Goal: Task Accomplishment & Management: Manage account settings

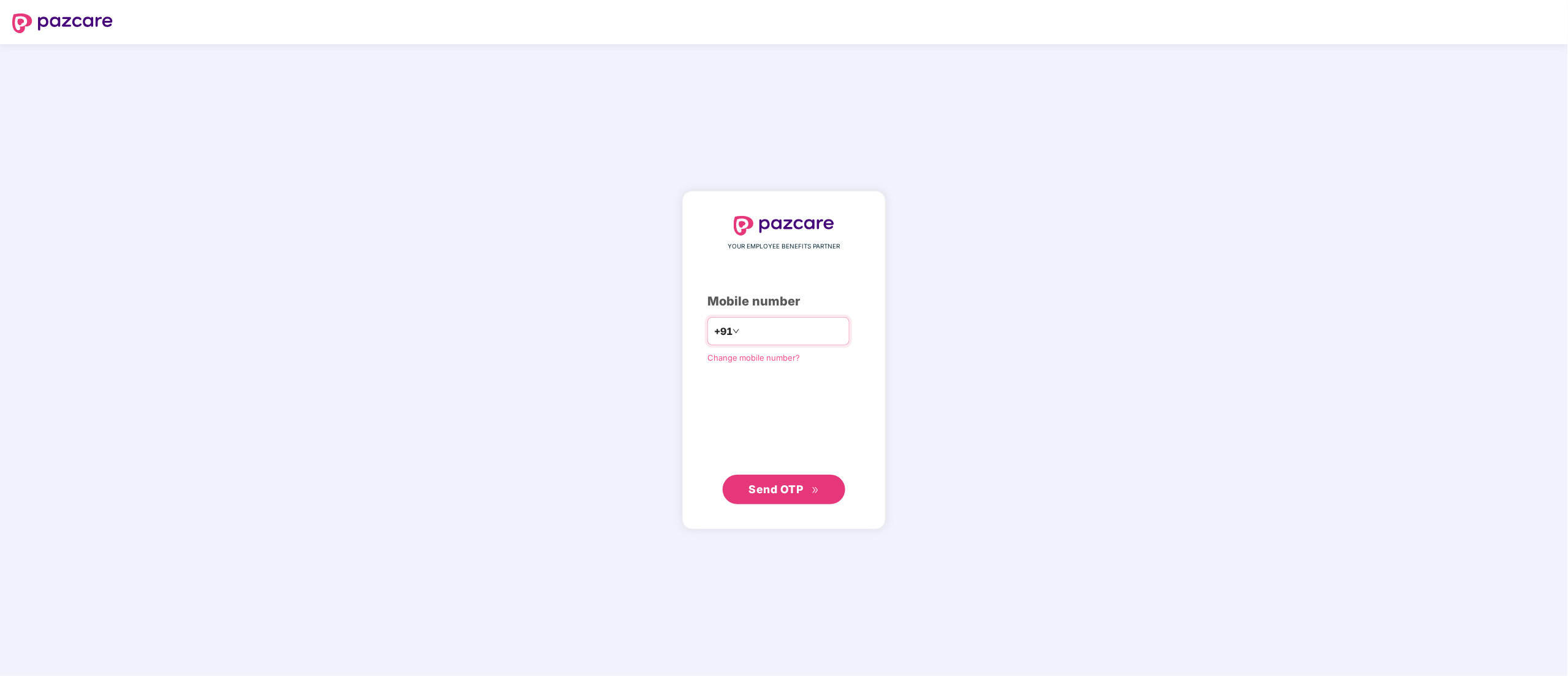
click at [749, 323] on input "number" at bounding box center [792, 331] width 100 height 19
type input "**********"
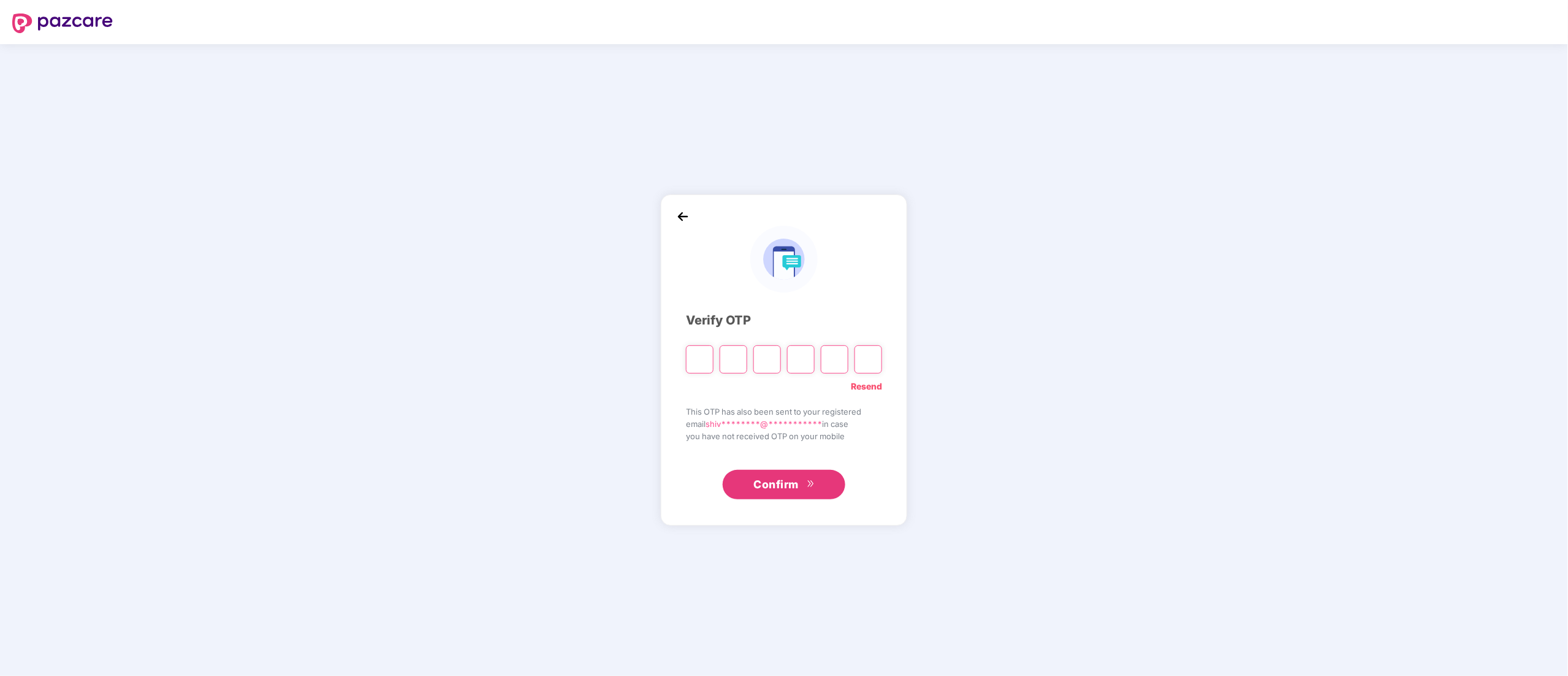
type input "*"
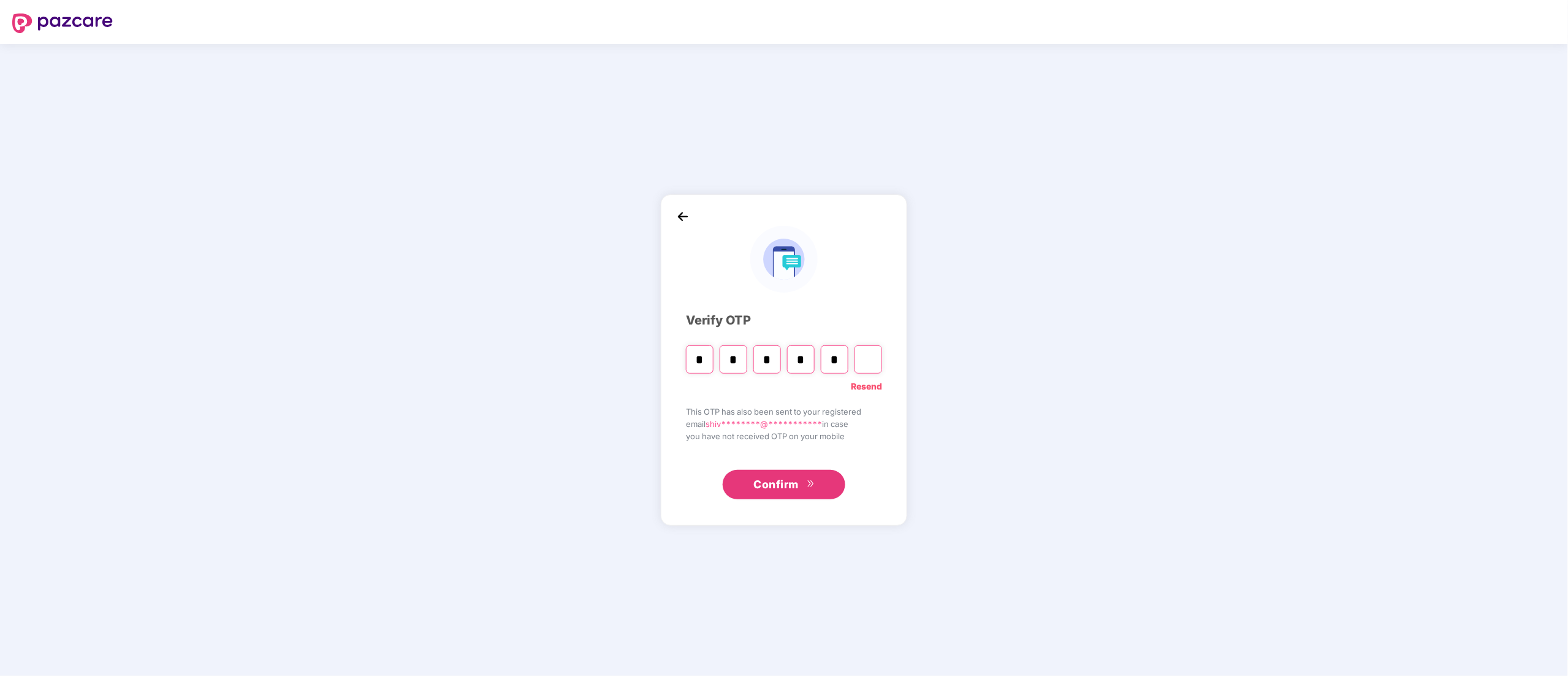
type input "*"
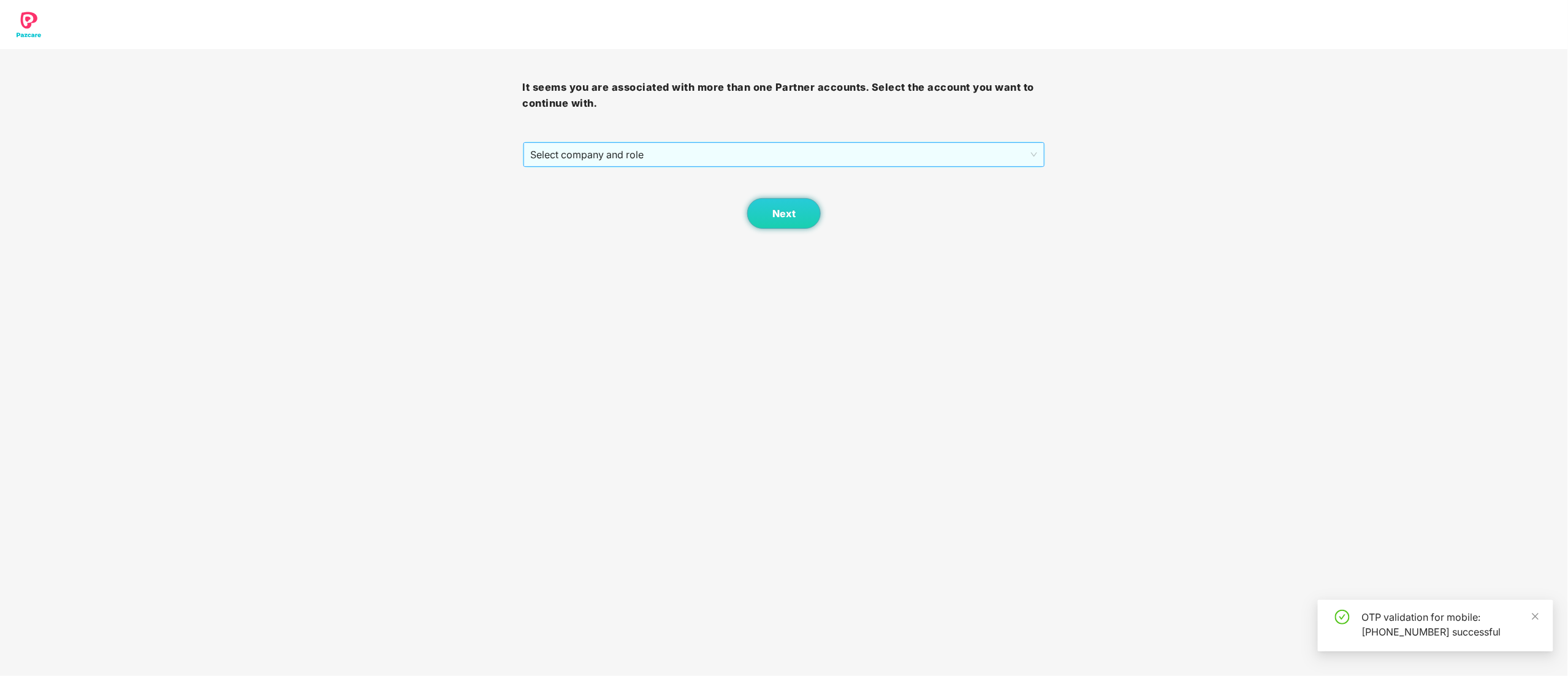
click at [612, 154] on span "Select company and role" at bounding box center [784, 154] width 507 height 23
click at [609, 201] on div "Pazcare - CUSTOMER_SUCCESS" at bounding box center [785, 198] width 508 height 14
click at [768, 214] on button "Next" at bounding box center [784, 213] width 74 height 30
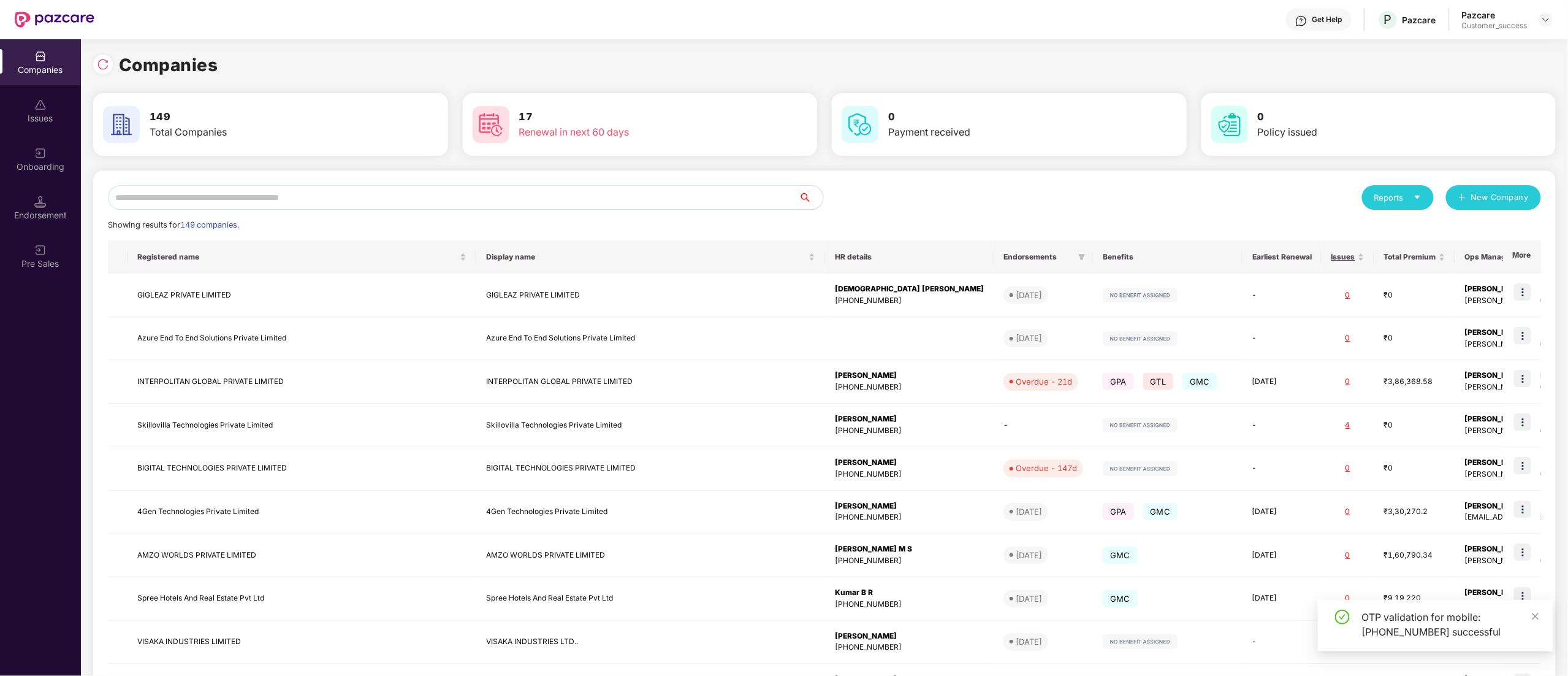
click at [171, 201] on input "text" at bounding box center [453, 197] width 691 height 25
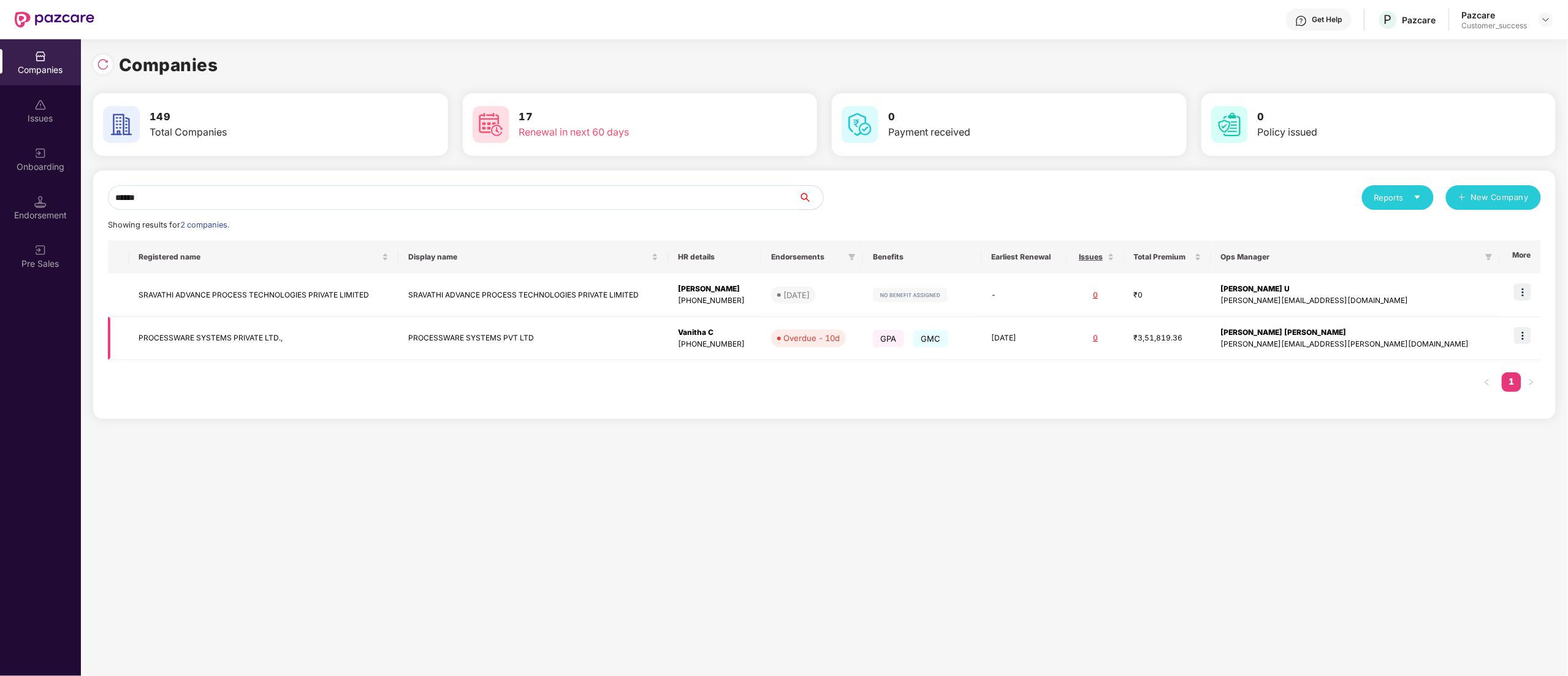
type input "******"
click at [1528, 332] on img at bounding box center [1523, 335] width 17 height 17
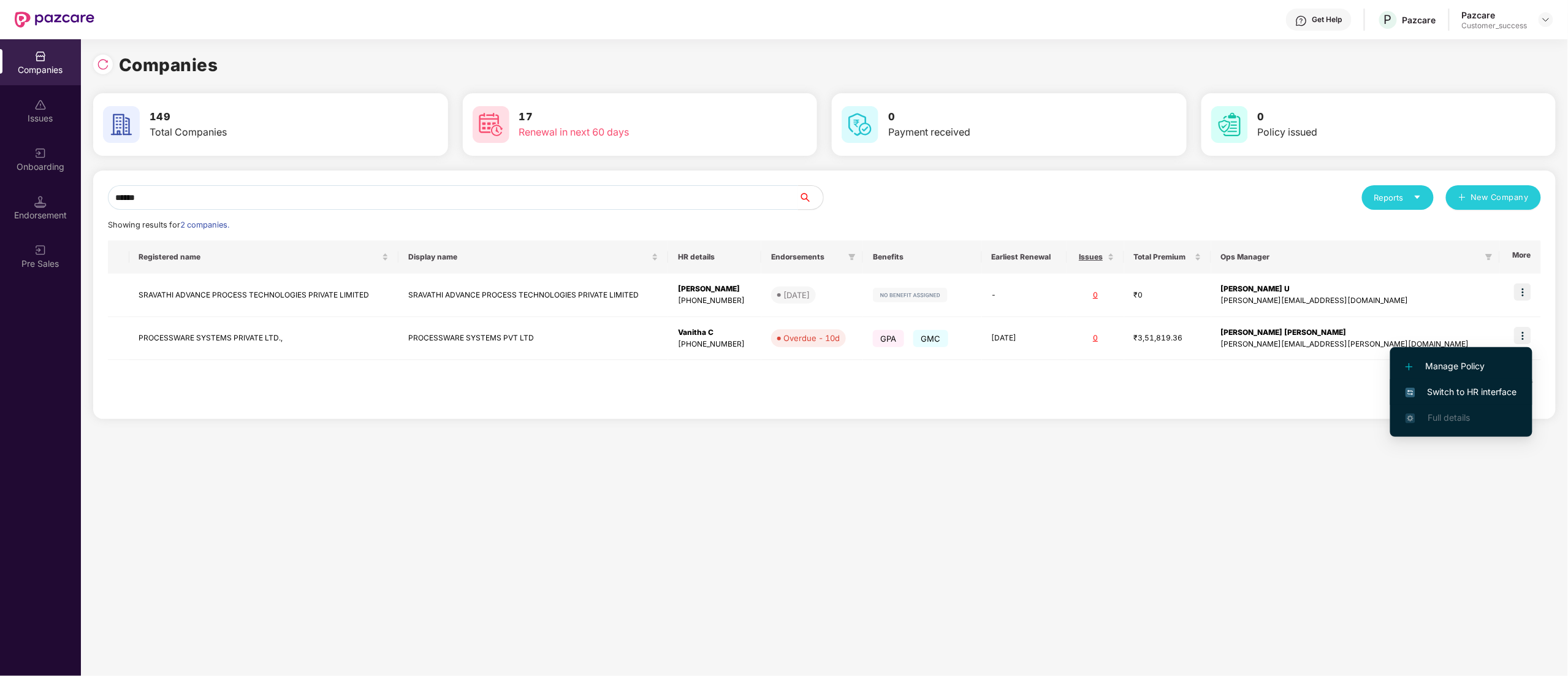
click at [1460, 390] on span "Switch to HR interface" at bounding box center [1461, 391] width 111 height 14
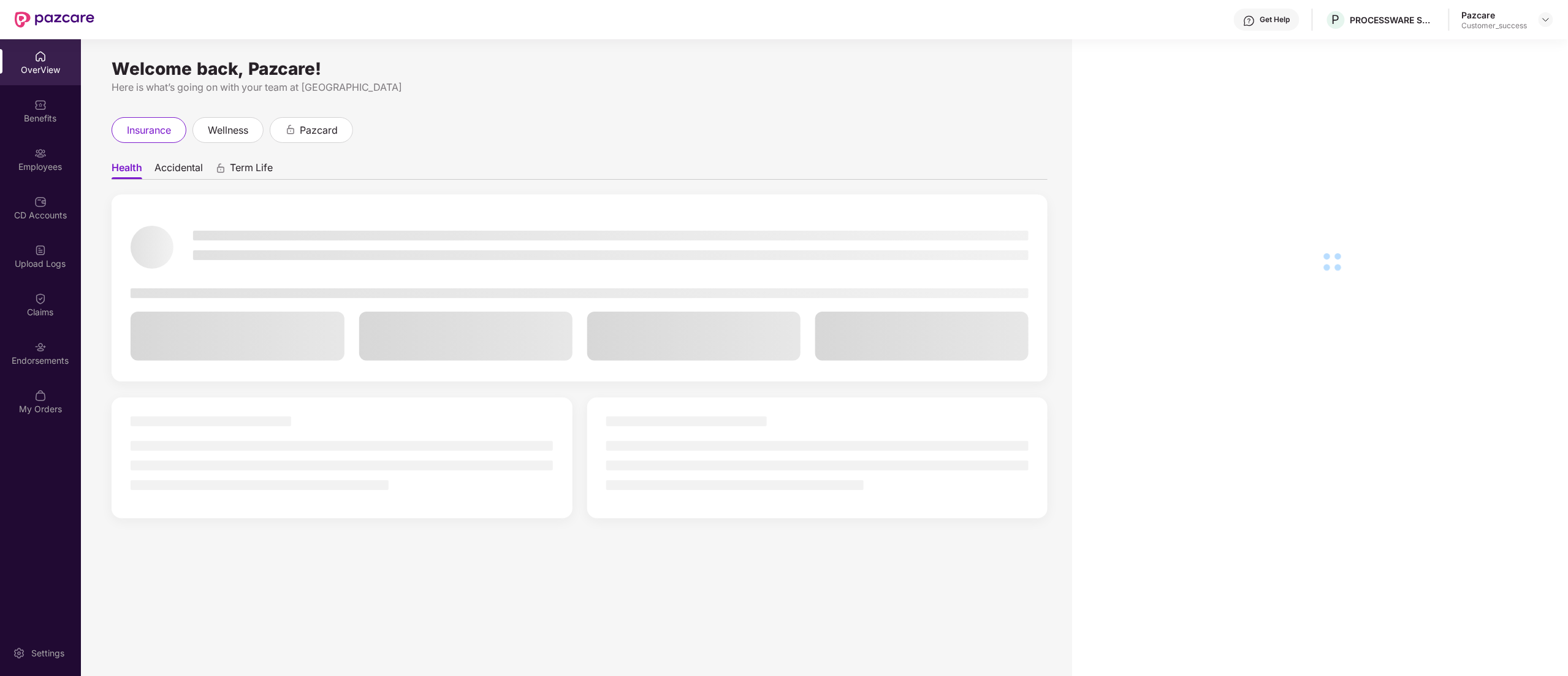
click at [23, 164] on div "Employees" at bounding box center [41, 166] width 81 height 12
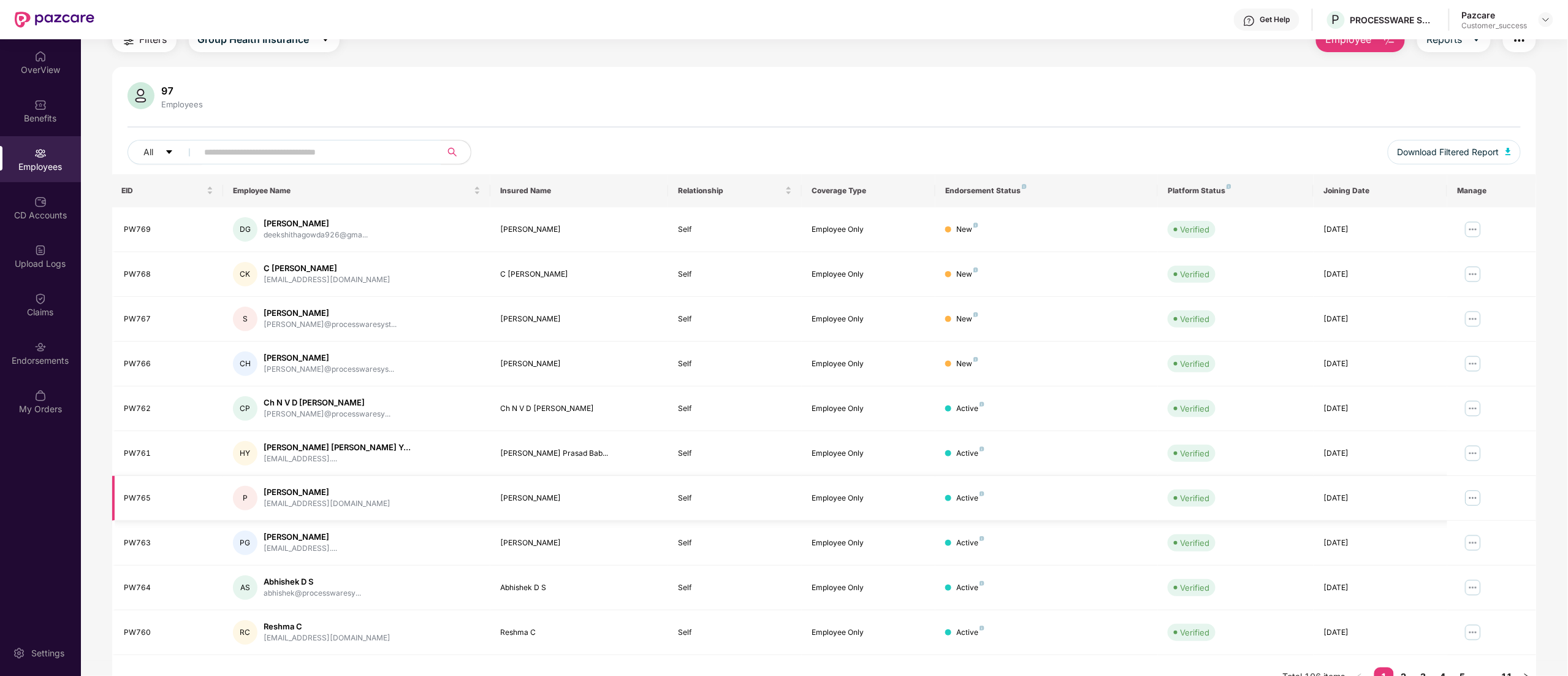
scroll to position [80, 0]
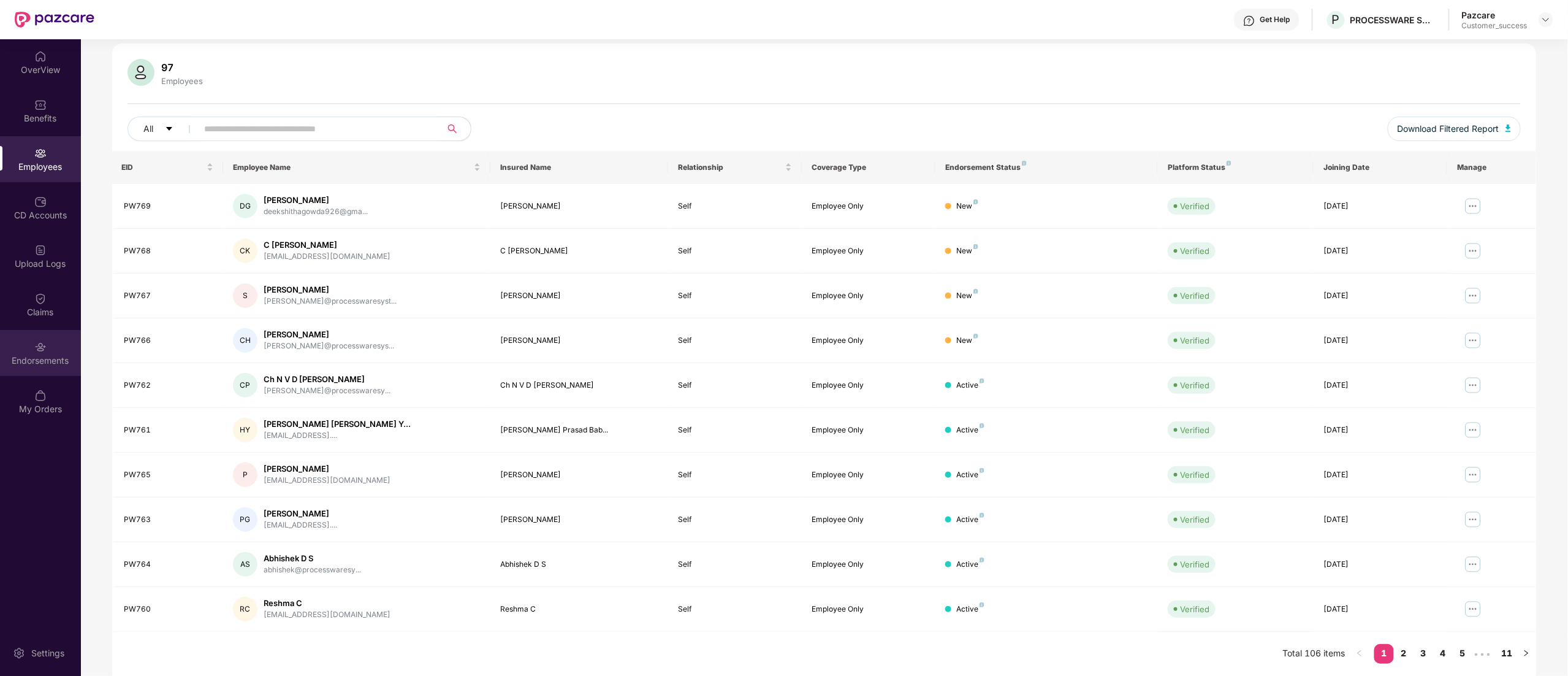
click at [32, 355] on div "Endorsements" at bounding box center [41, 359] width 81 height 12
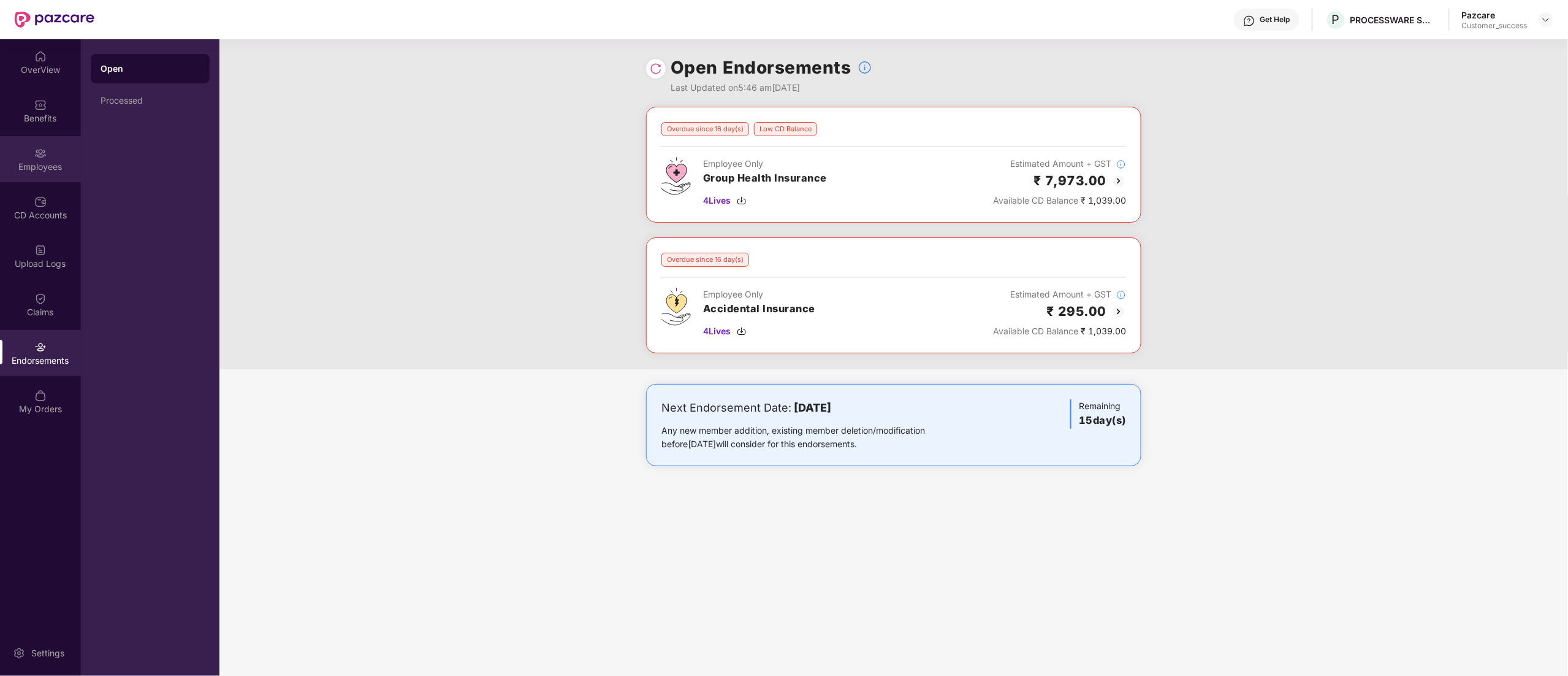
click at [26, 160] on div "Employees" at bounding box center [41, 166] width 81 height 12
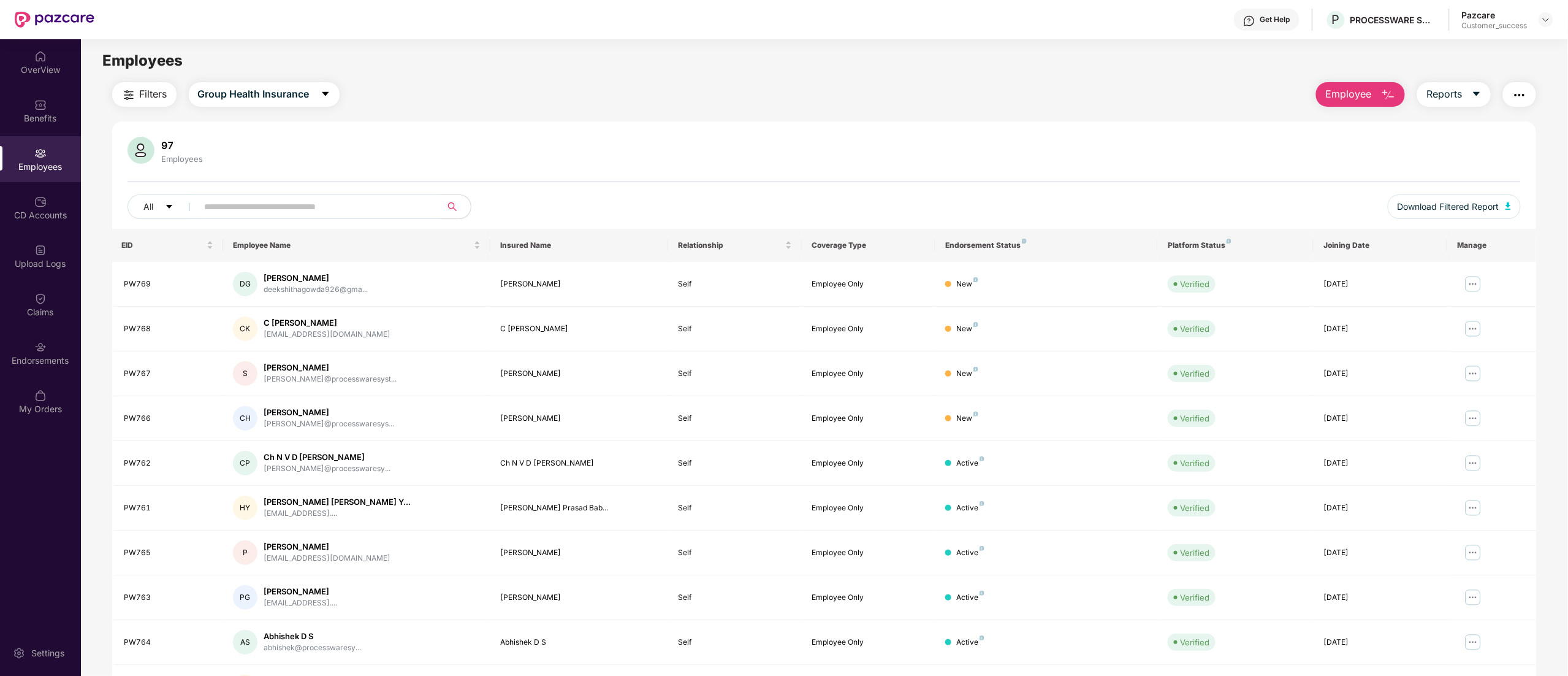
click at [1342, 88] on span "Employee" at bounding box center [1349, 94] width 46 height 16
click at [1364, 128] on div "Add Employee(s)" at bounding box center [1369, 127] width 69 height 15
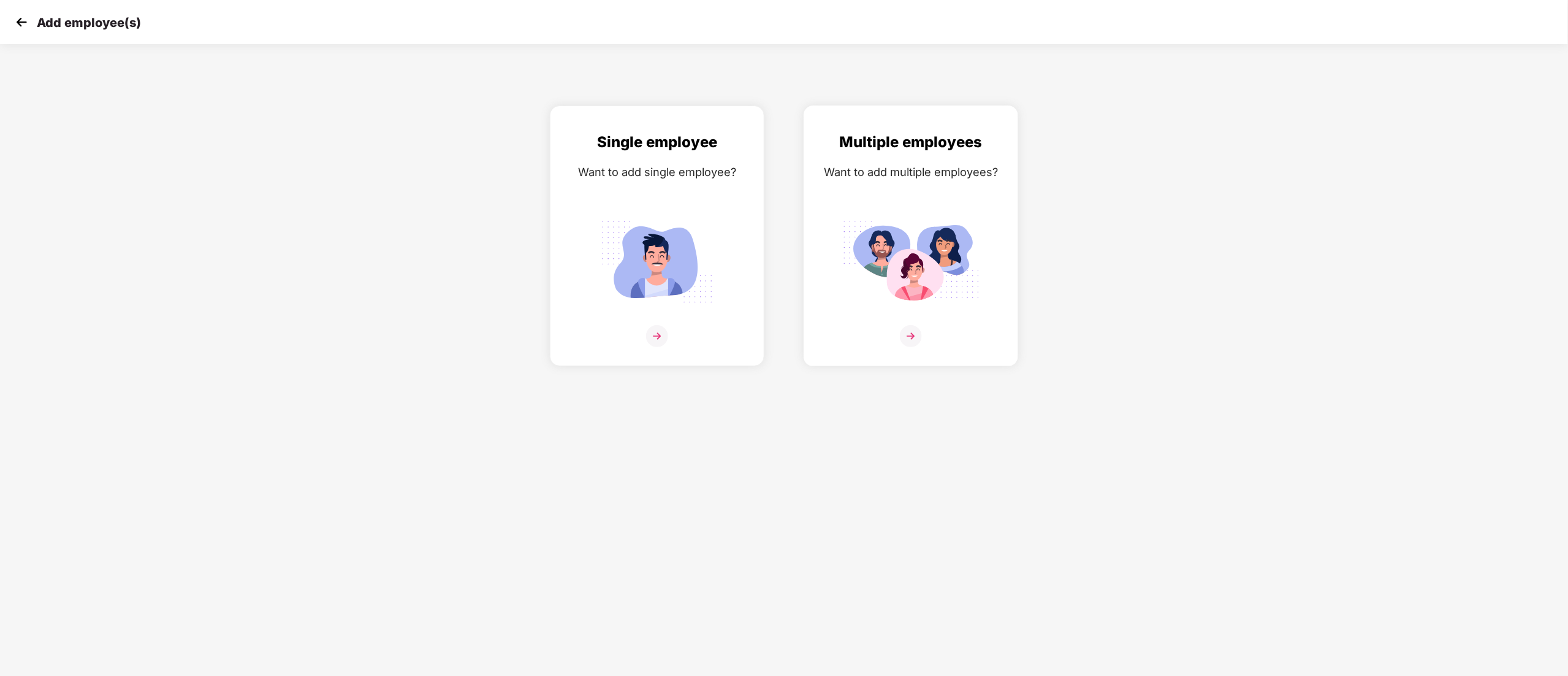
click at [890, 249] on img at bounding box center [911, 262] width 137 height 96
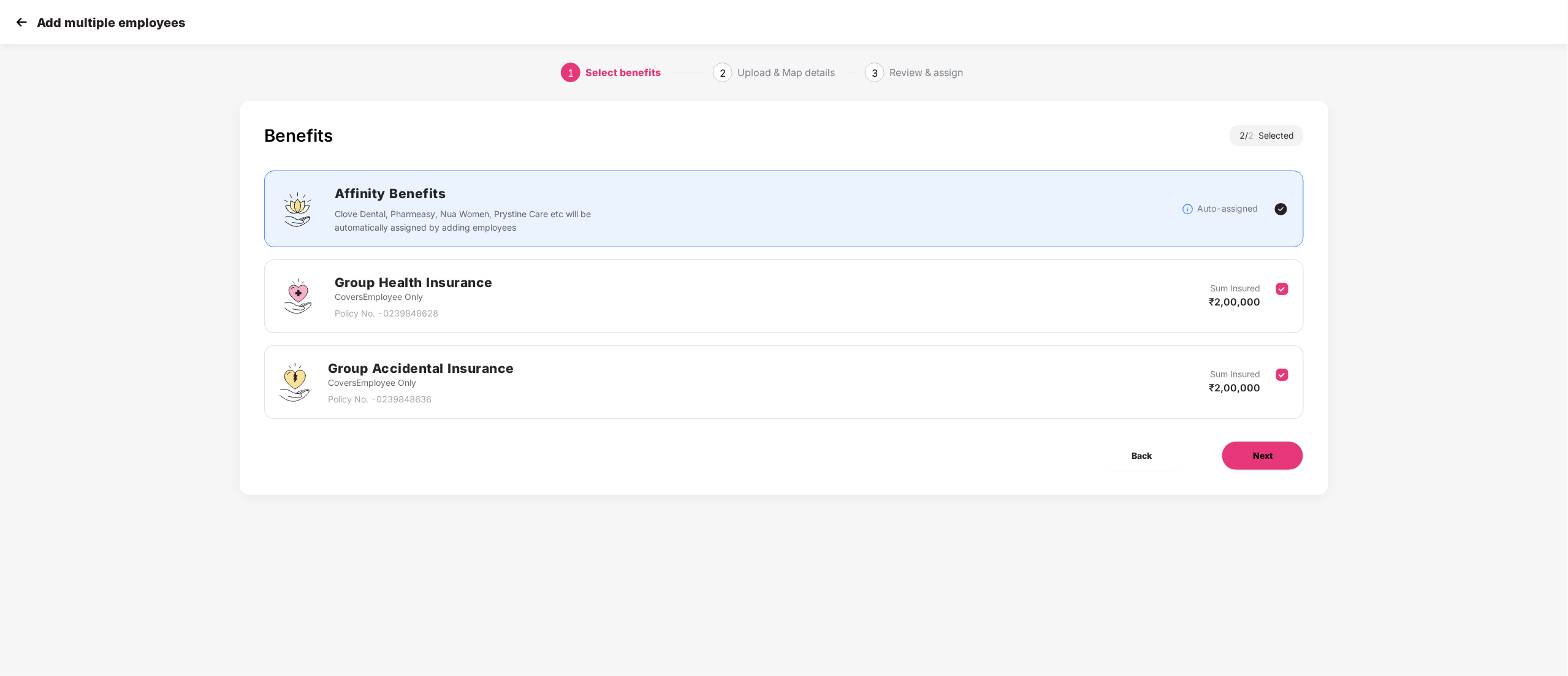
click at [1260, 456] on span "Next" at bounding box center [1262, 455] width 19 height 14
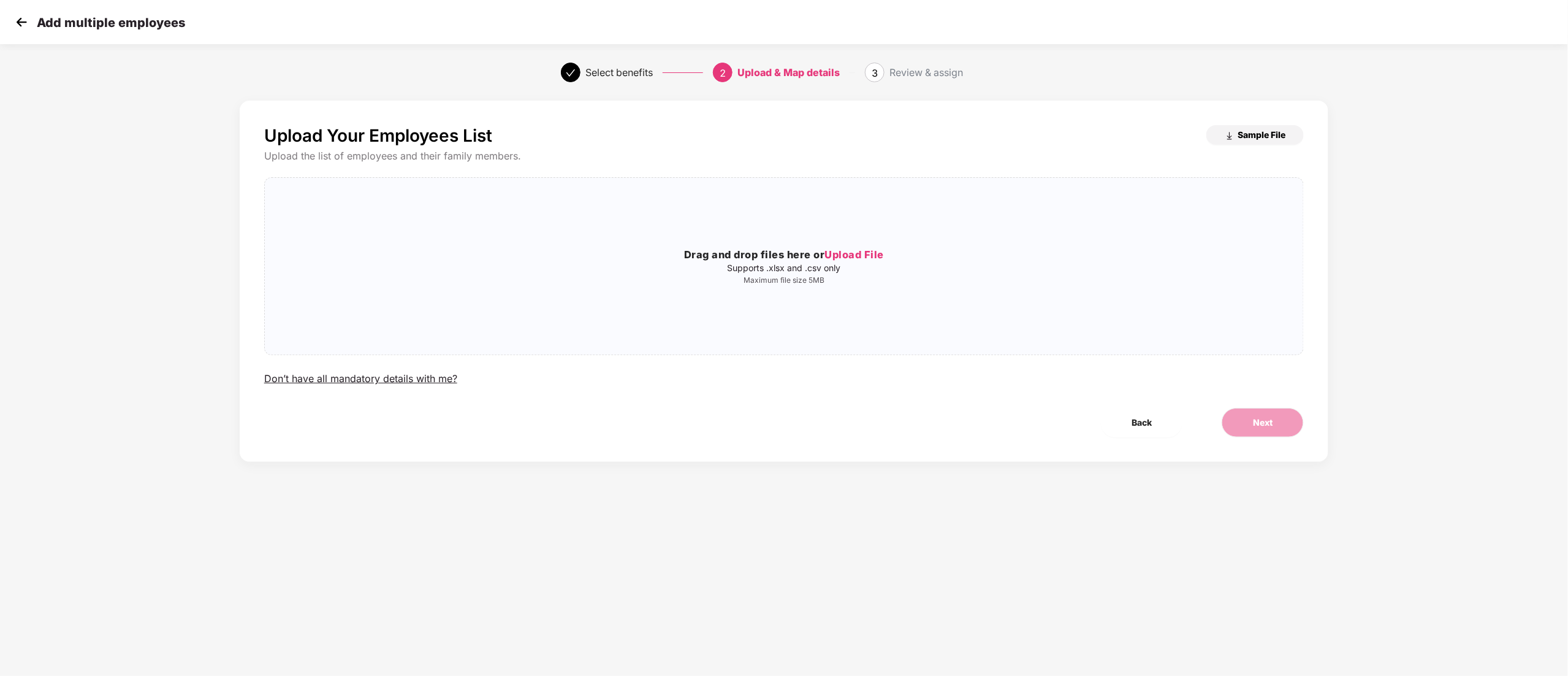
click at [1254, 134] on span "Sample File" at bounding box center [1261, 134] width 48 height 12
click at [873, 255] on span "Upload File" at bounding box center [854, 254] width 60 height 12
click at [1271, 411] on button "Next" at bounding box center [1262, 423] width 82 height 29
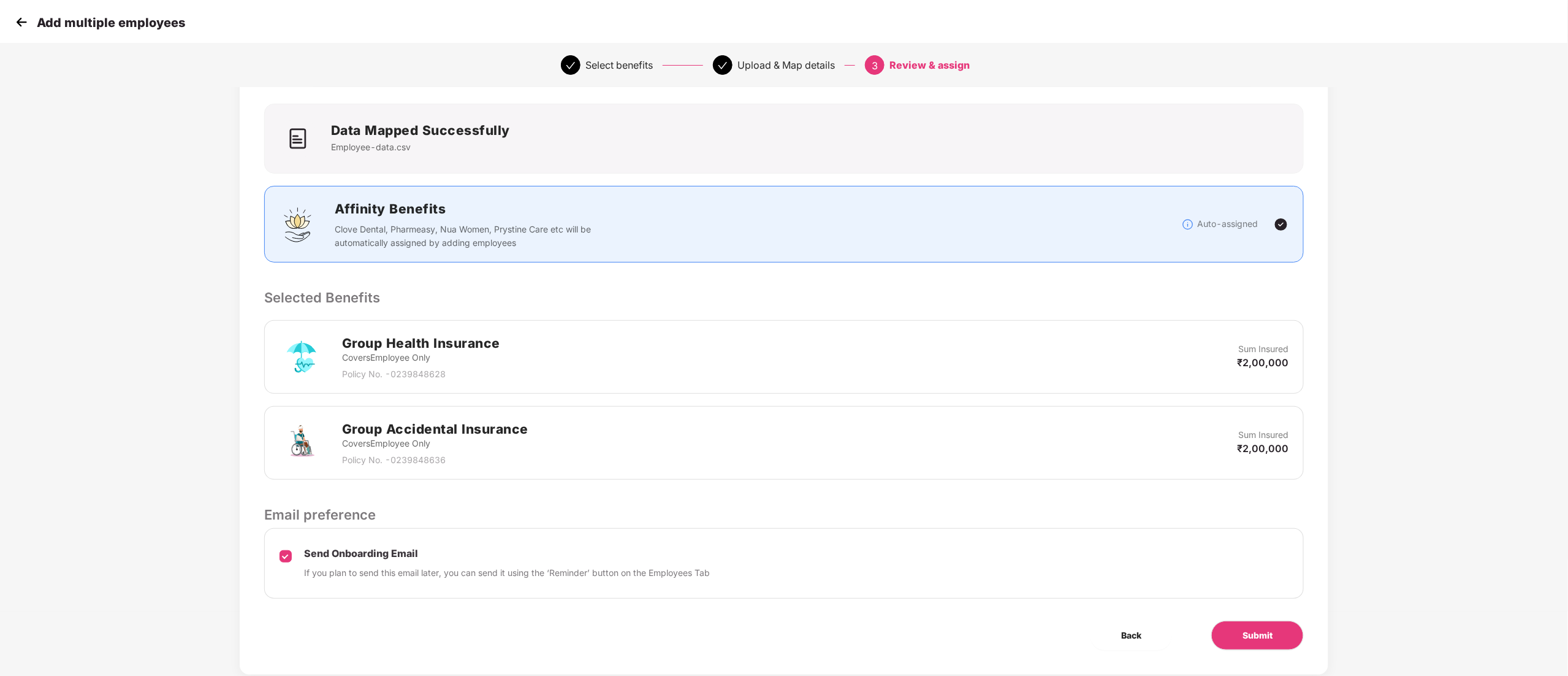
scroll to position [96, 0]
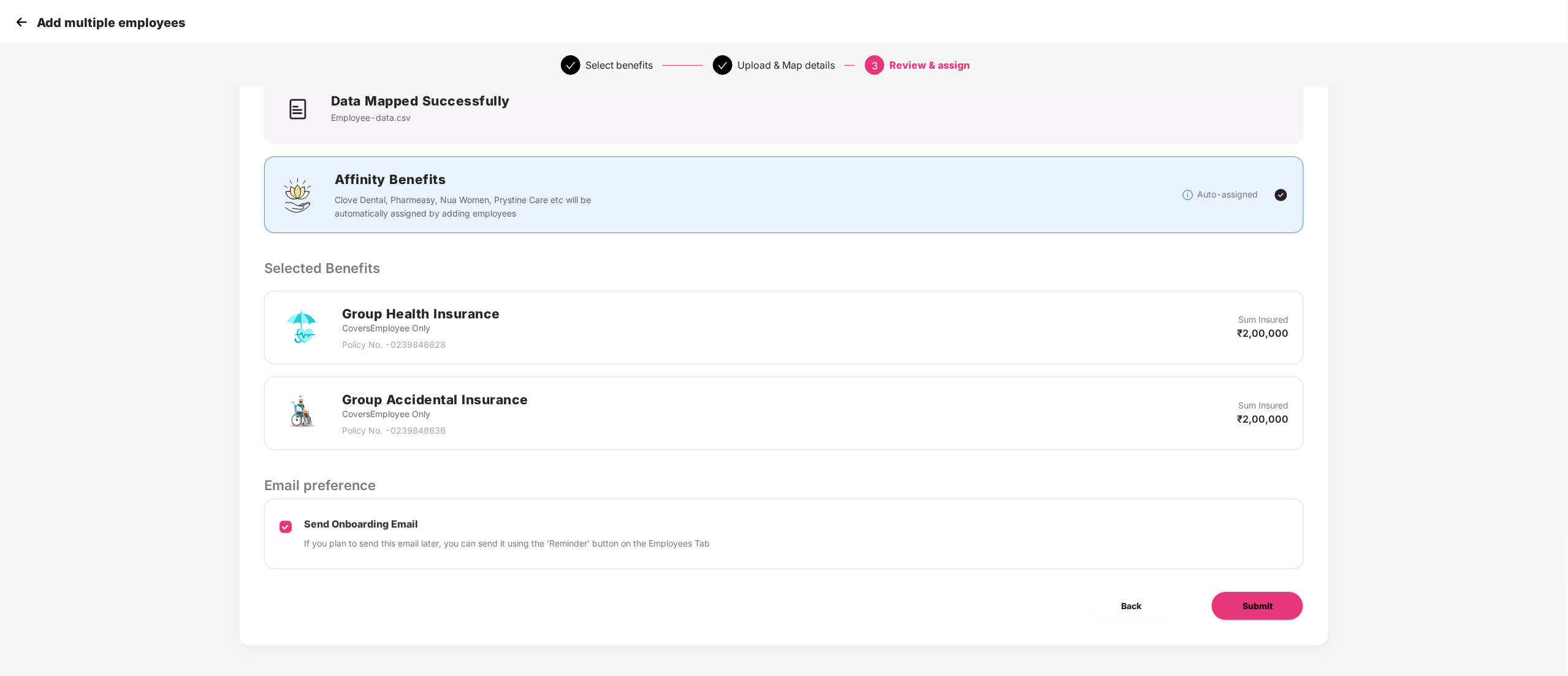
click at [1261, 605] on span "Submit" at bounding box center [1258, 606] width 30 height 14
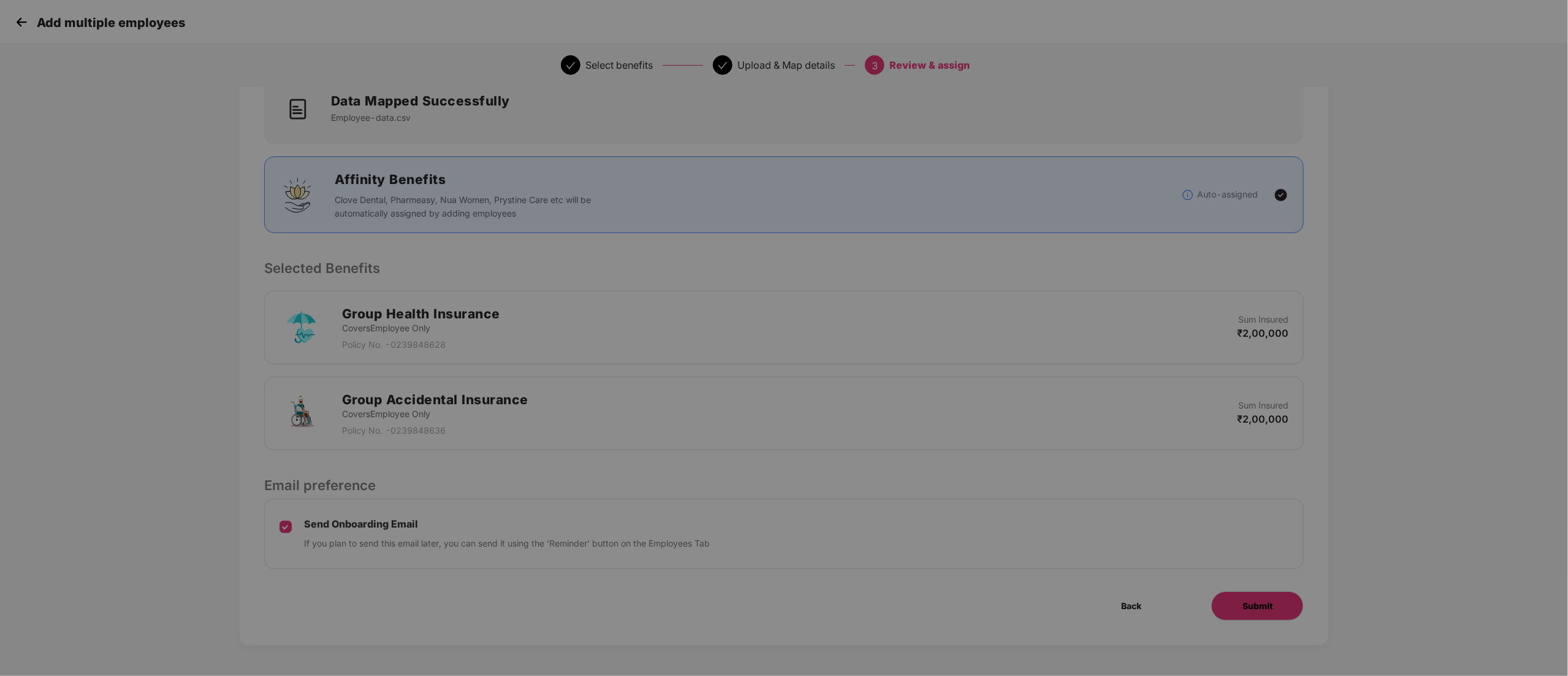
scroll to position [0, 0]
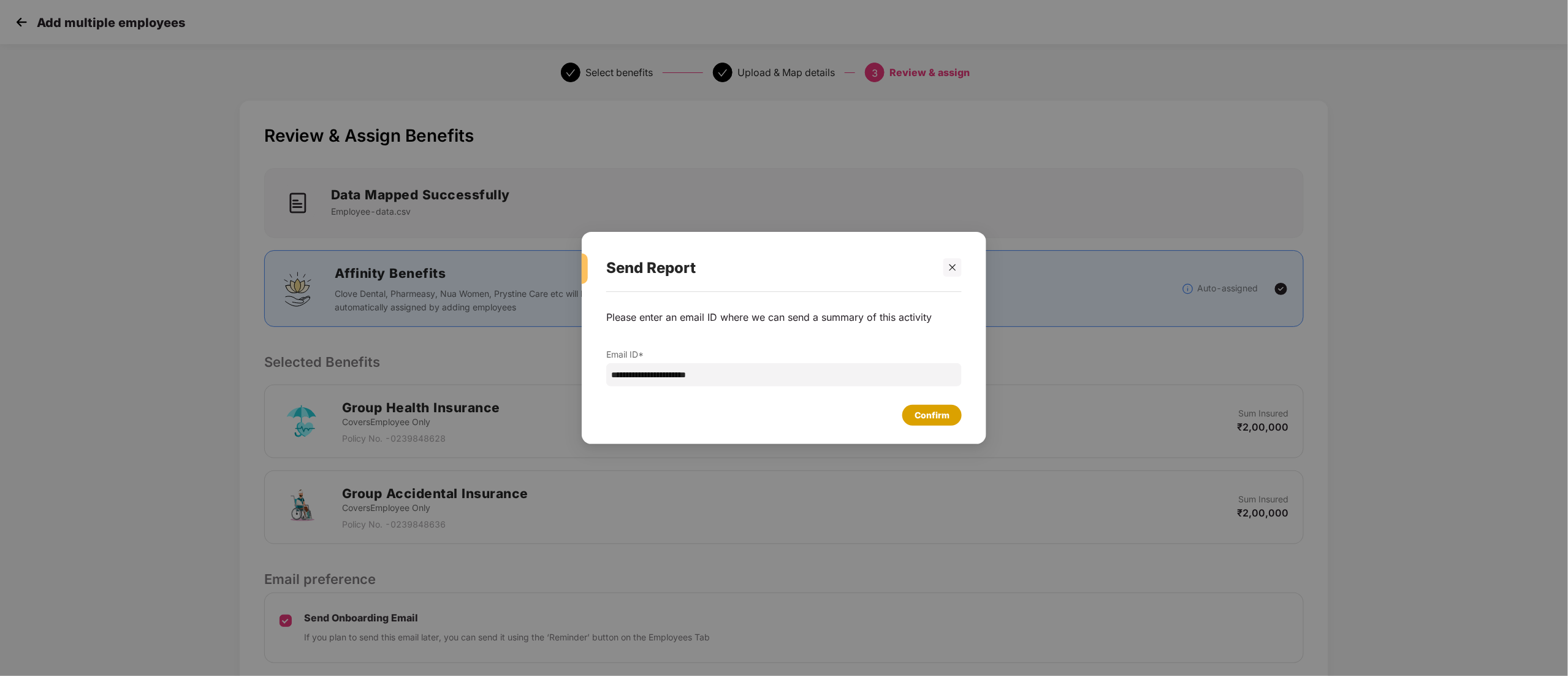
click at [926, 407] on div "Confirm" at bounding box center [932, 414] width 60 height 21
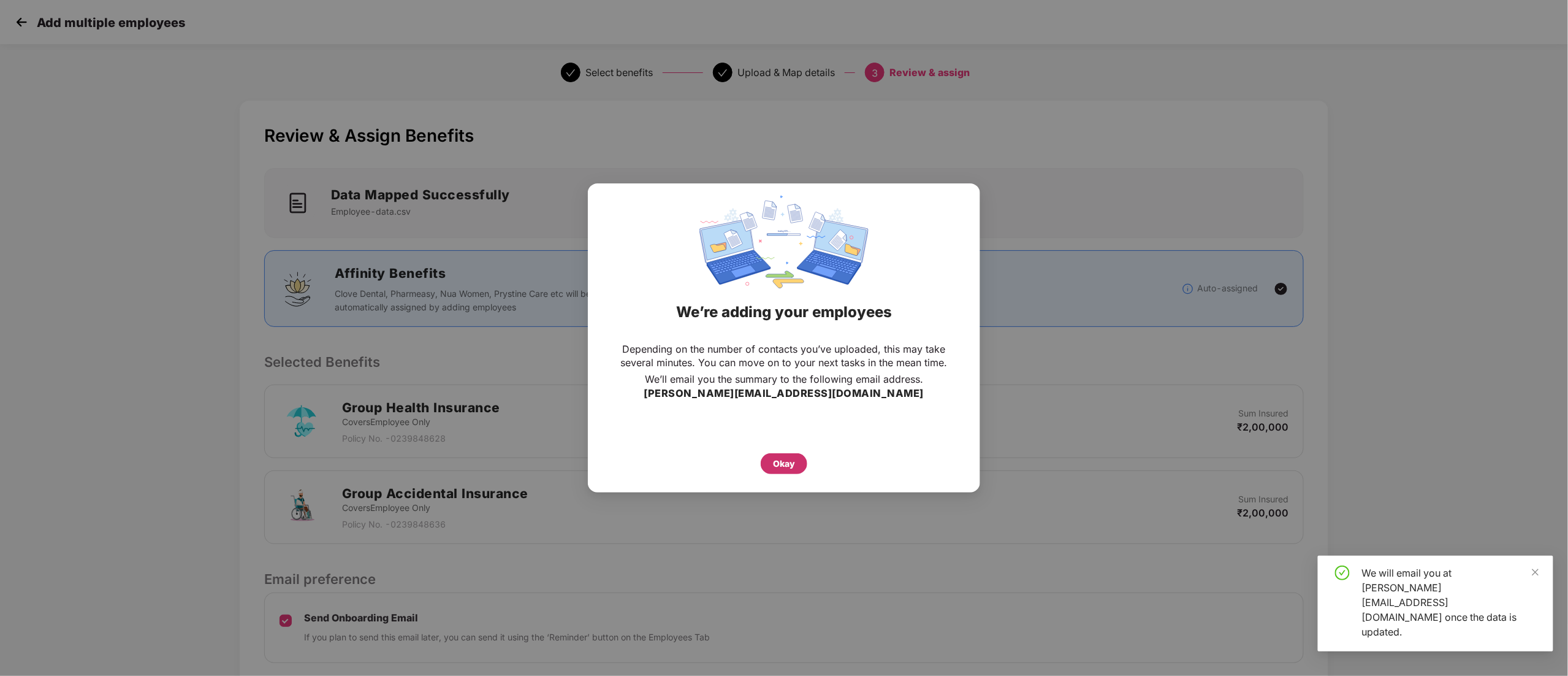
click at [784, 460] on div "Okay" at bounding box center [784, 463] width 22 height 14
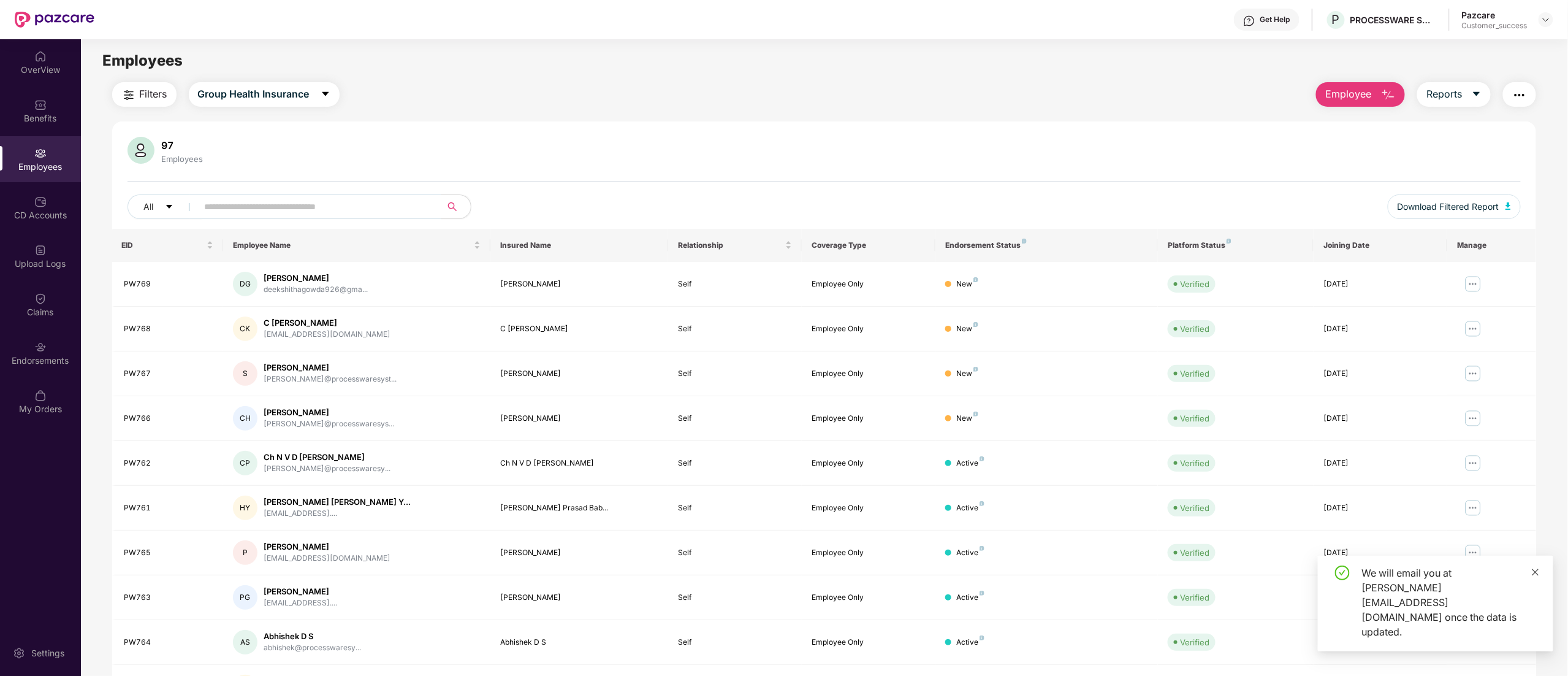
click at [1535, 577] on icon "close" at bounding box center [1535, 572] width 8 height 8
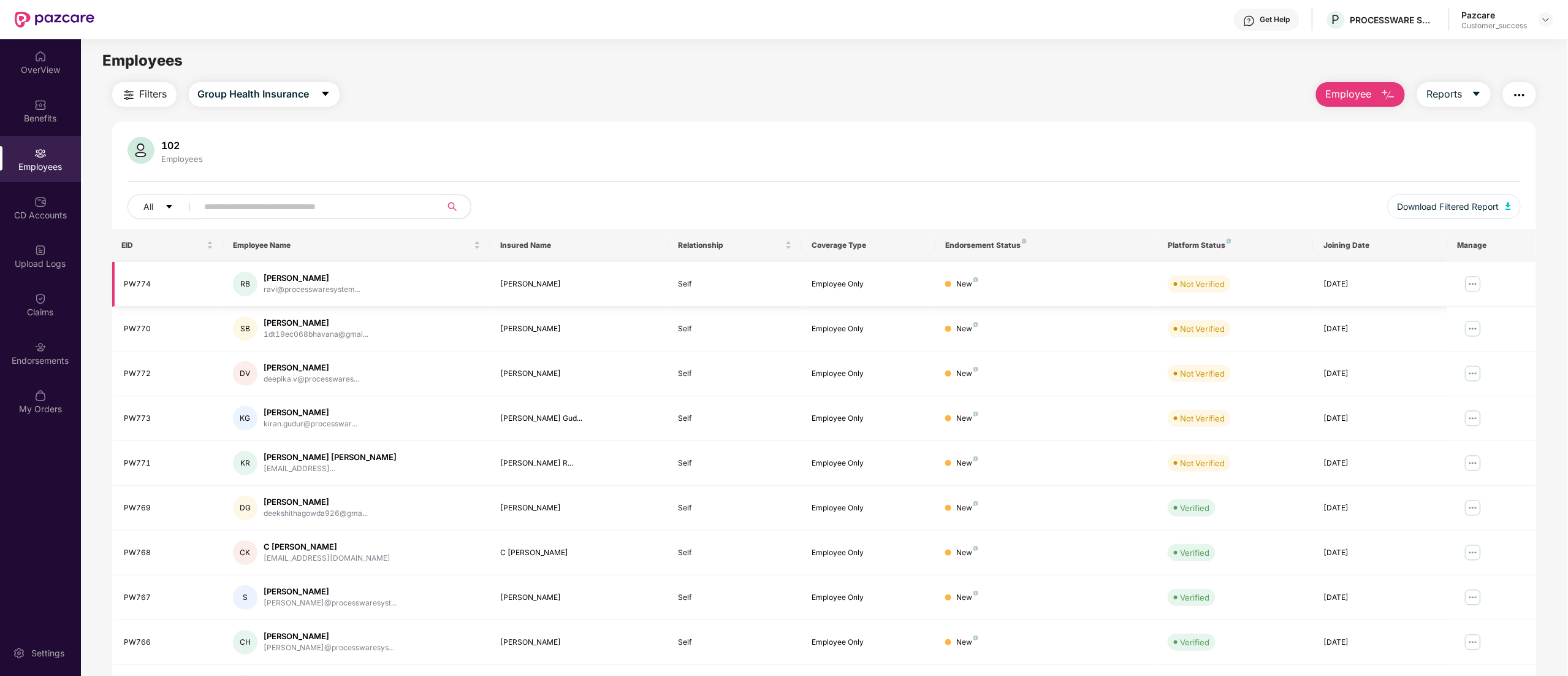
click at [1476, 284] on img at bounding box center [1473, 284] width 19 height 19
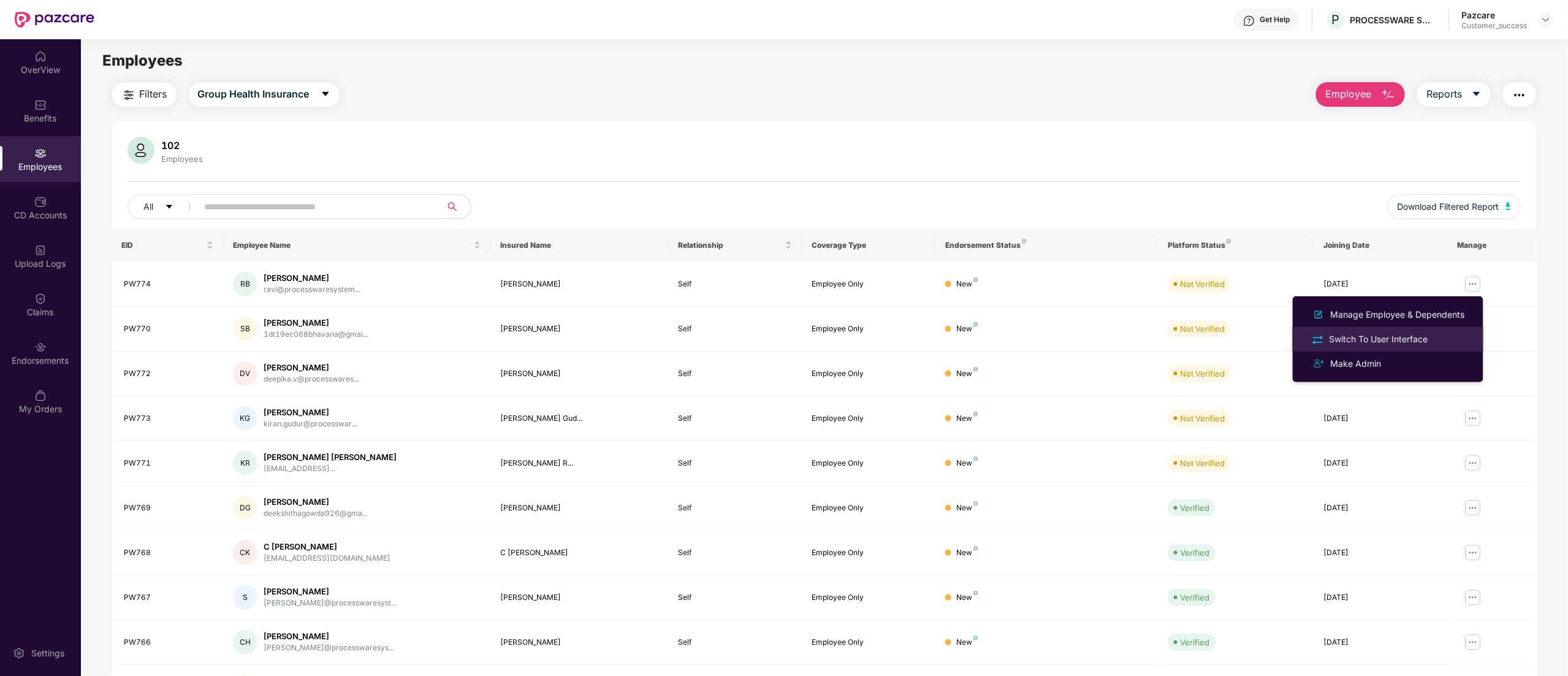
click at [1370, 341] on div "Switch To User Interface" at bounding box center [1379, 339] width 104 height 14
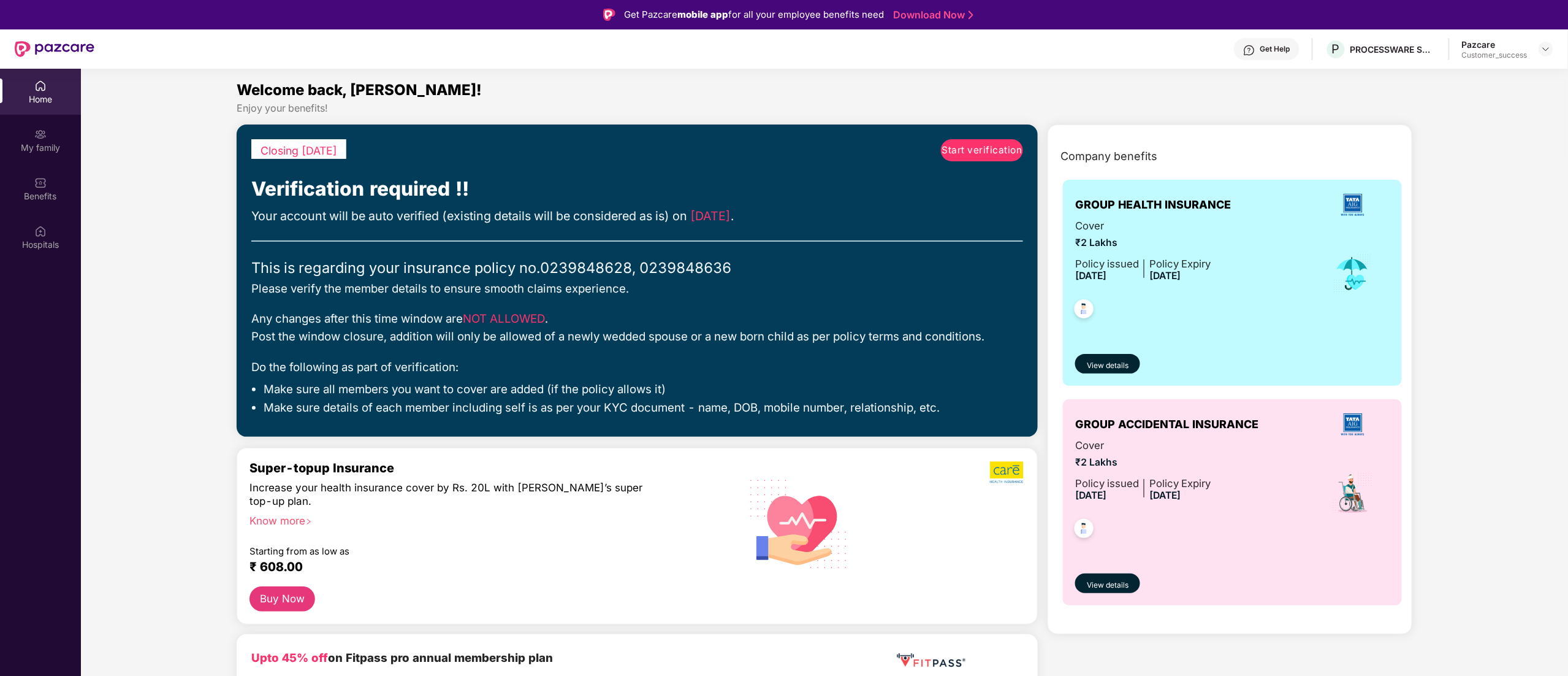
click at [967, 154] on span "Start verification" at bounding box center [981, 150] width 80 height 15
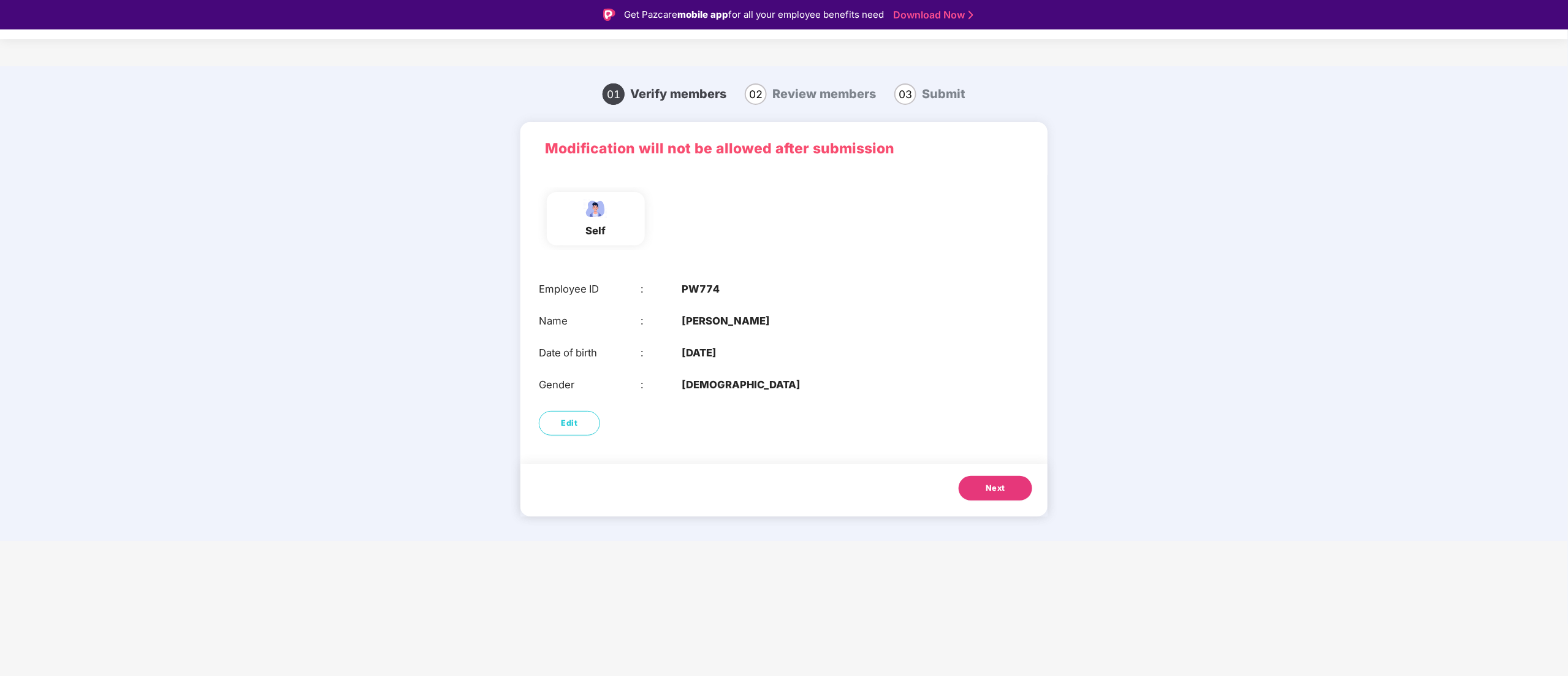
click at [1014, 490] on button "Next" at bounding box center [995, 488] width 74 height 25
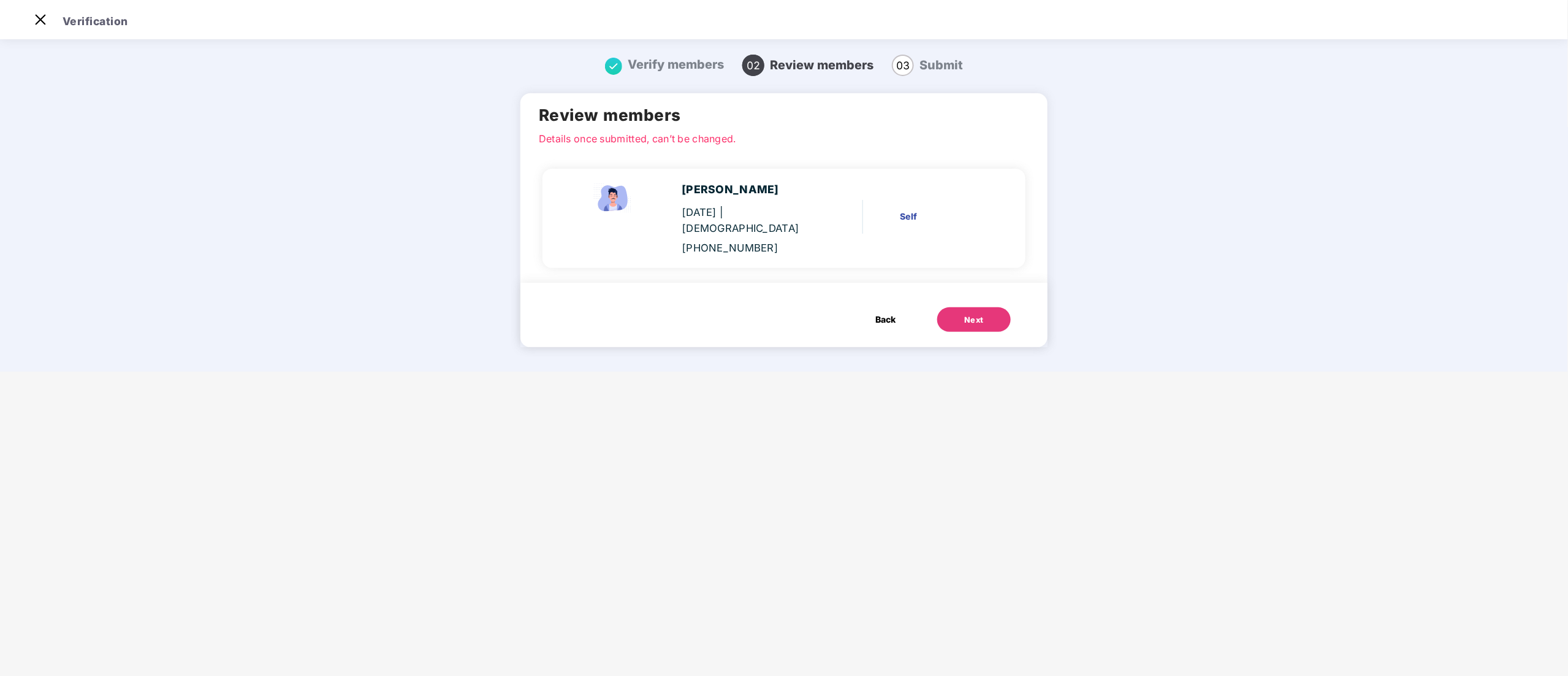
click at [964, 314] on div "Next" at bounding box center [973, 320] width 19 height 12
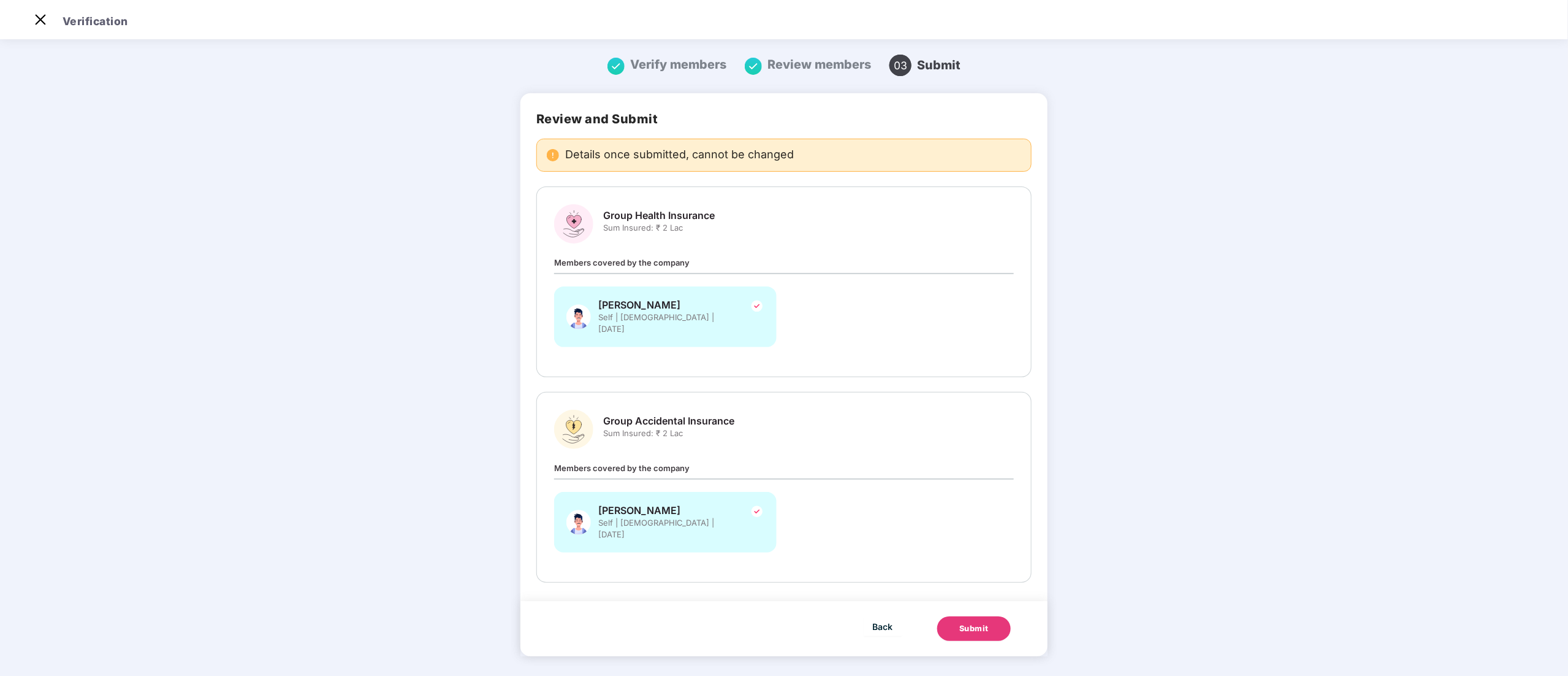
scroll to position [0, 0]
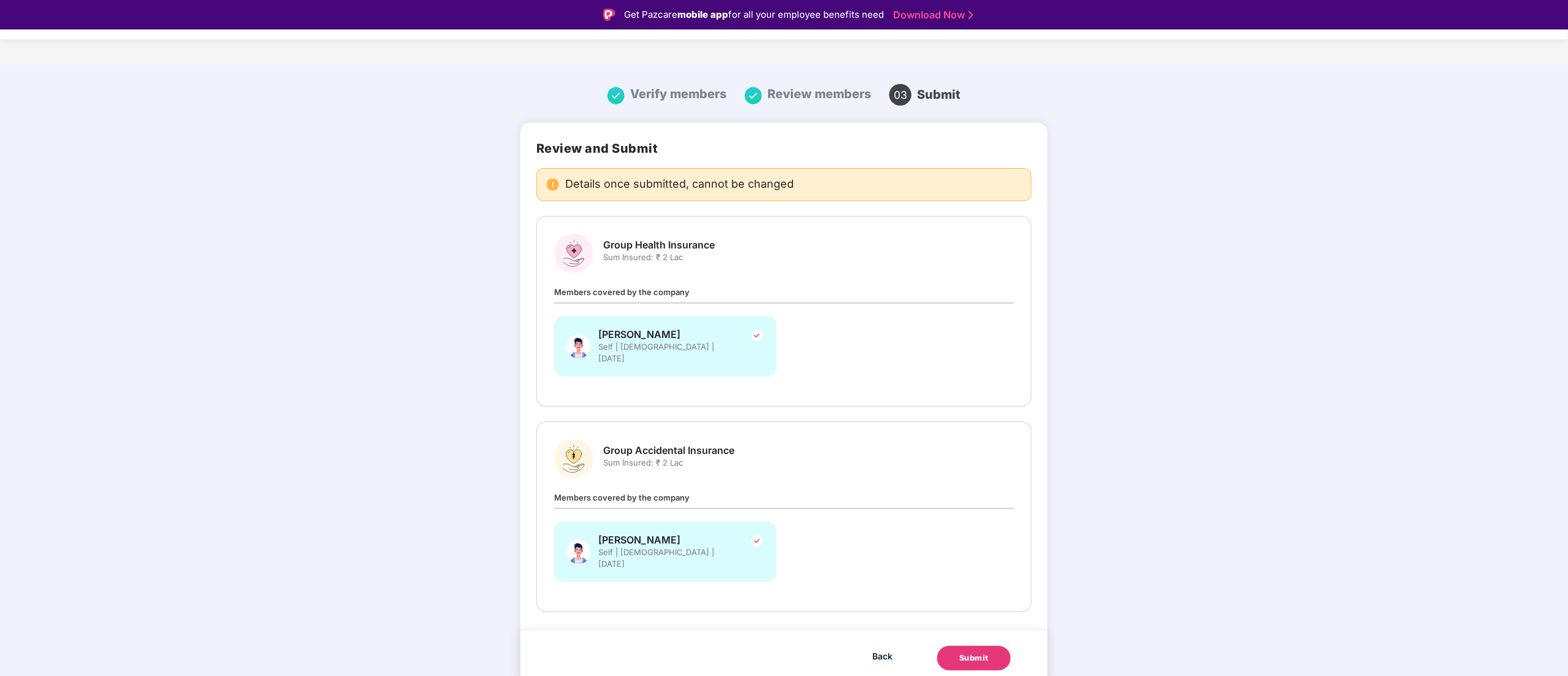
click at [984, 652] on div "Submit" at bounding box center [974, 658] width 29 height 12
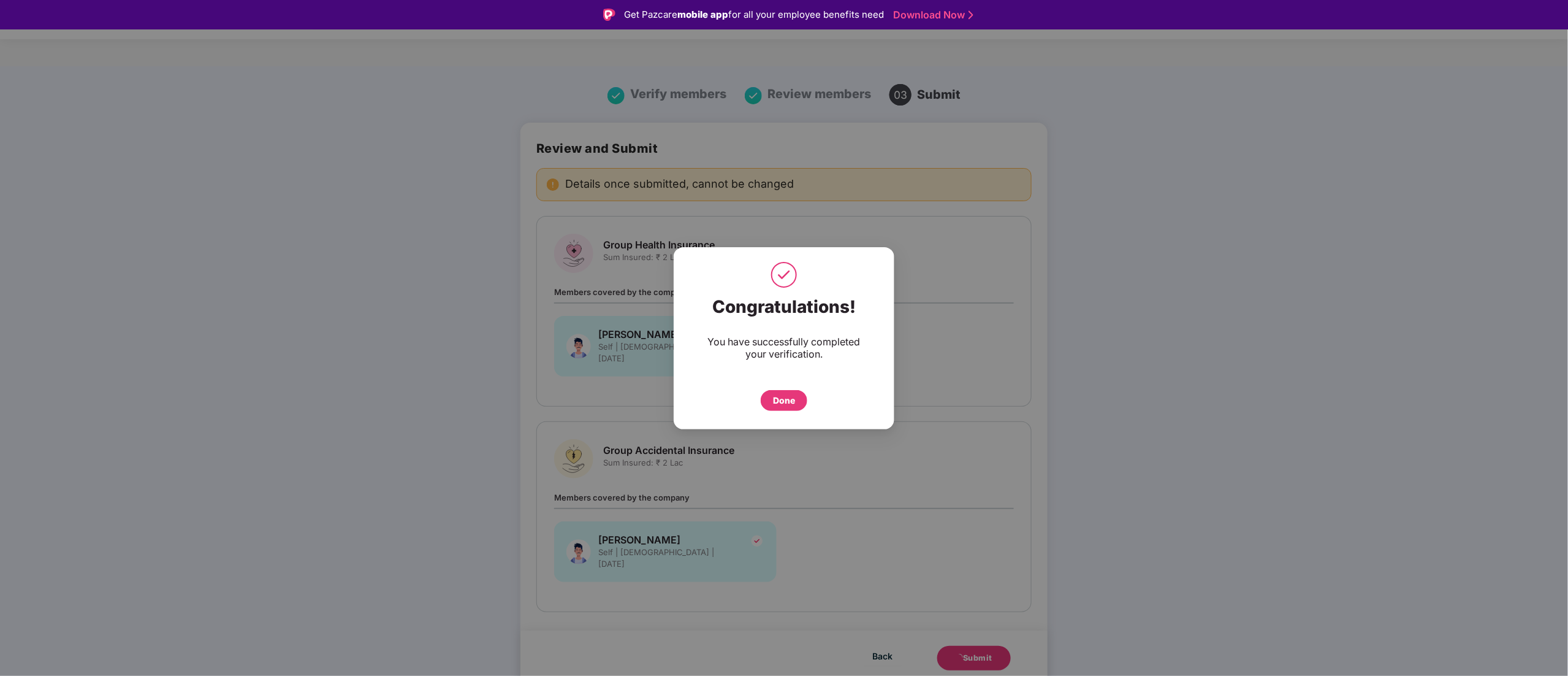
drag, startPoint x: 775, startPoint y: 402, endPoint x: 790, endPoint y: 444, distance: 44.6
click at [776, 401] on div "Done" at bounding box center [784, 401] width 22 height 14
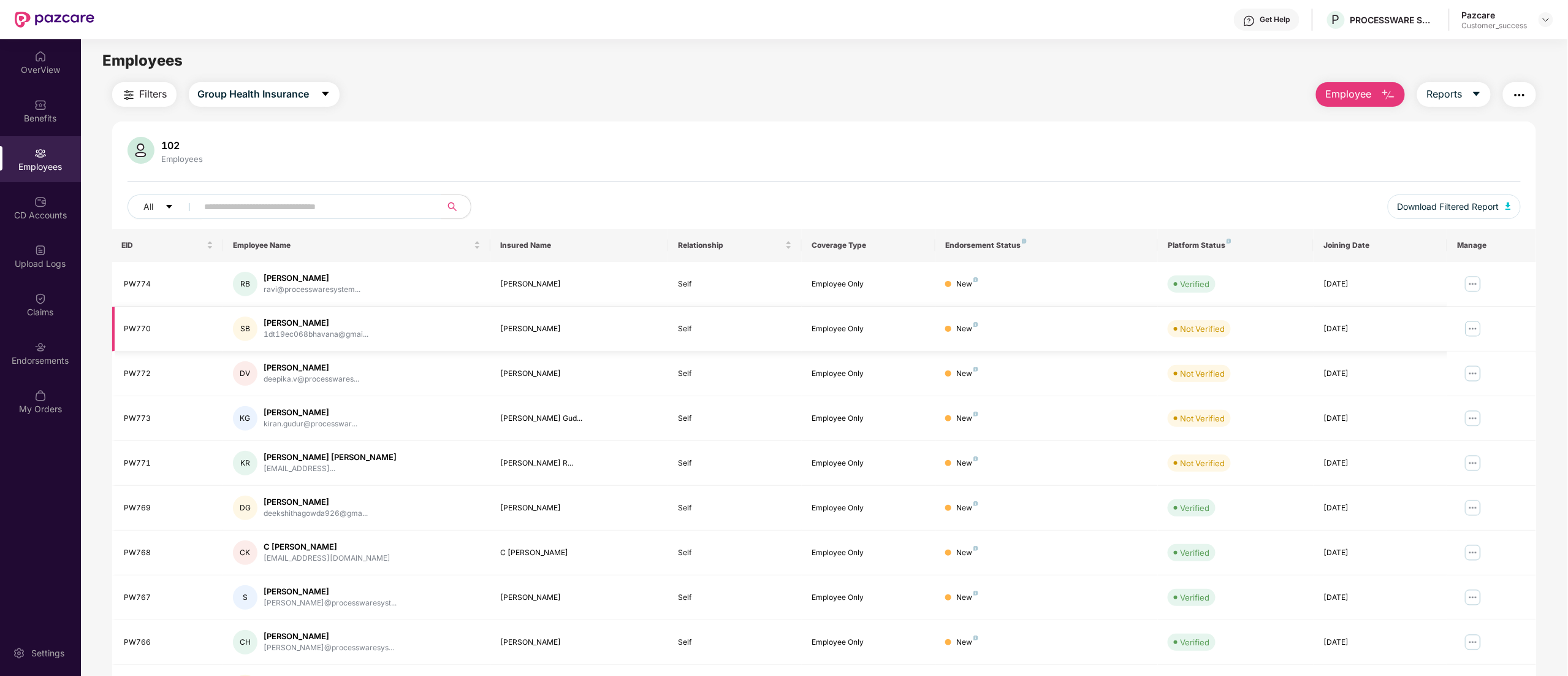
click at [1474, 331] on img at bounding box center [1473, 328] width 19 height 19
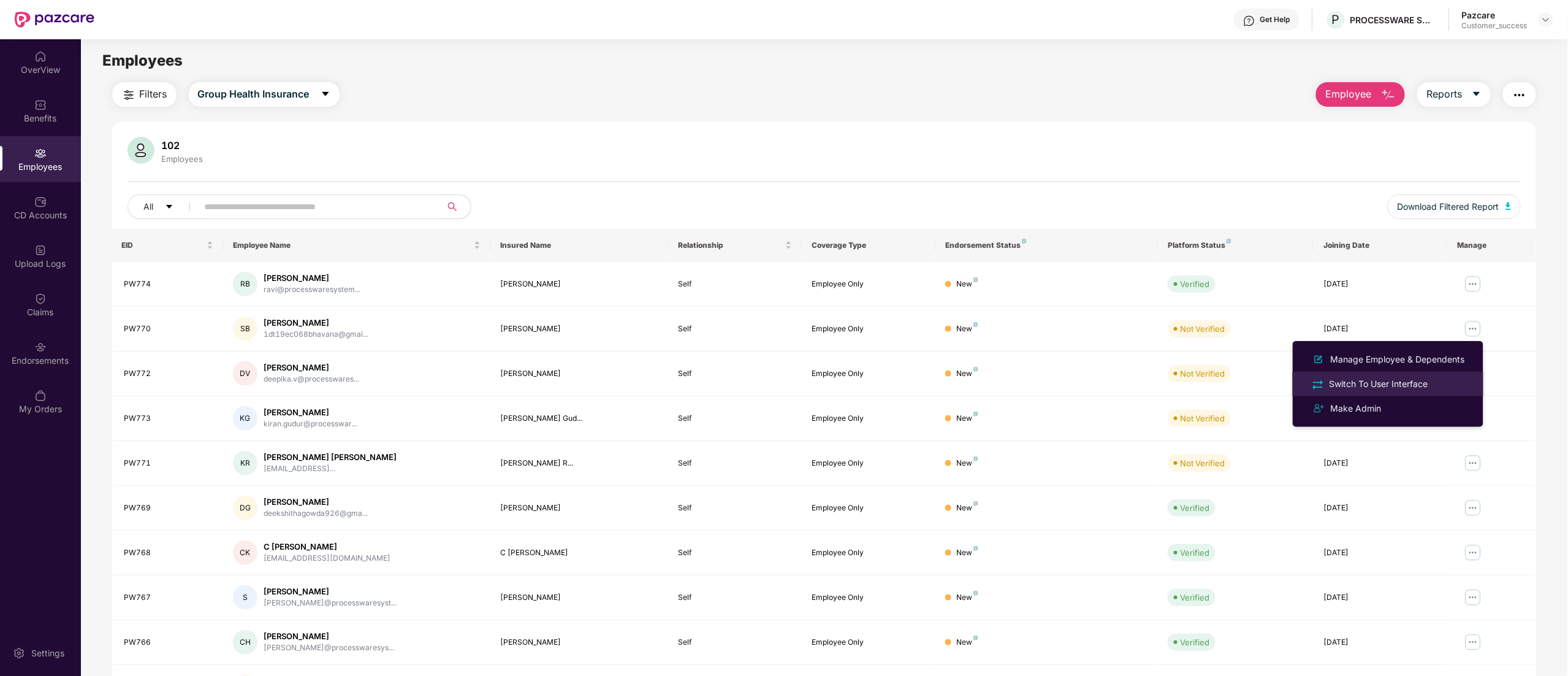
click at [1408, 381] on div "Switch To User Interface" at bounding box center [1379, 384] width 104 height 14
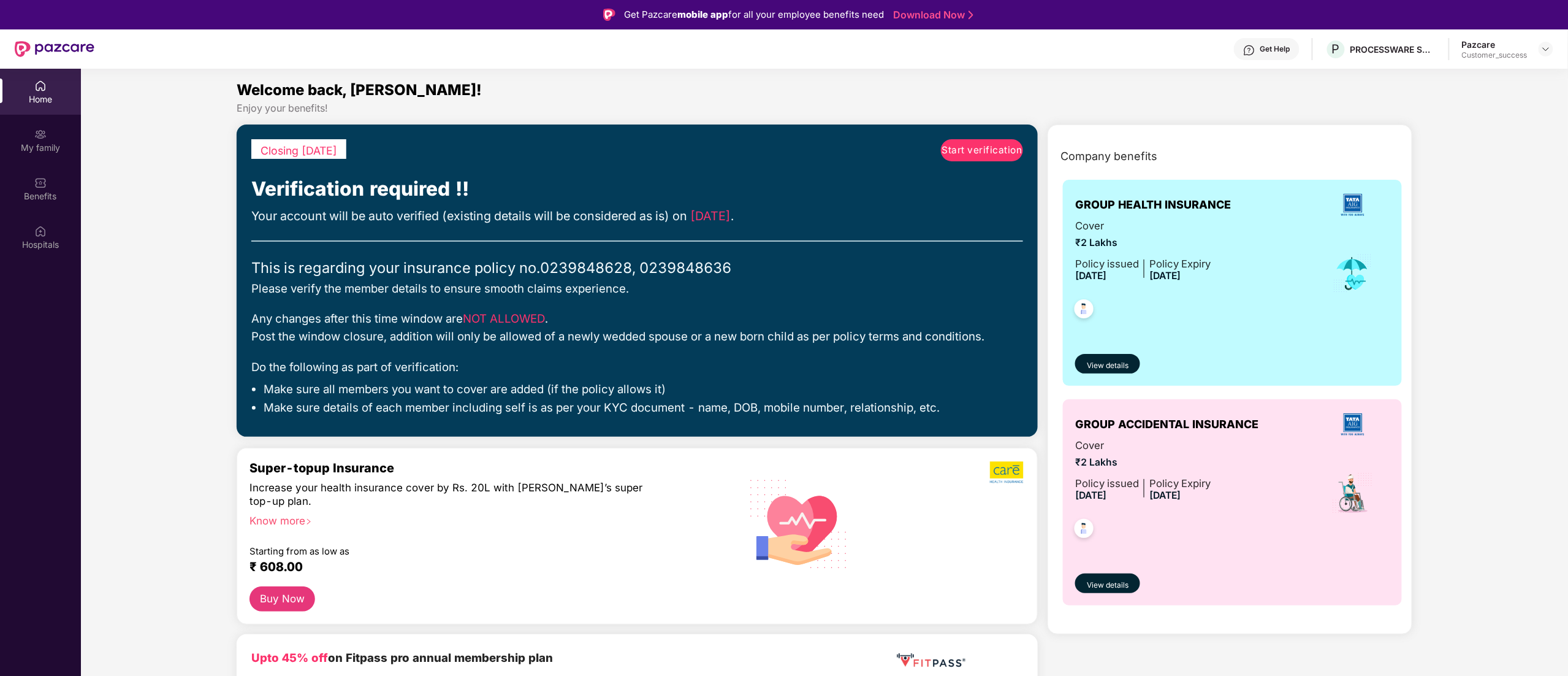
click at [977, 151] on span "Start verification" at bounding box center [981, 150] width 80 height 15
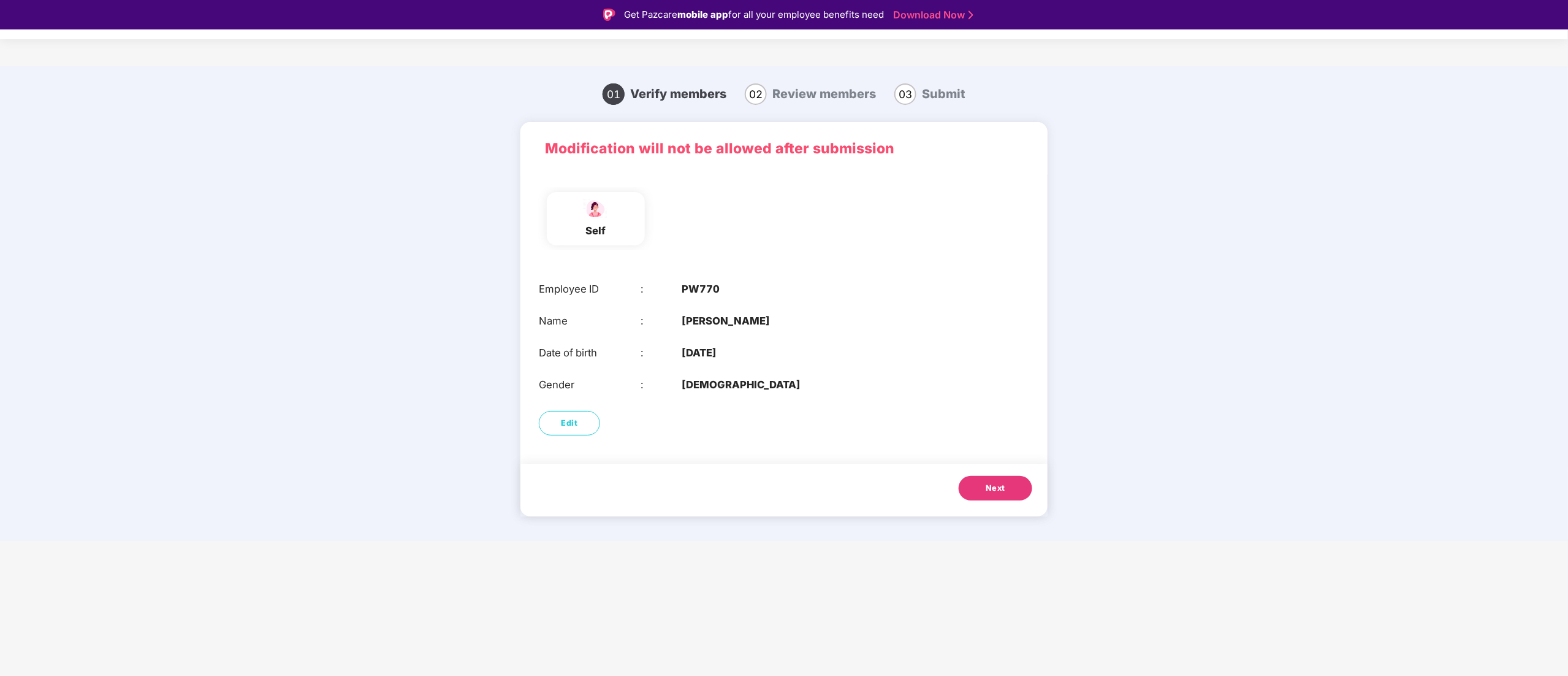
click at [1005, 489] on span "Next" at bounding box center [995, 487] width 19 height 12
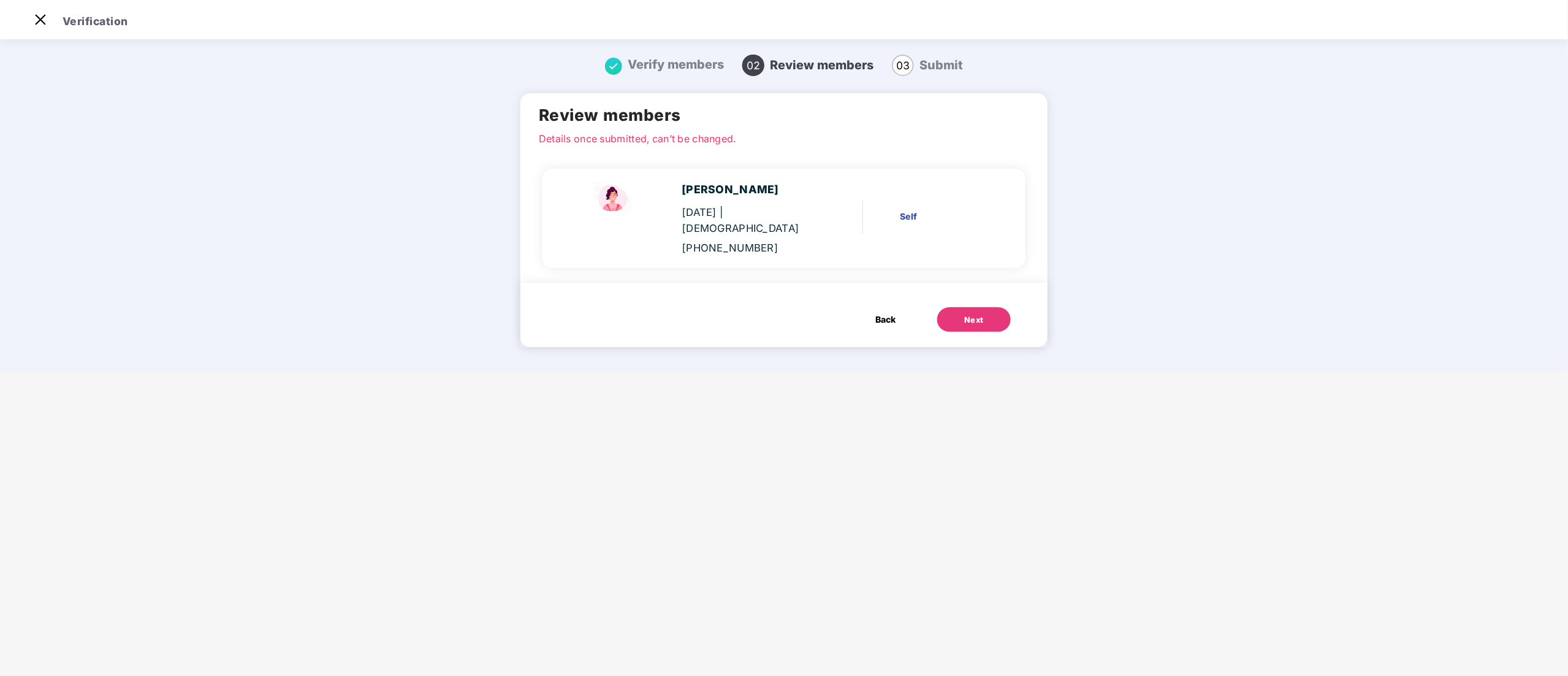
click at [971, 314] on div "Next" at bounding box center [973, 320] width 19 height 12
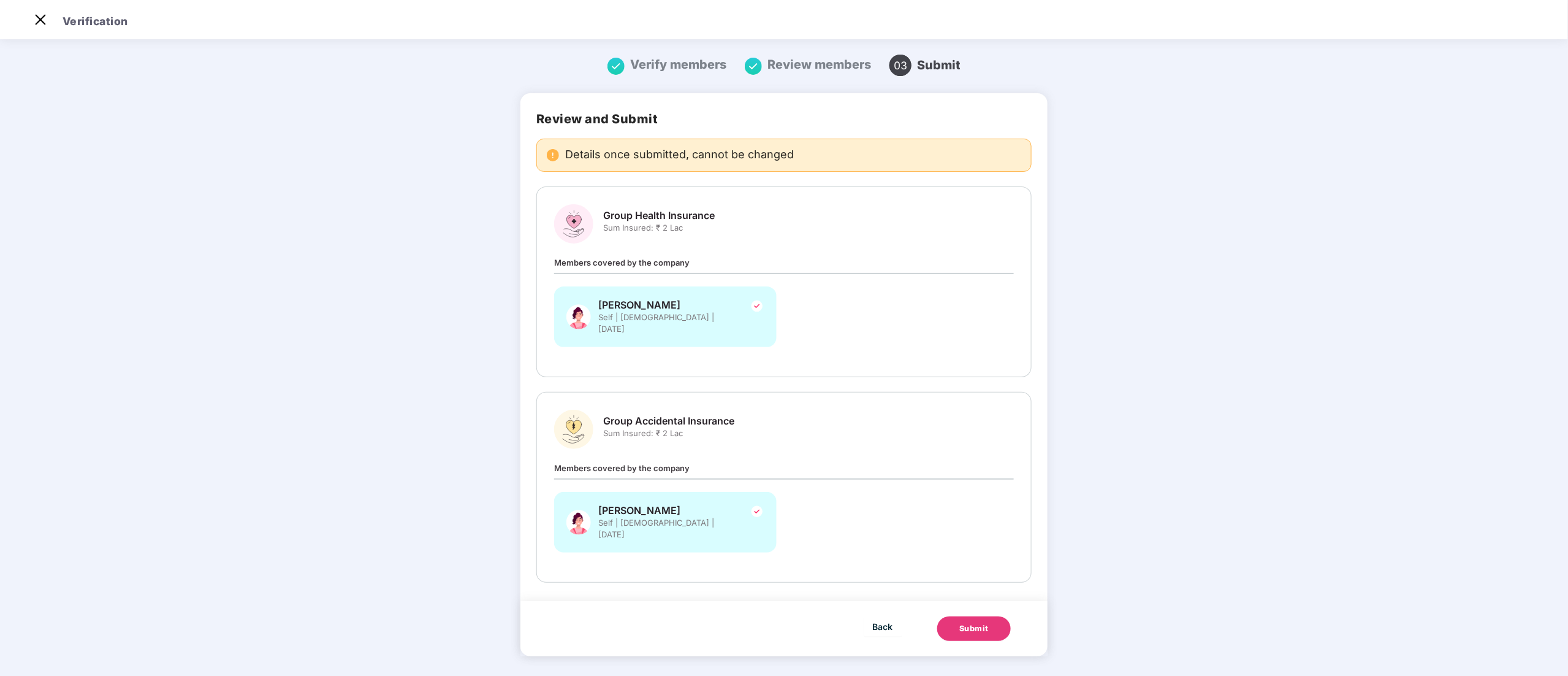
scroll to position [0, 0]
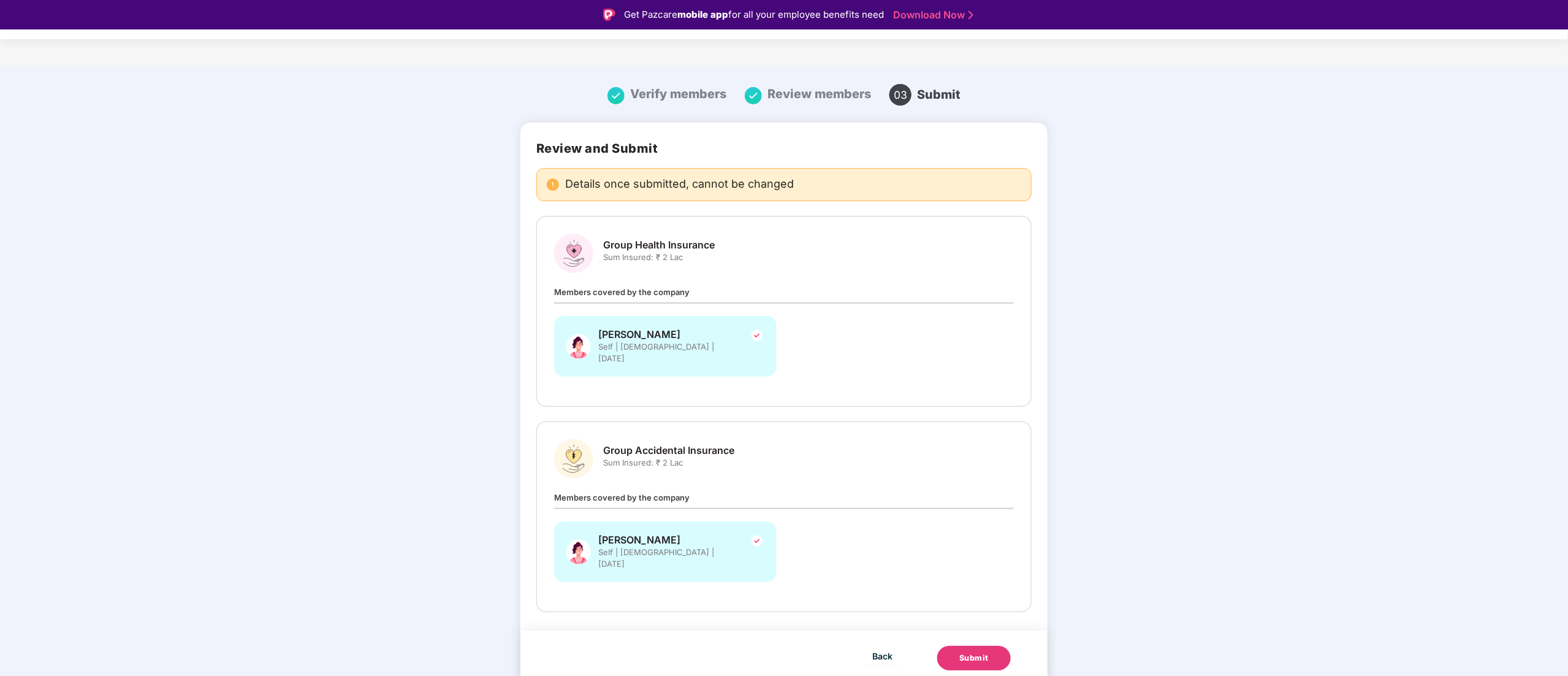
click at [971, 652] on div "Submit" at bounding box center [974, 658] width 29 height 12
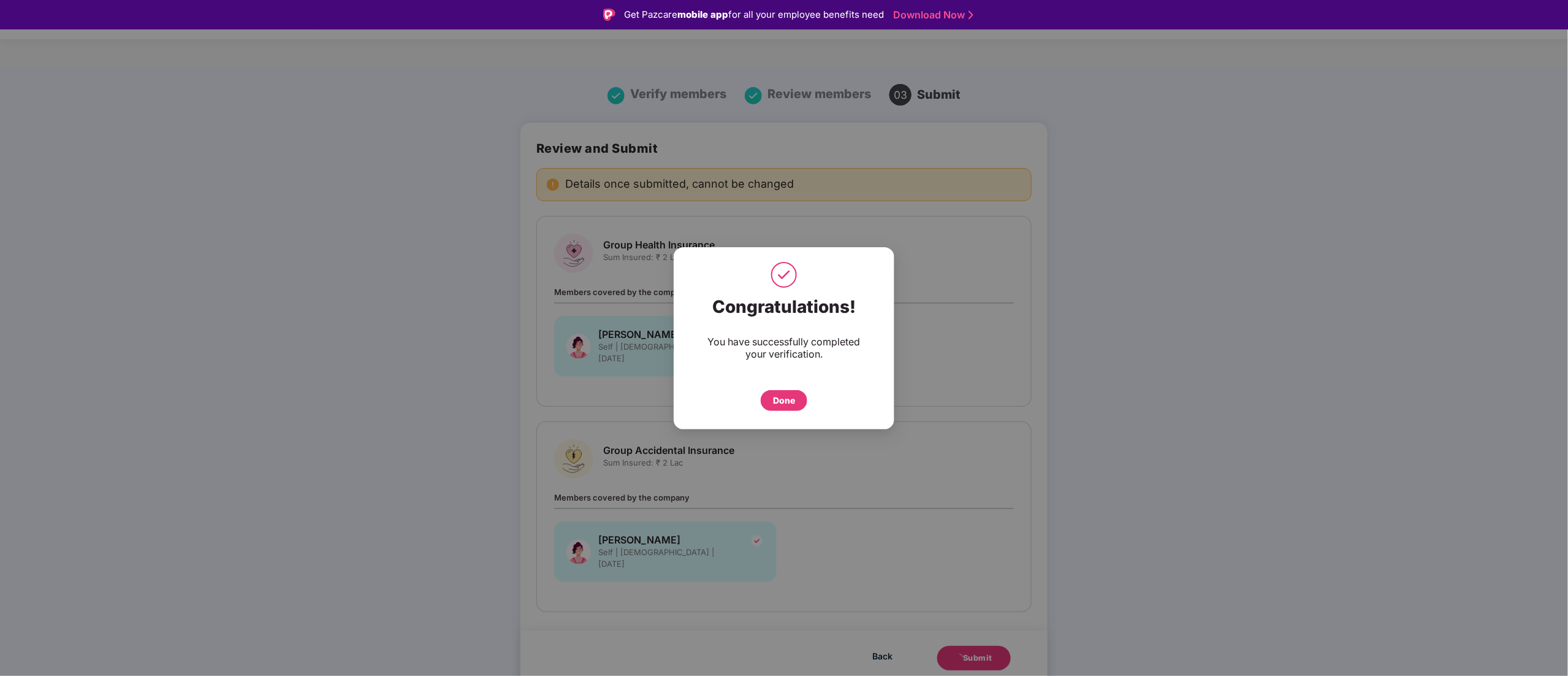
click at [781, 398] on div "Done" at bounding box center [784, 401] width 22 height 14
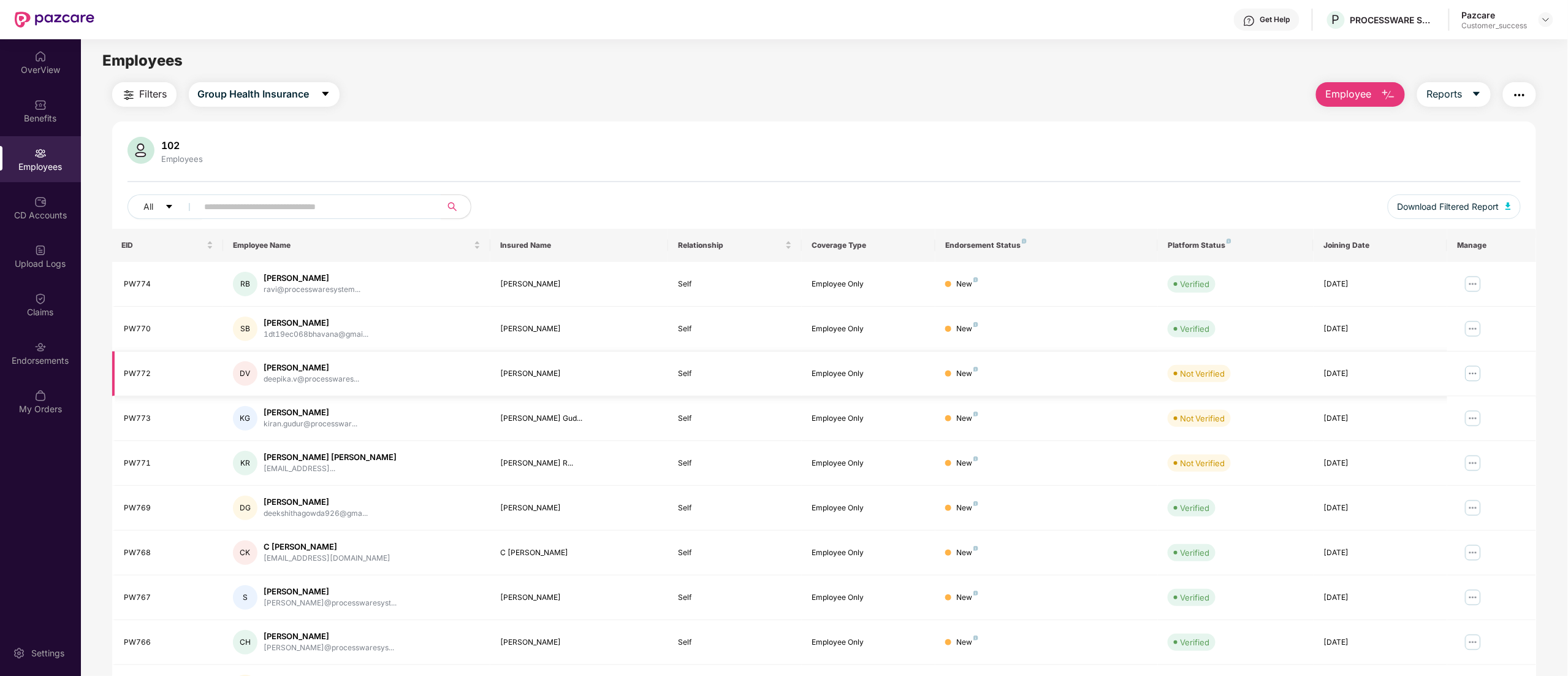
click at [1469, 378] on img at bounding box center [1473, 373] width 19 height 19
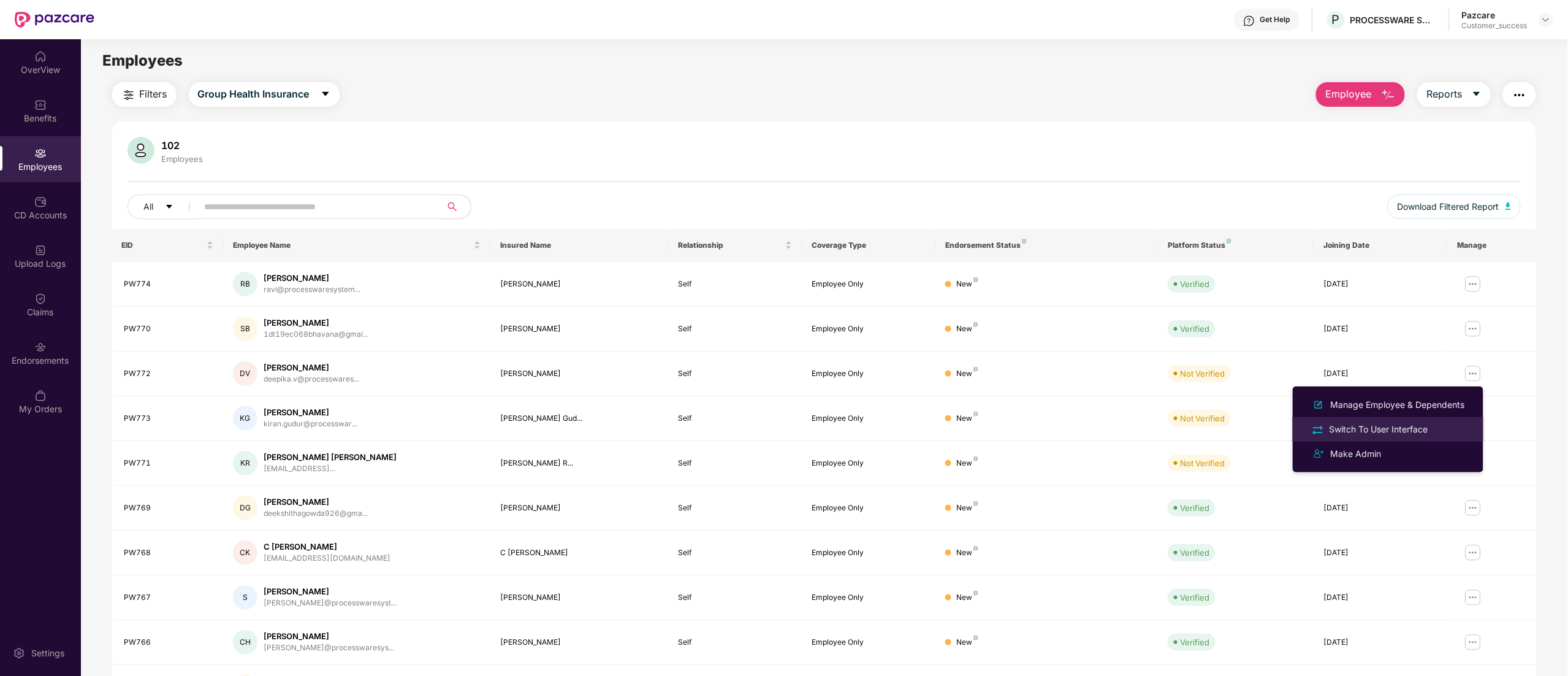
click at [1405, 425] on div "Switch To User Interface" at bounding box center [1379, 429] width 104 height 14
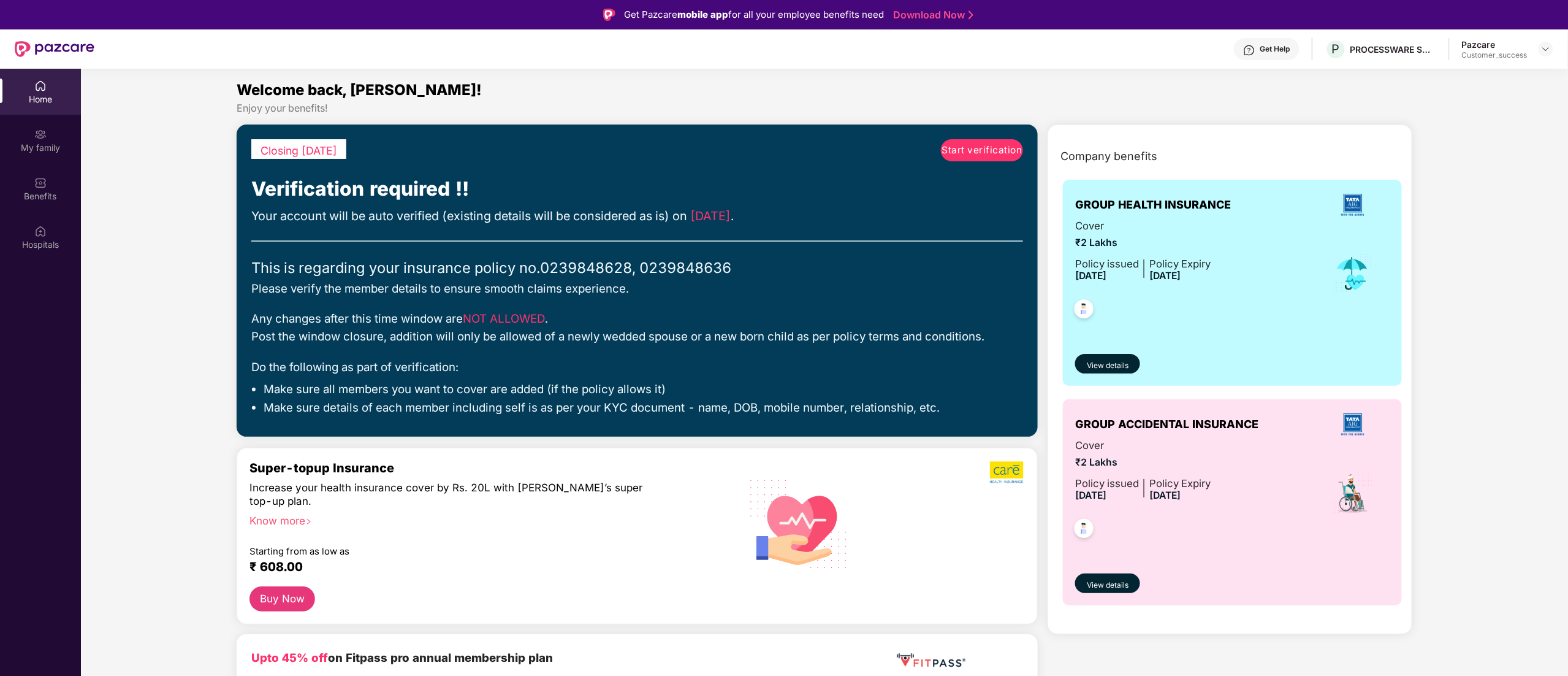
click at [1008, 156] on span "Start verification" at bounding box center [981, 150] width 80 height 15
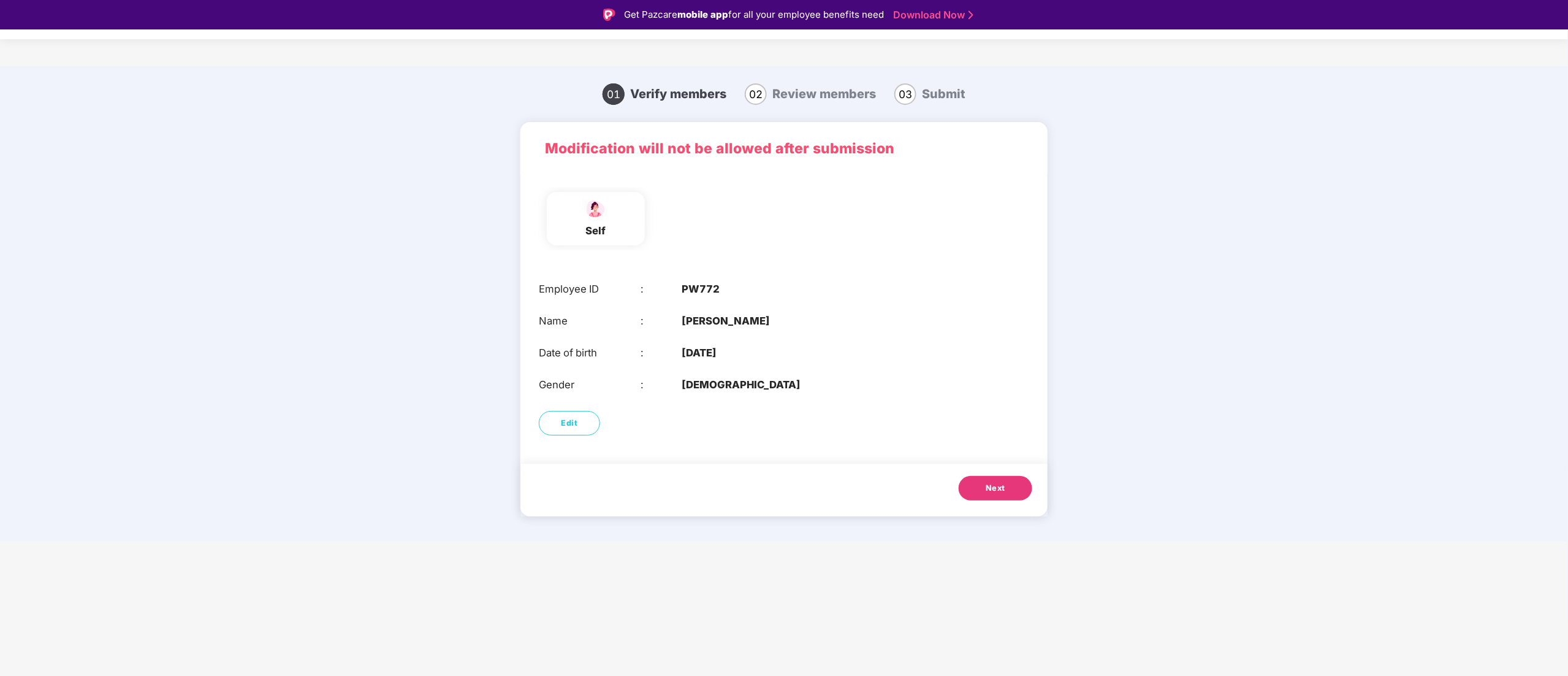
click at [999, 490] on span "Next" at bounding box center [995, 487] width 19 height 12
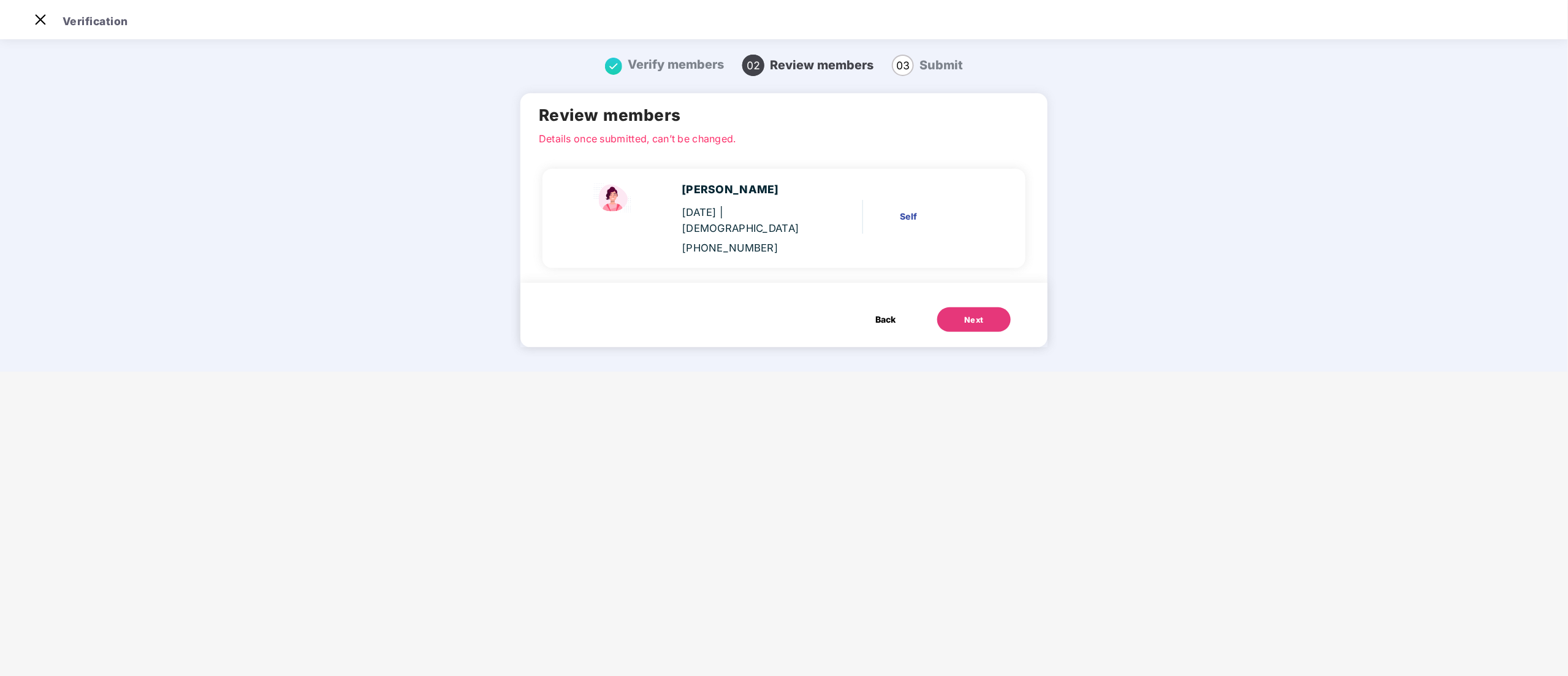
click at [973, 314] on div "Next" at bounding box center [973, 320] width 19 height 12
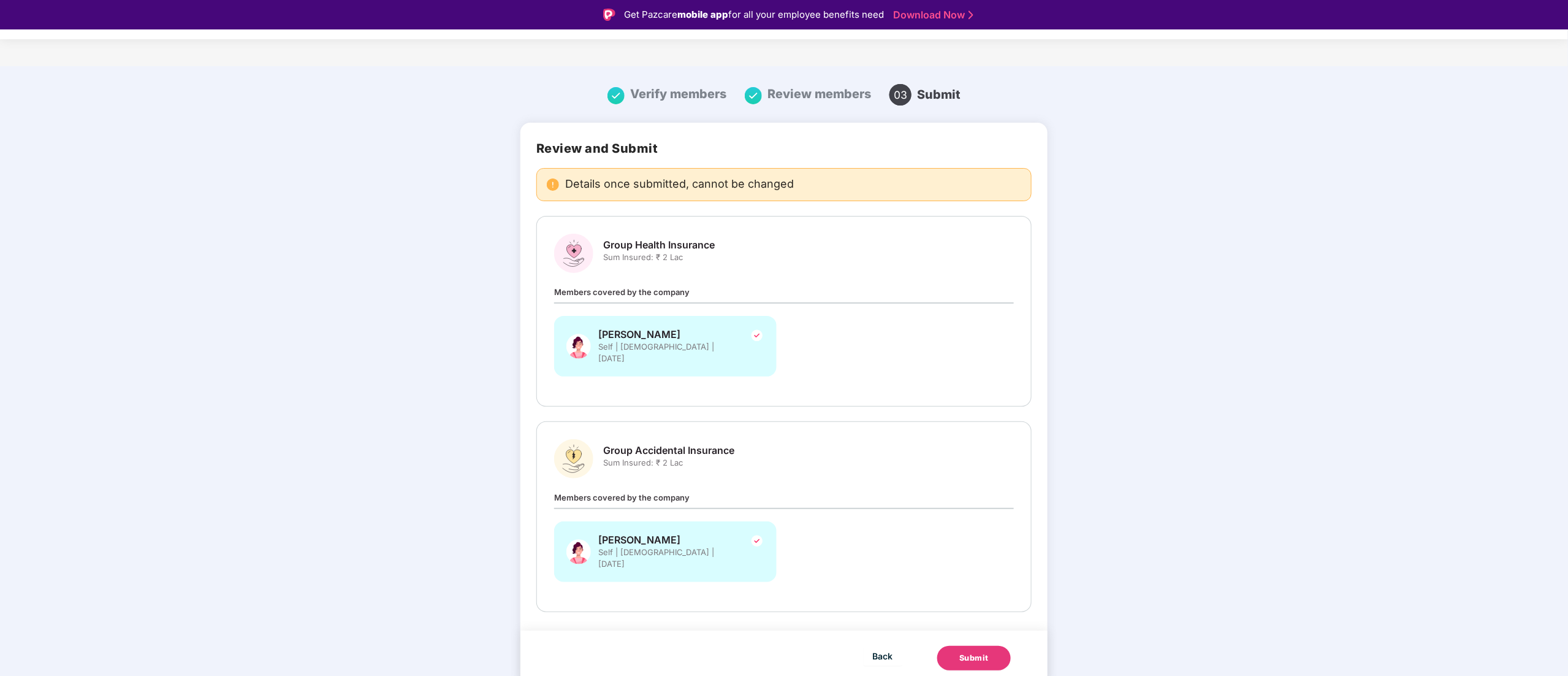
click at [977, 646] on button "Submit" at bounding box center [974, 658] width 74 height 25
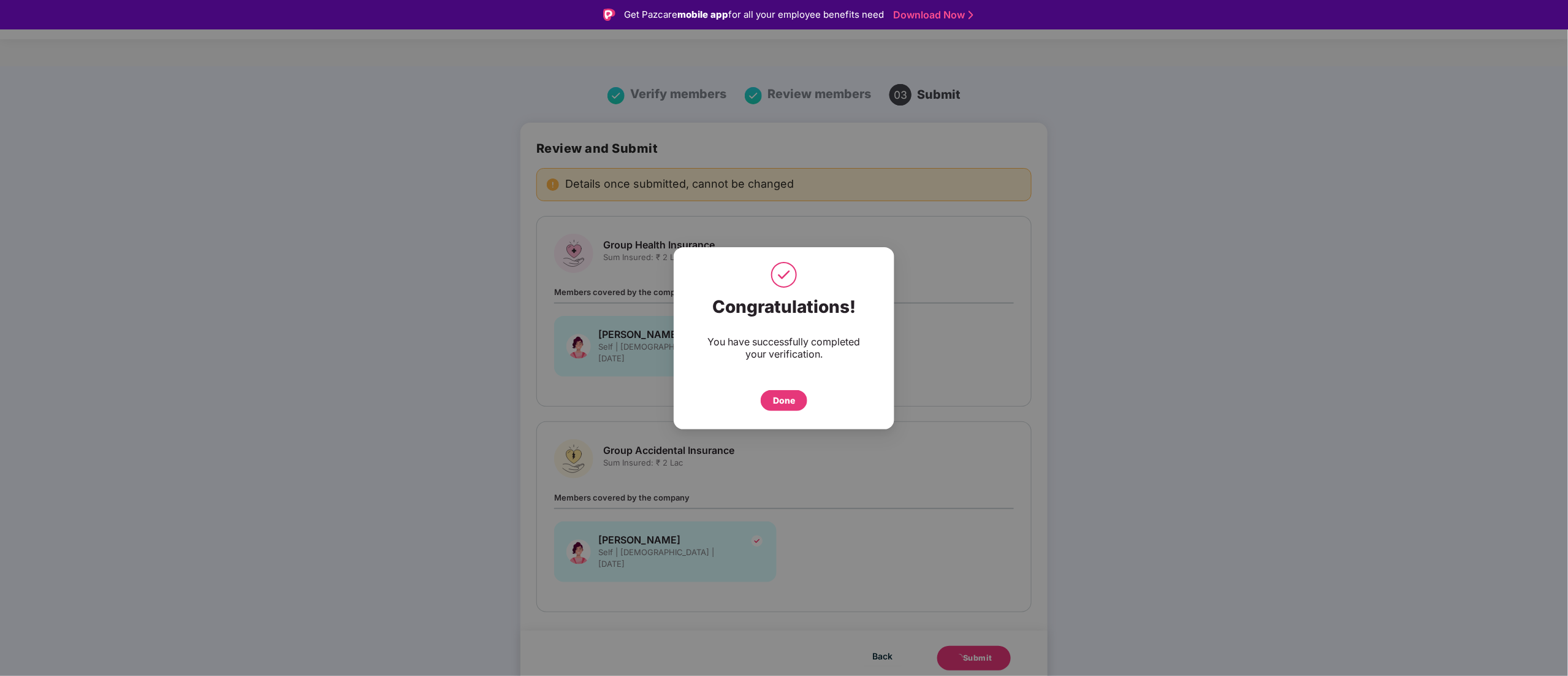
drag, startPoint x: 797, startPoint y: 401, endPoint x: 790, endPoint y: 414, distance: 14.8
click at [796, 402] on div "Done" at bounding box center [784, 401] width 47 height 21
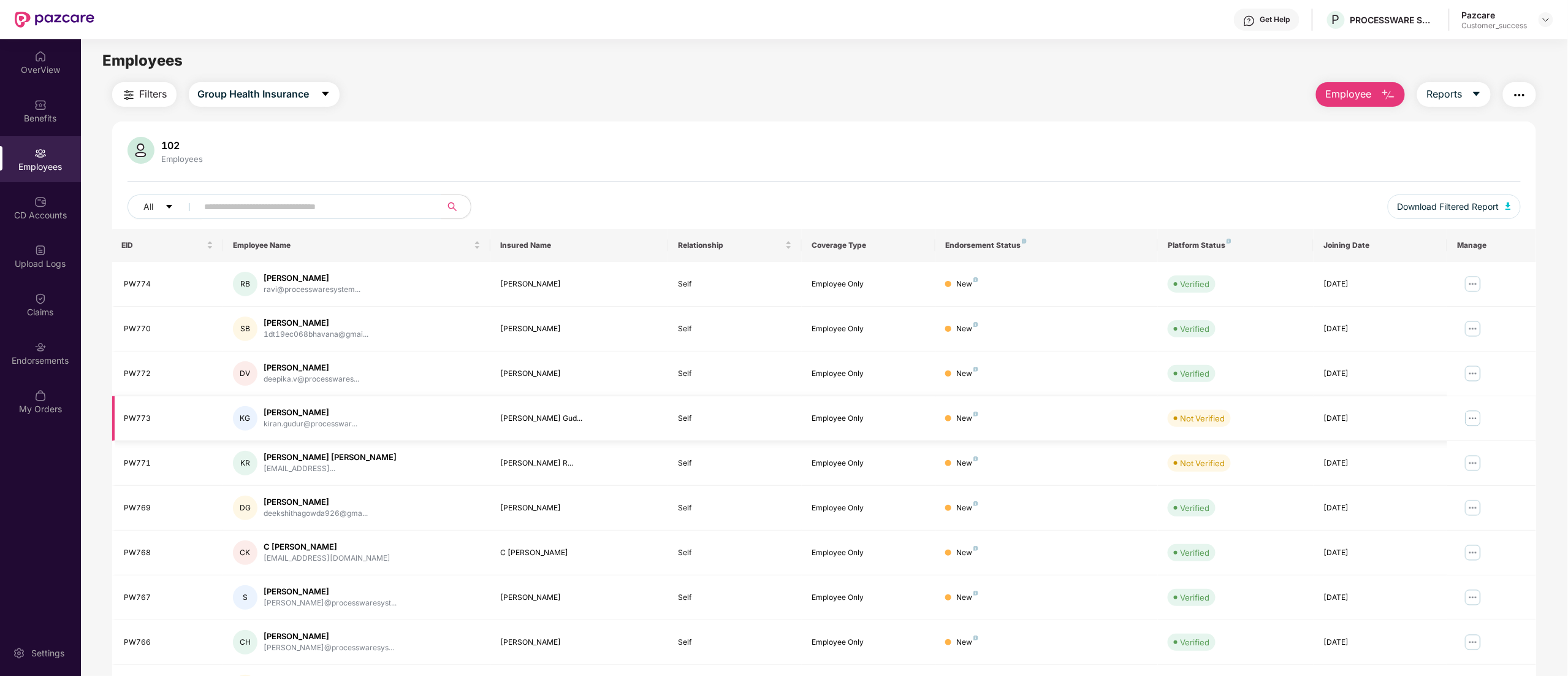
click at [1469, 419] on img at bounding box center [1473, 417] width 19 height 19
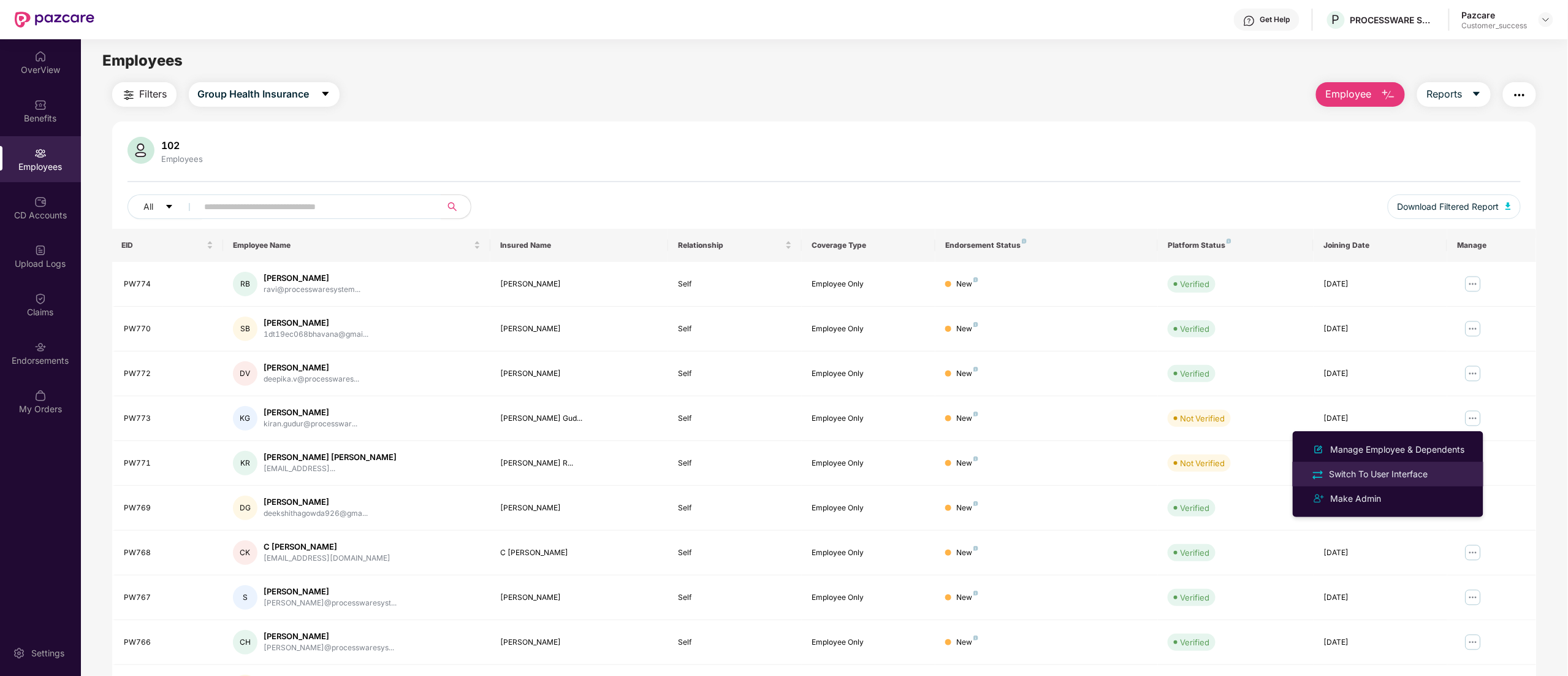
click at [1385, 473] on div "Switch To User Interface" at bounding box center [1379, 473] width 104 height 14
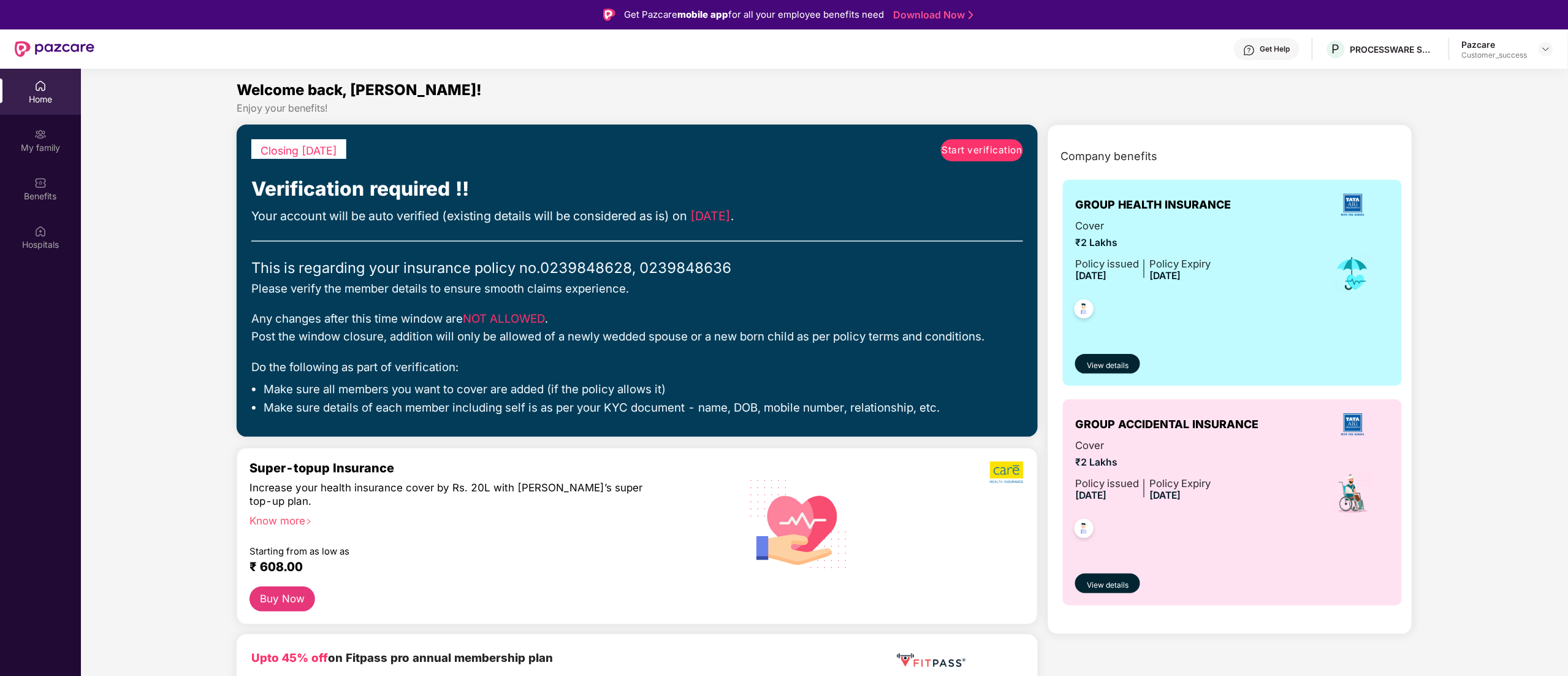
click at [977, 139] on link "Start verification" at bounding box center [981, 150] width 82 height 22
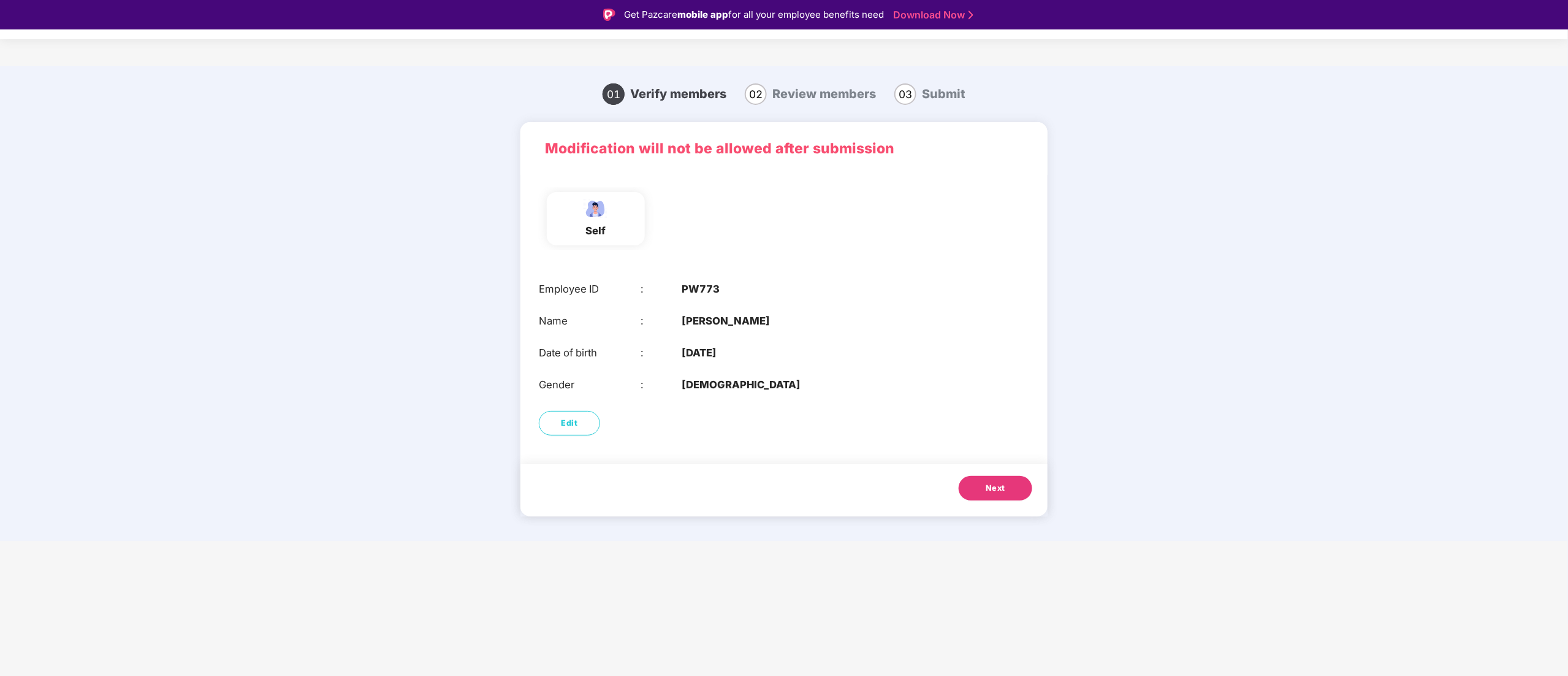
click at [986, 495] on button "Next" at bounding box center [995, 488] width 74 height 25
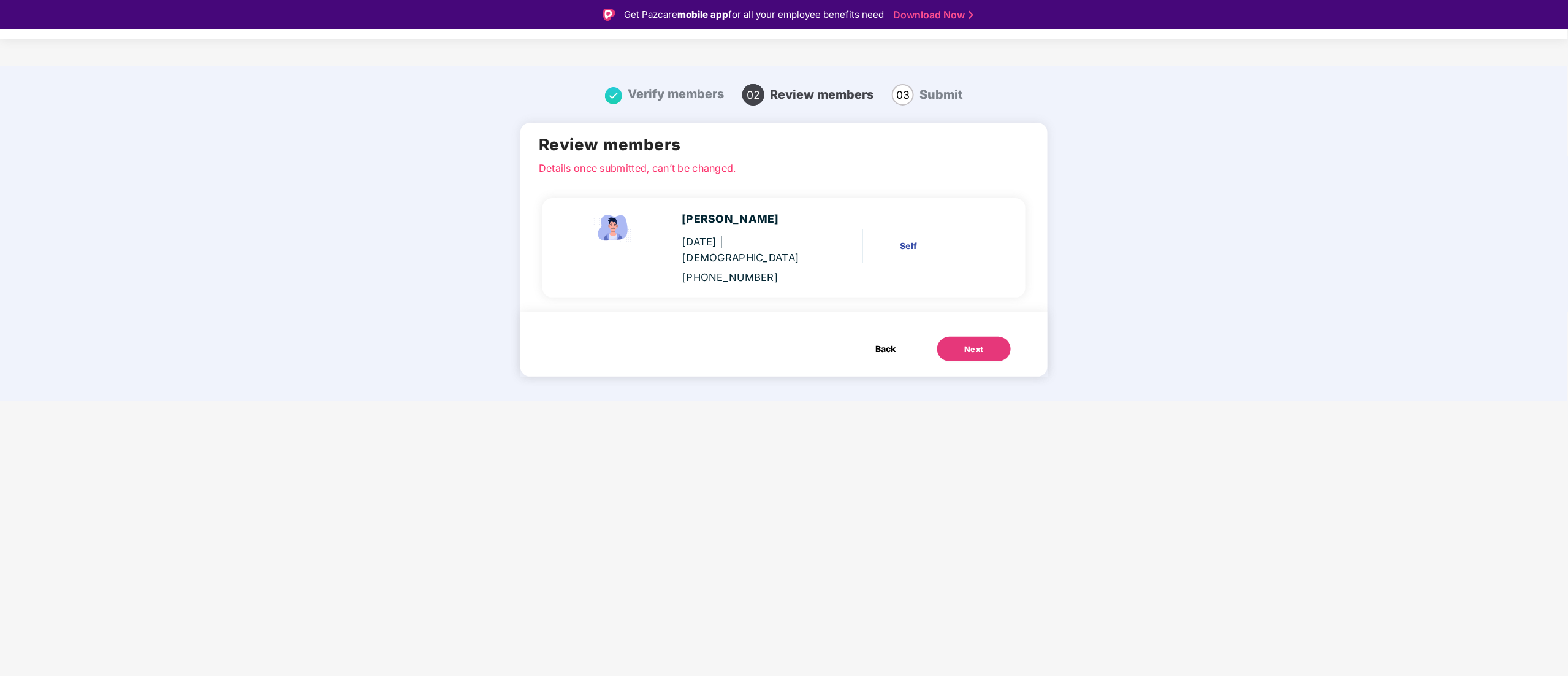
scroll to position [29, 0]
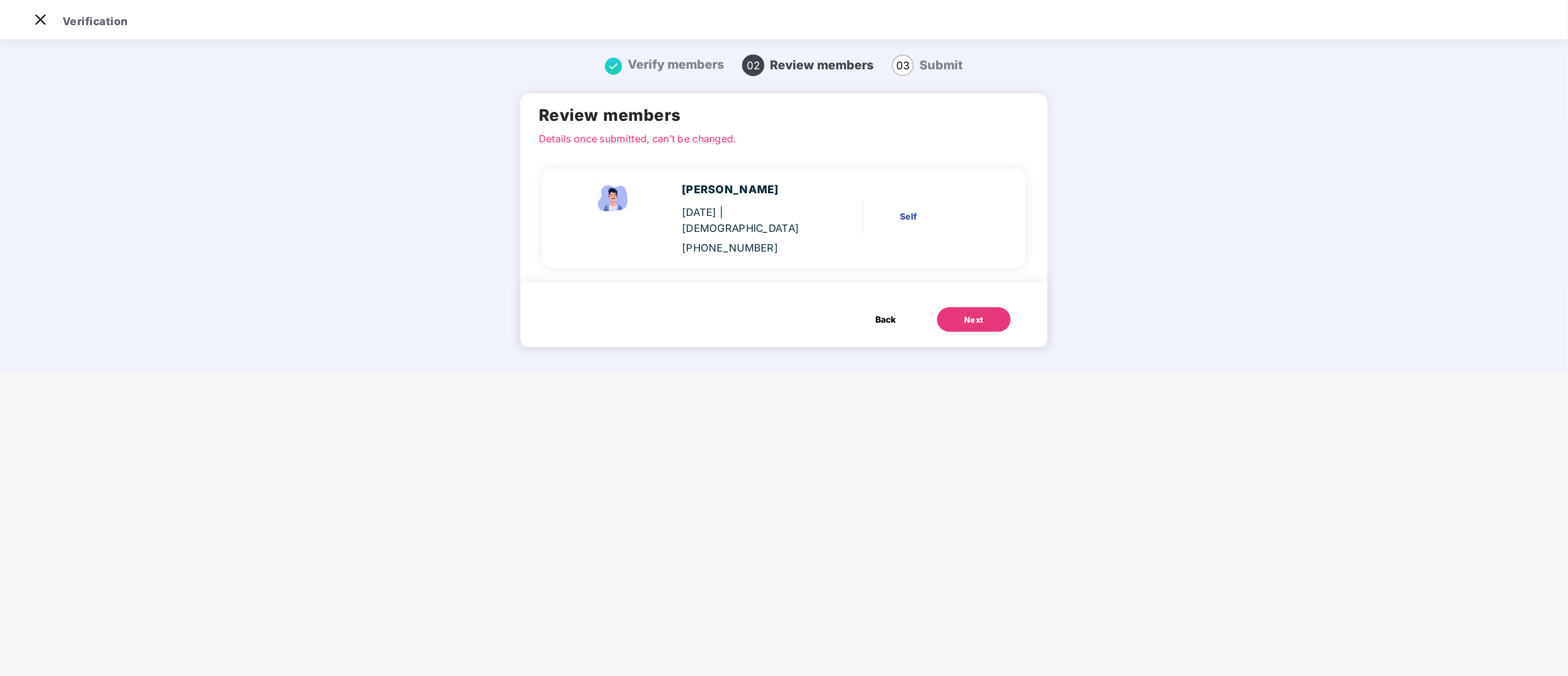
click at [971, 308] on button "Next" at bounding box center [974, 320] width 74 height 25
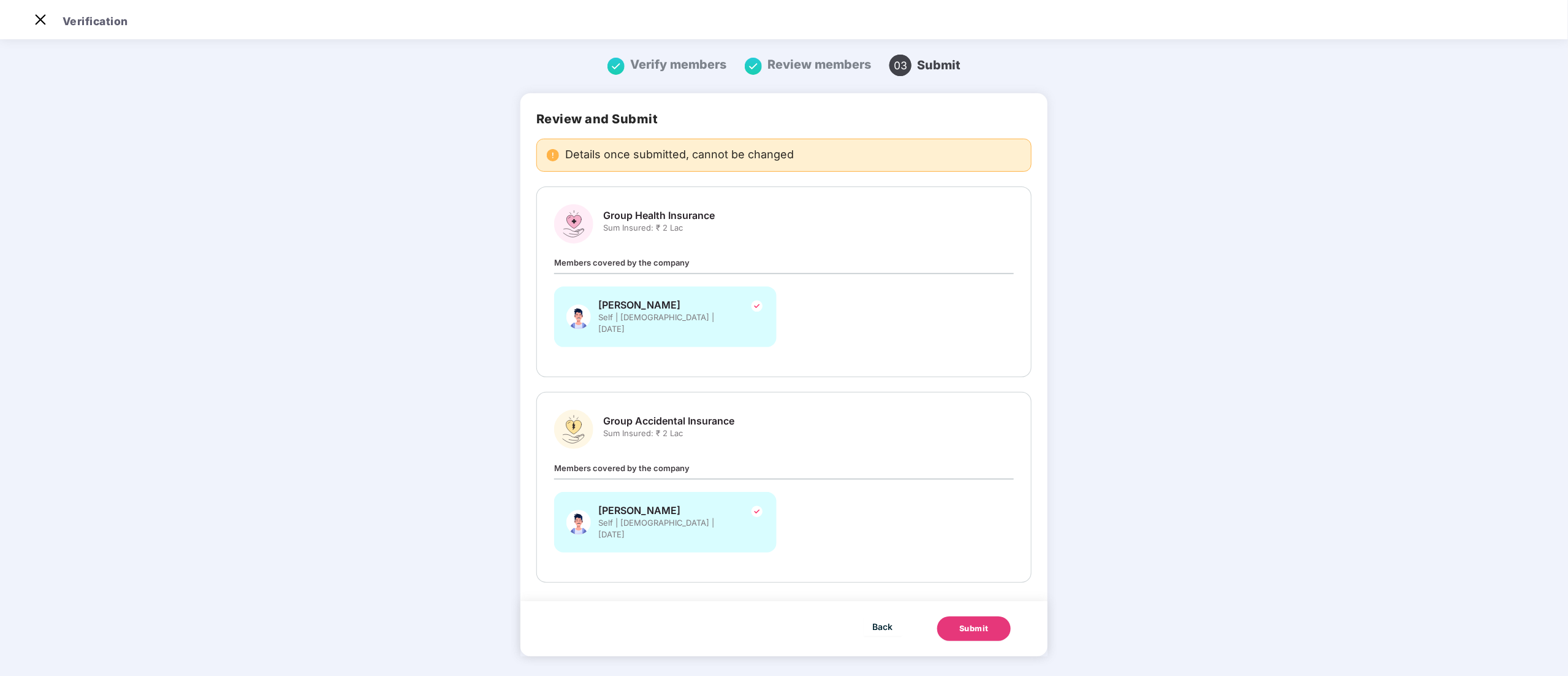
scroll to position [0, 0]
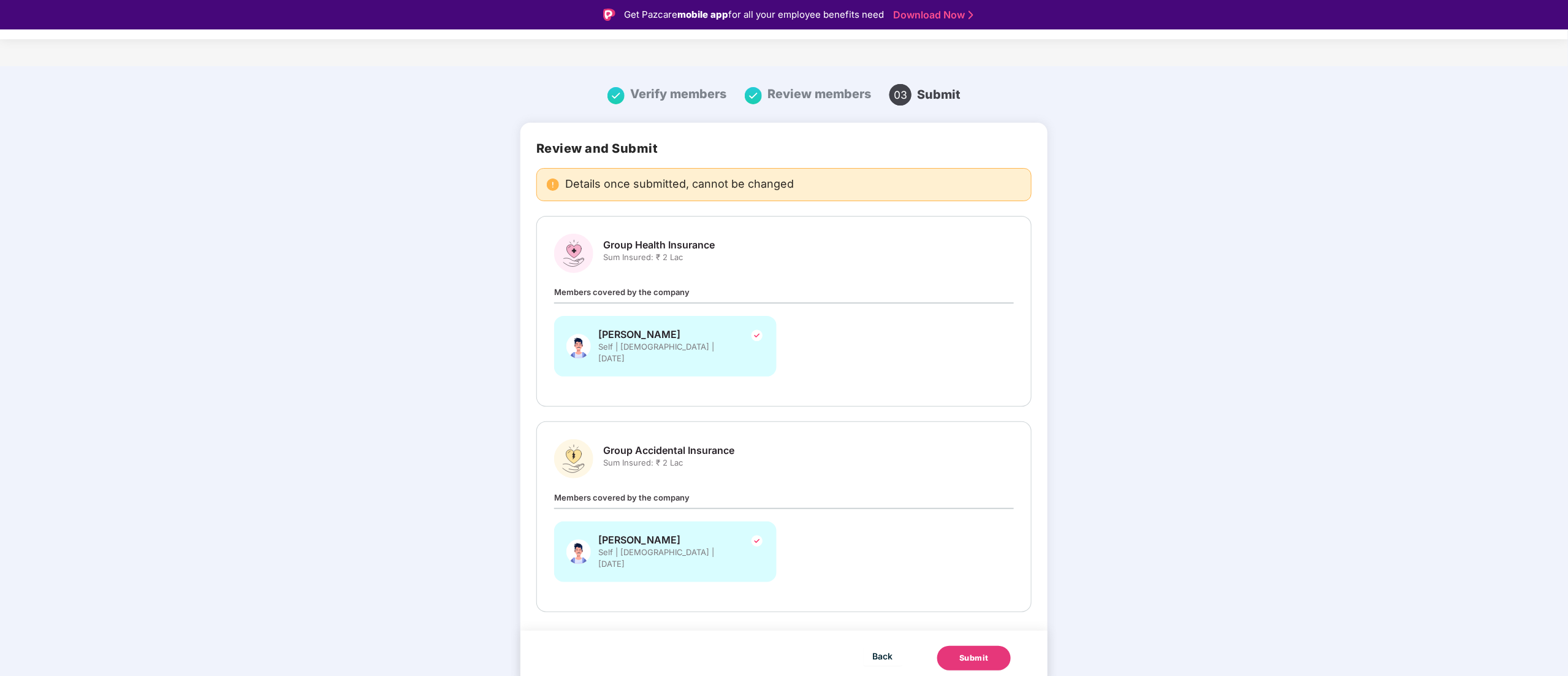
drag, startPoint x: 976, startPoint y: 625, endPoint x: 976, endPoint y: 632, distance: 7.0
click at [976, 646] on button "Submit" at bounding box center [974, 658] width 74 height 25
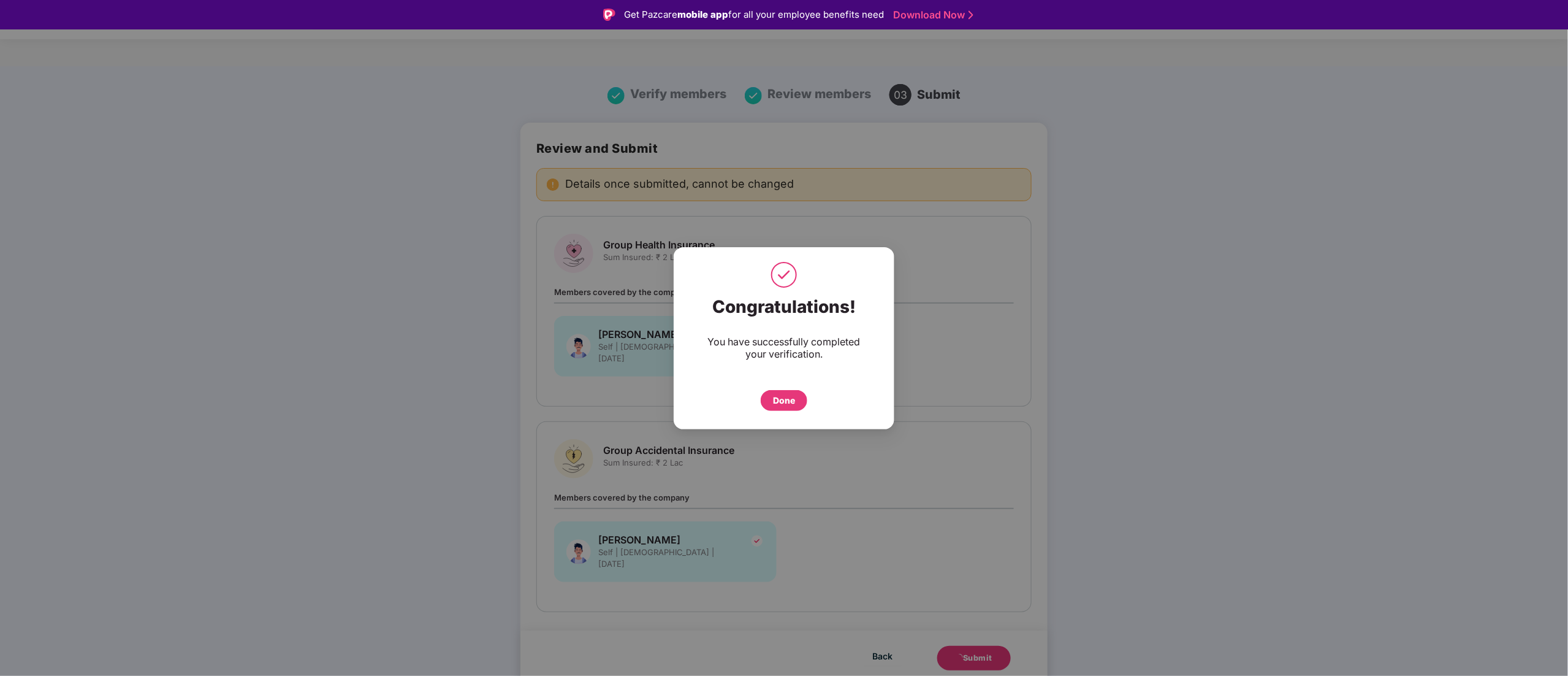
click at [784, 400] on div "Done" at bounding box center [784, 401] width 22 height 14
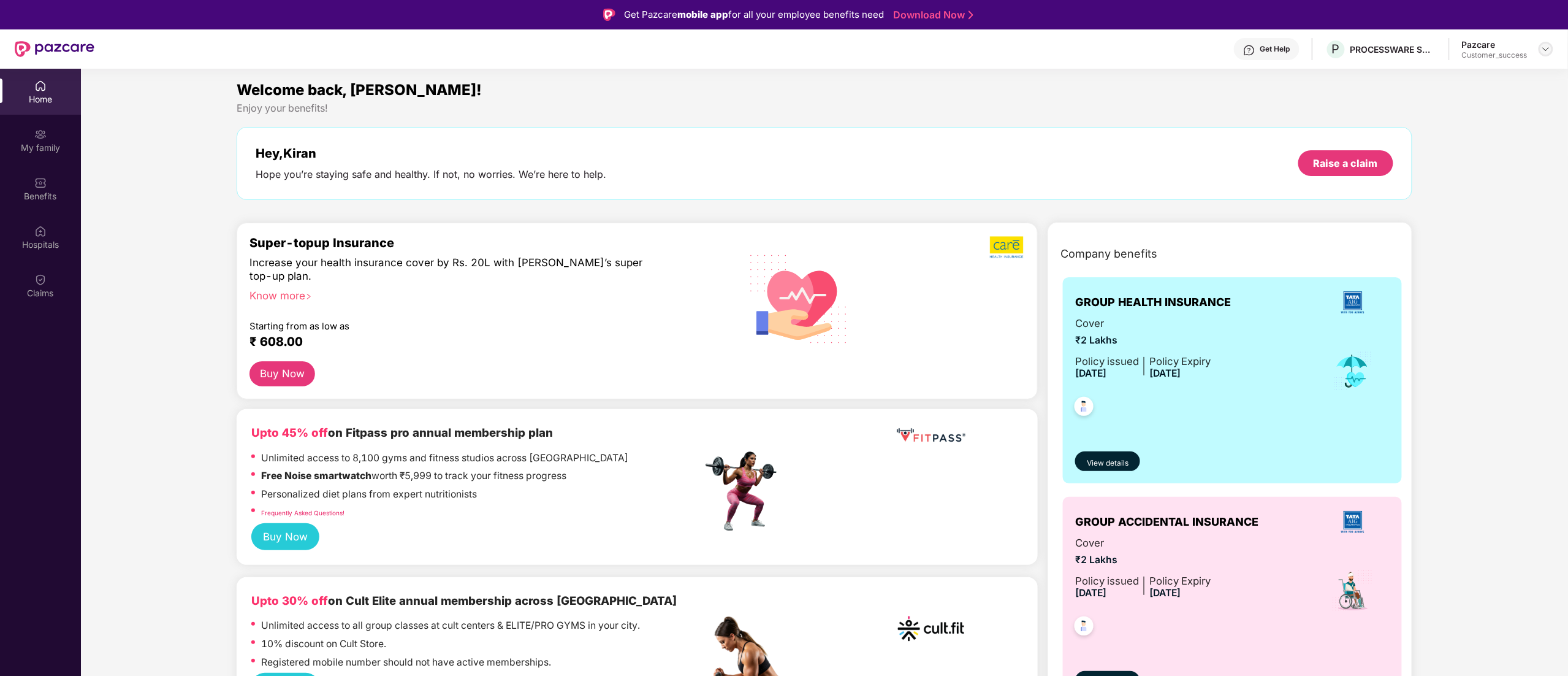
click at [1551, 51] on img at bounding box center [1546, 49] width 10 height 10
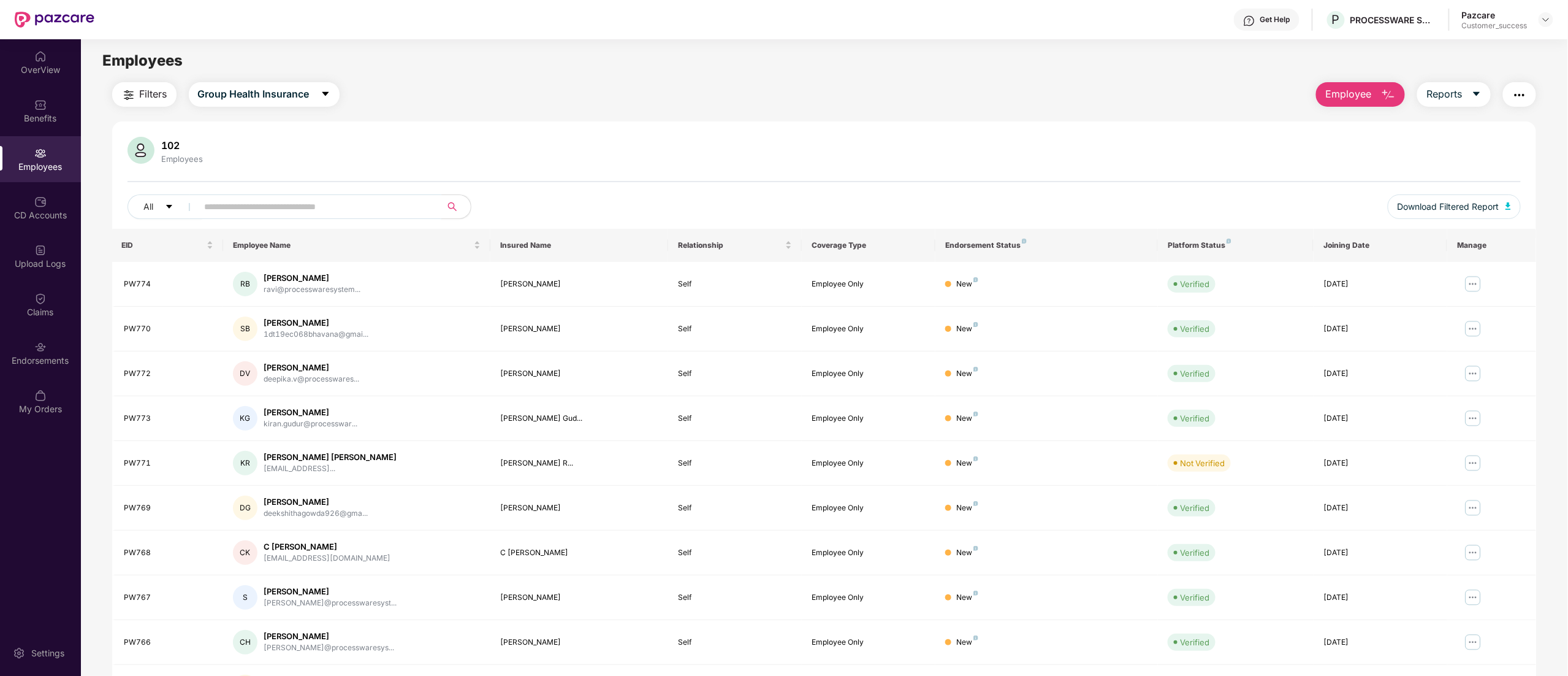
click at [252, 195] on span at bounding box center [315, 206] width 251 height 25
paste input "*****"
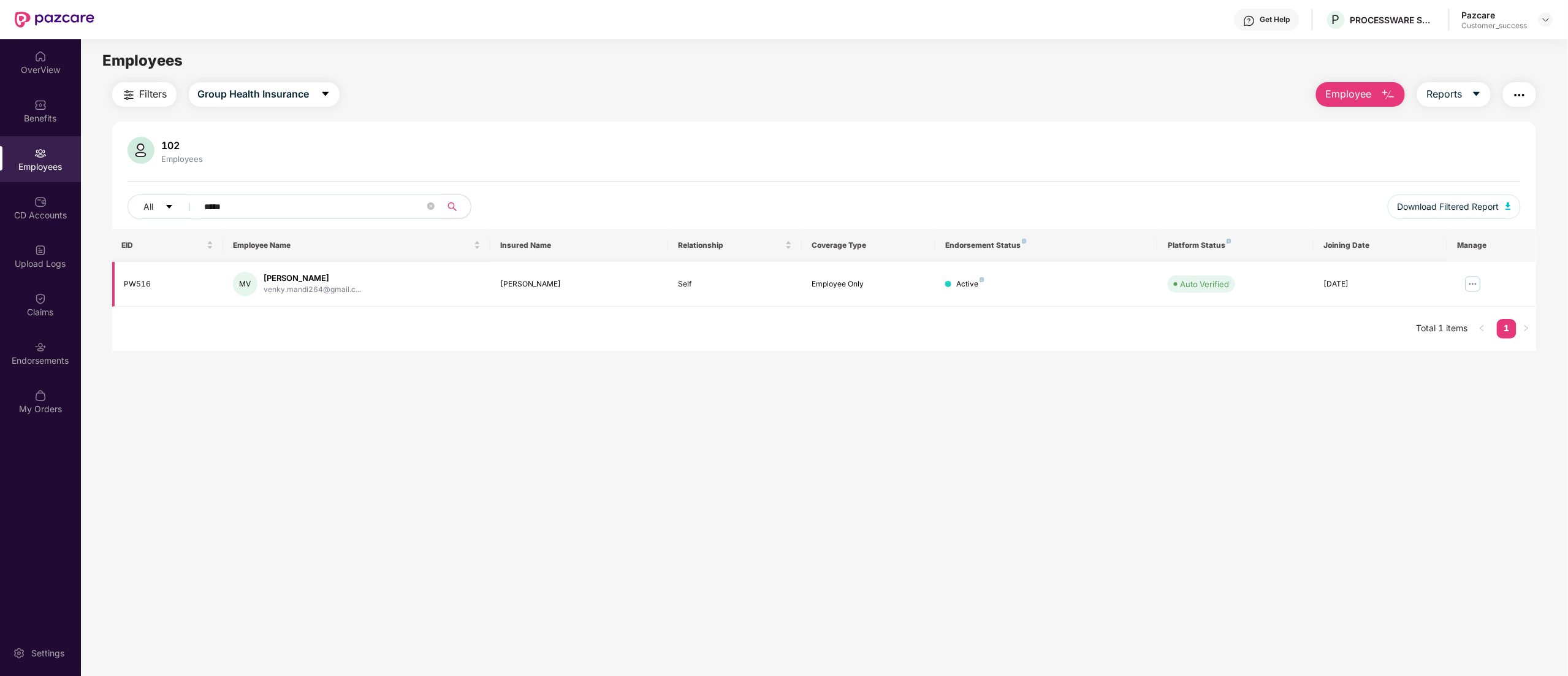
type input "*****"
click at [1475, 281] on img at bounding box center [1473, 284] width 19 height 19
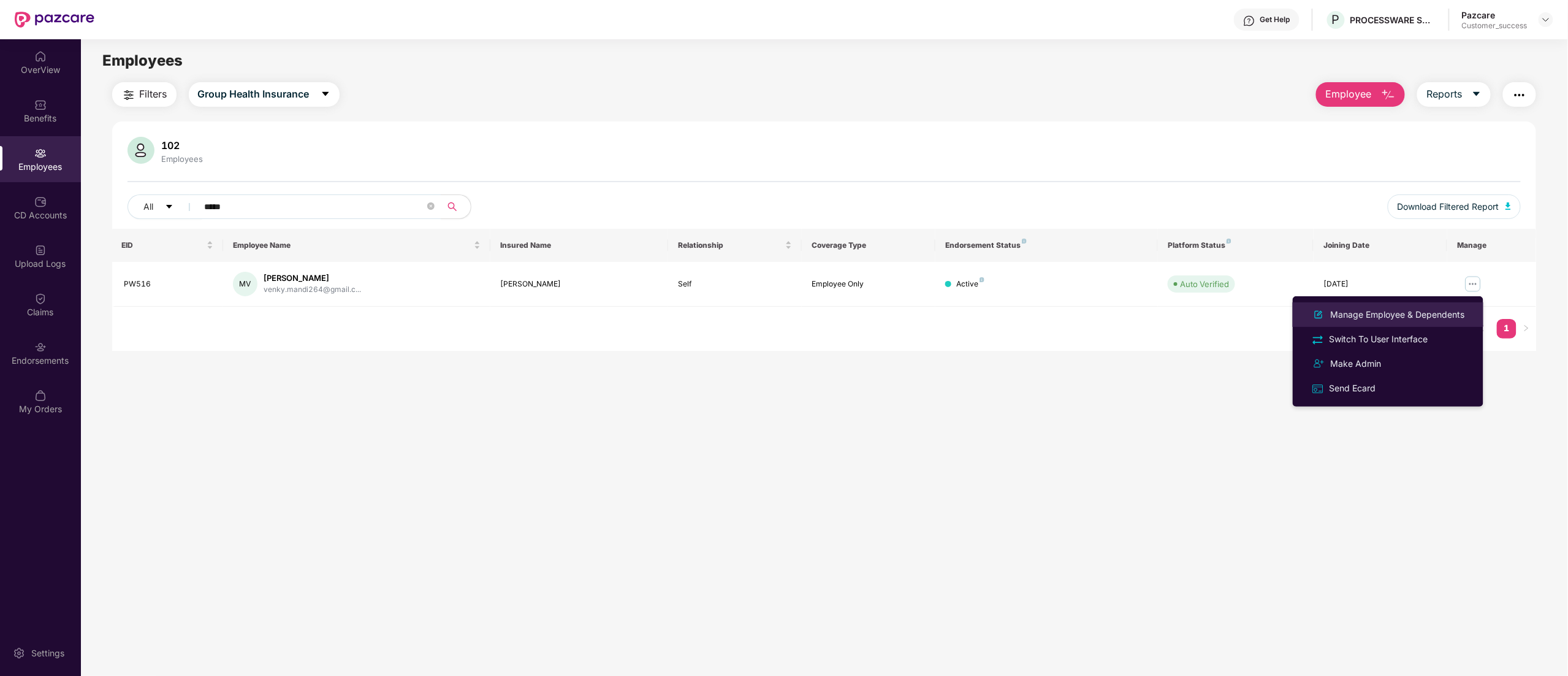
click at [1354, 317] on div "Manage Employee & Dependents" at bounding box center [1398, 314] width 139 height 14
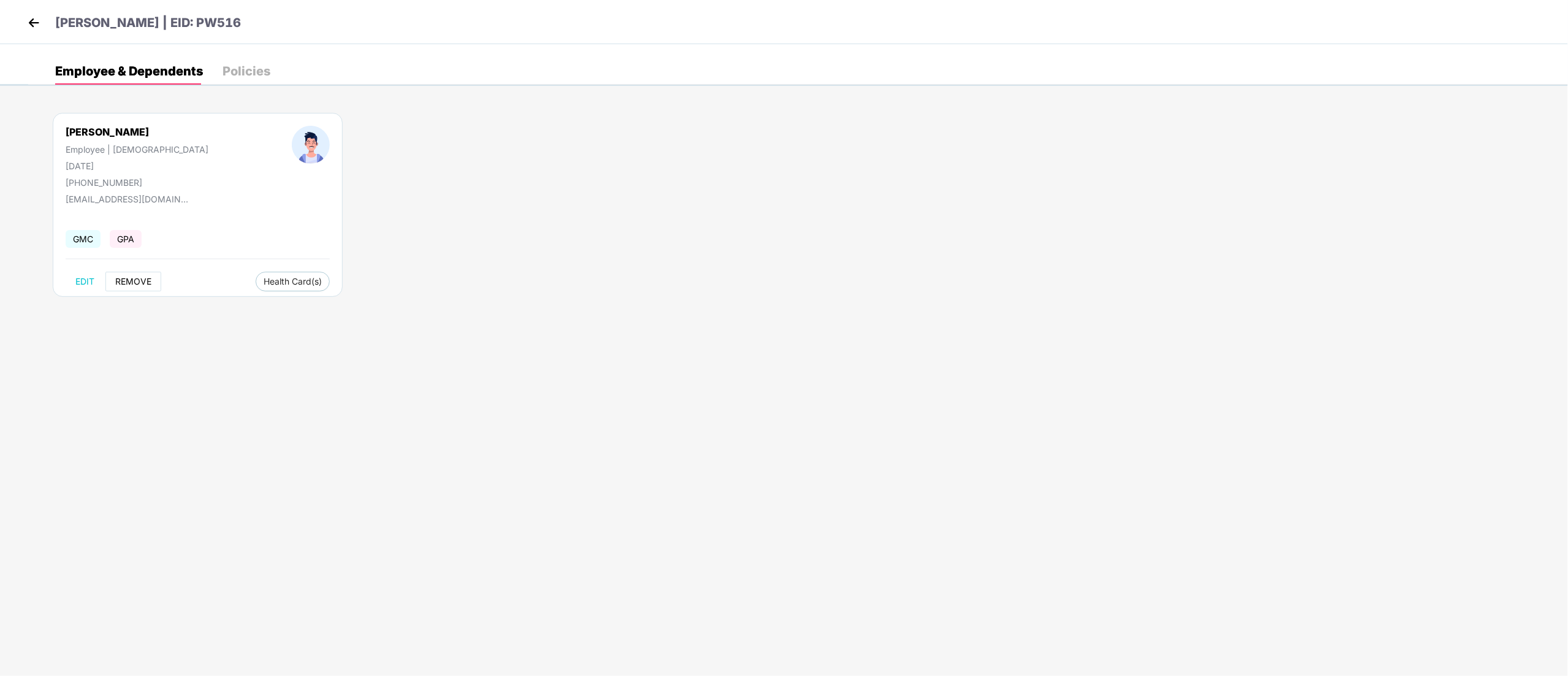
click at [122, 277] on span "REMOVE" at bounding box center [133, 281] width 36 height 10
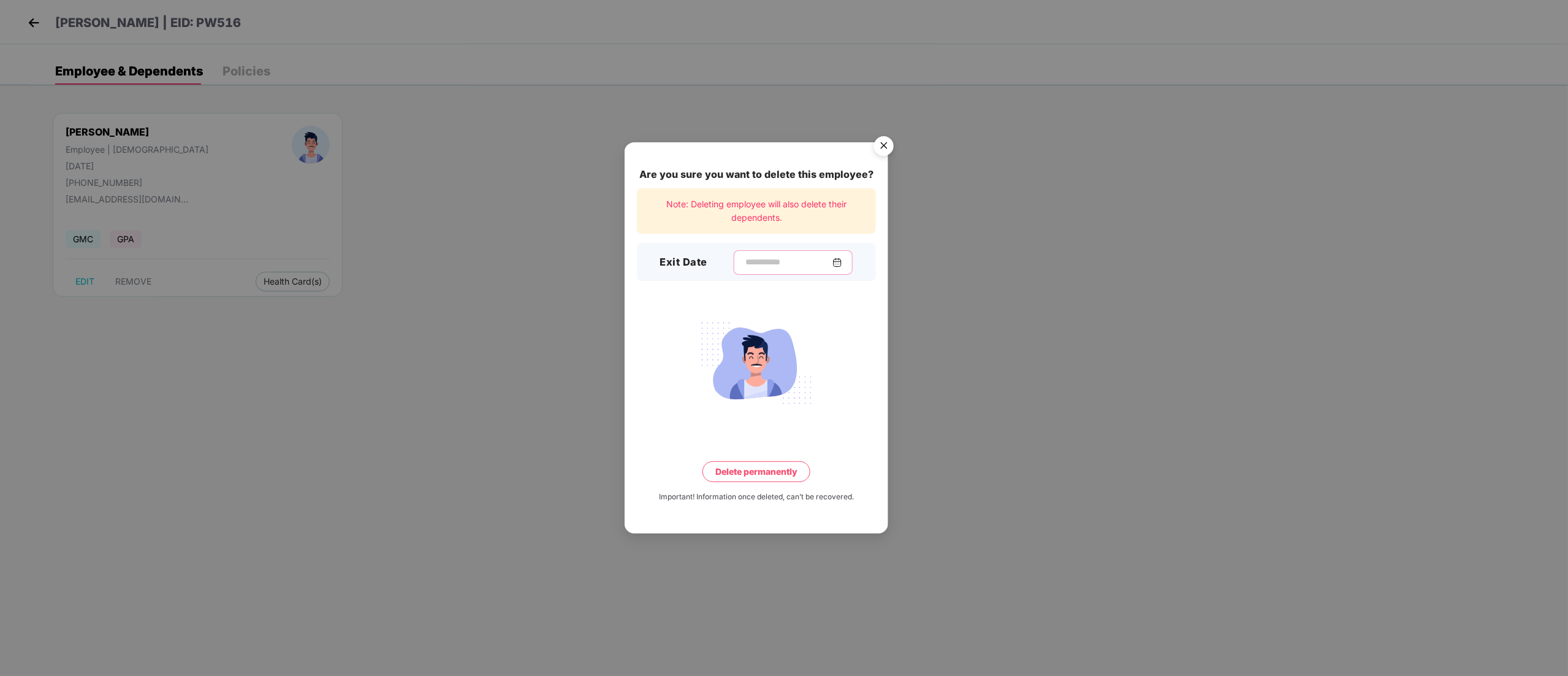
click at [773, 265] on input at bounding box center [788, 262] width 88 height 13
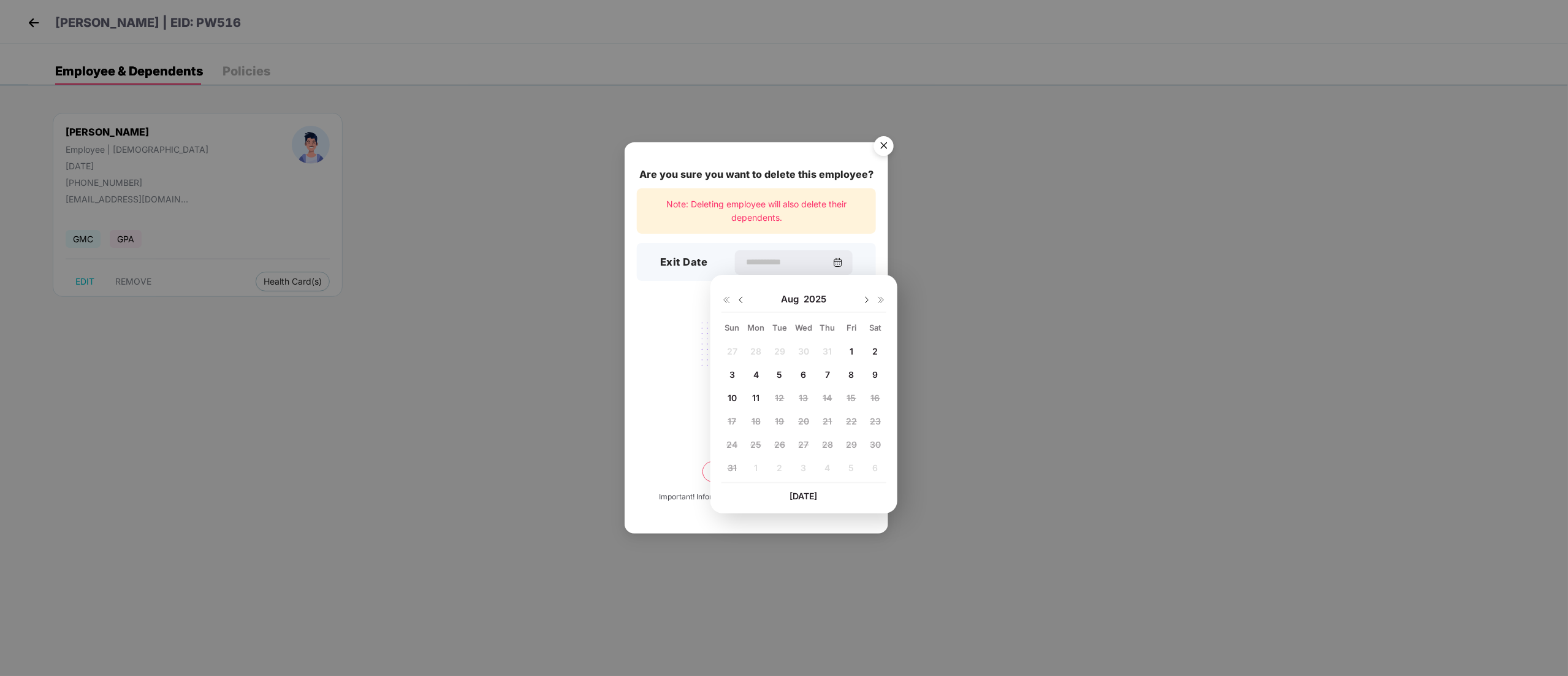
click at [735, 304] on div at bounding box center [734, 299] width 25 height 11
click at [738, 304] on img at bounding box center [741, 299] width 10 height 10
click at [732, 396] on span "13" at bounding box center [732, 397] width 9 height 10
type input "**********"
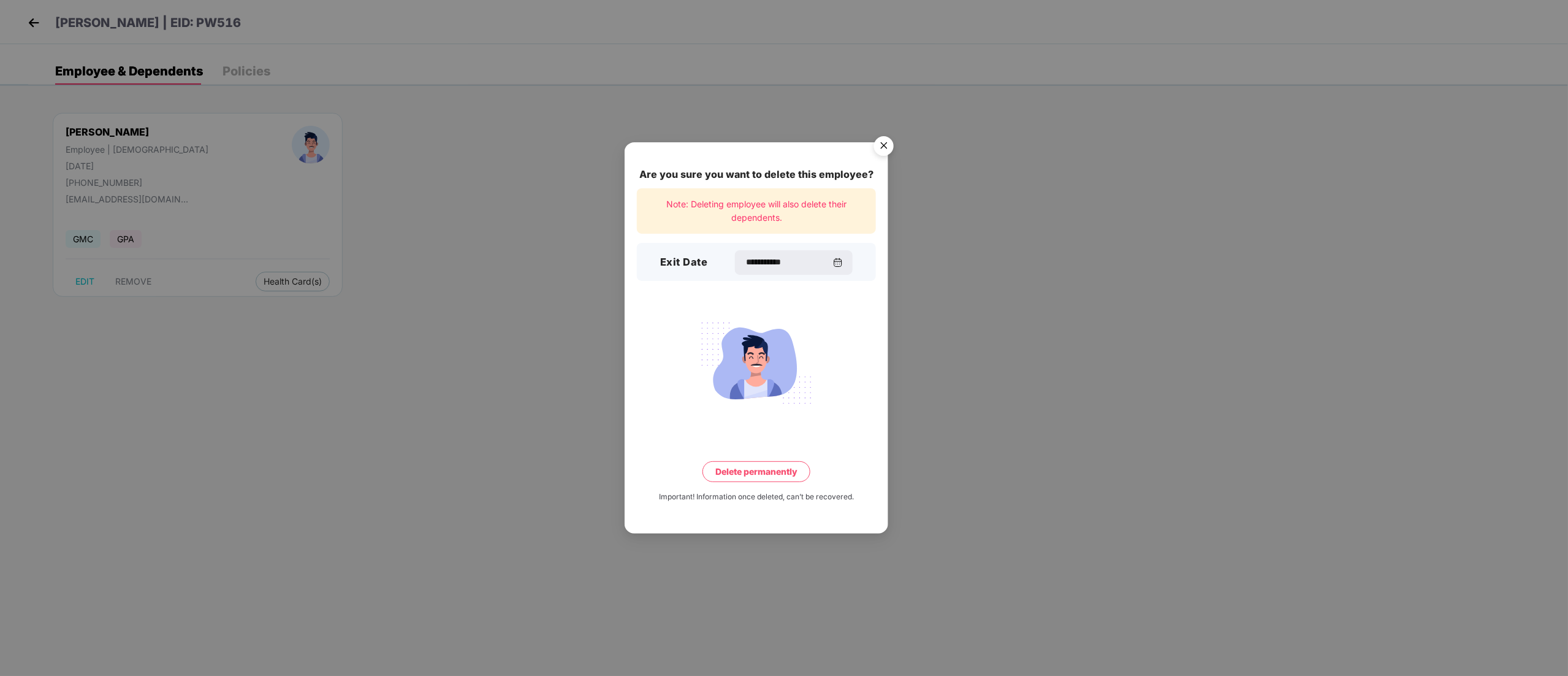
click at [759, 477] on button "Delete permanently" at bounding box center [756, 472] width 108 height 21
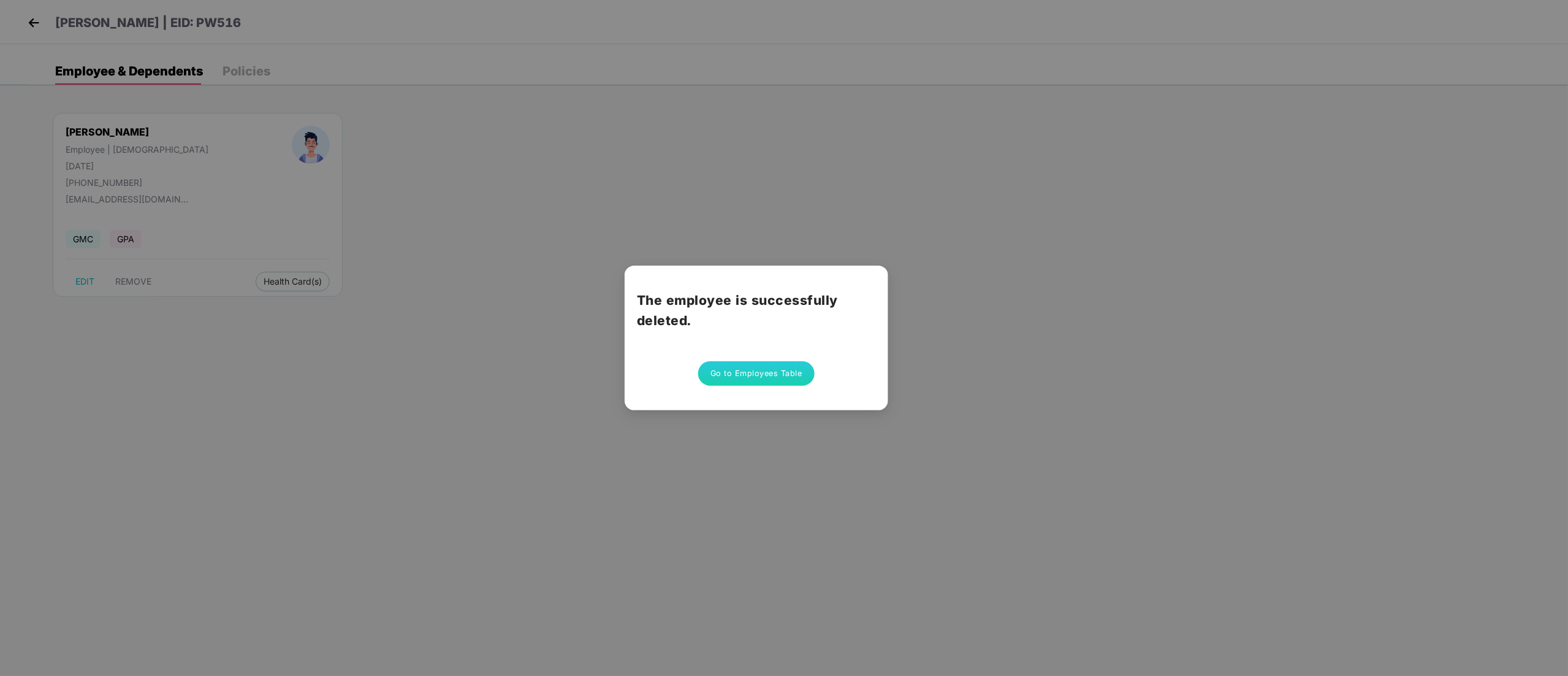
click at [718, 372] on button "Go to Employees Table" at bounding box center [756, 373] width 117 height 25
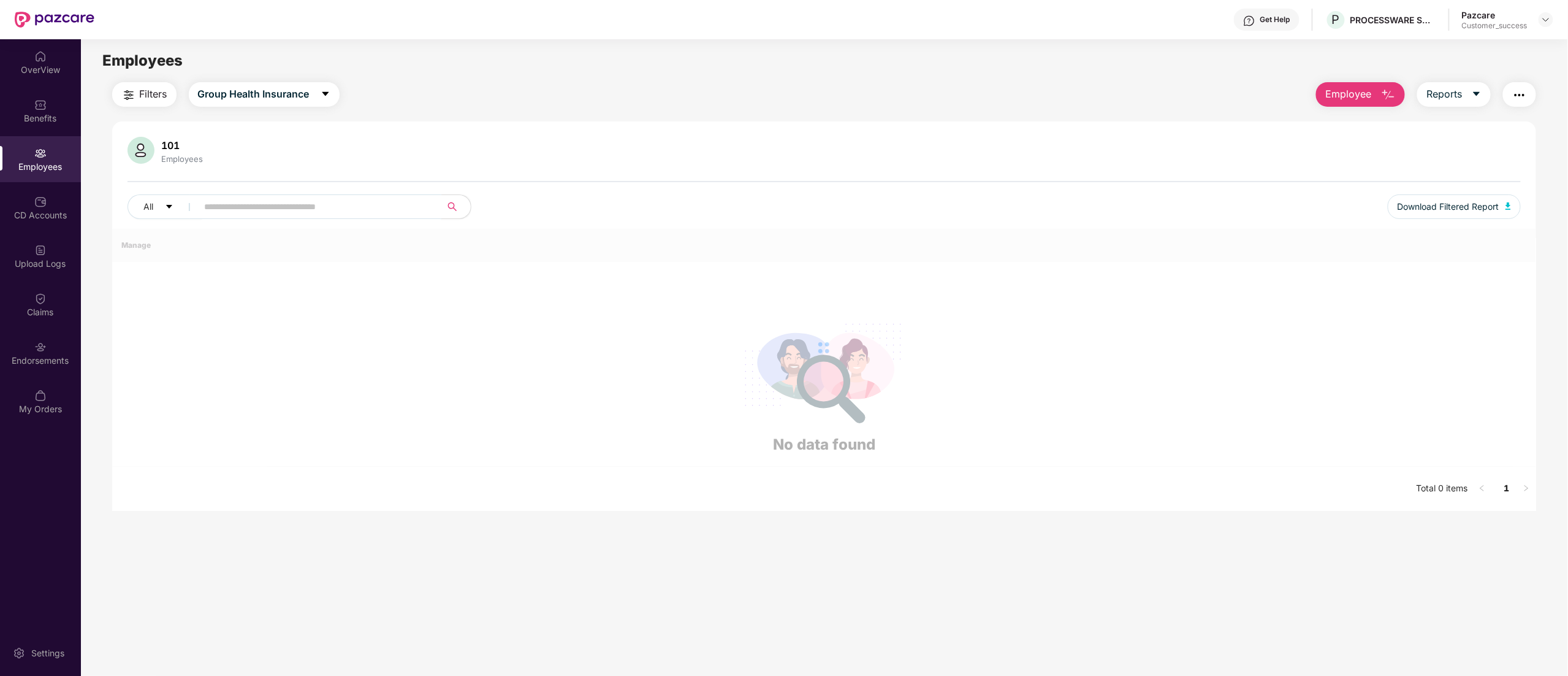
drag, startPoint x: 319, startPoint y: 262, endPoint x: 291, endPoint y: 217, distance: 53.0
click at [291, 217] on span at bounding box center [315, 206] width 251 height 25
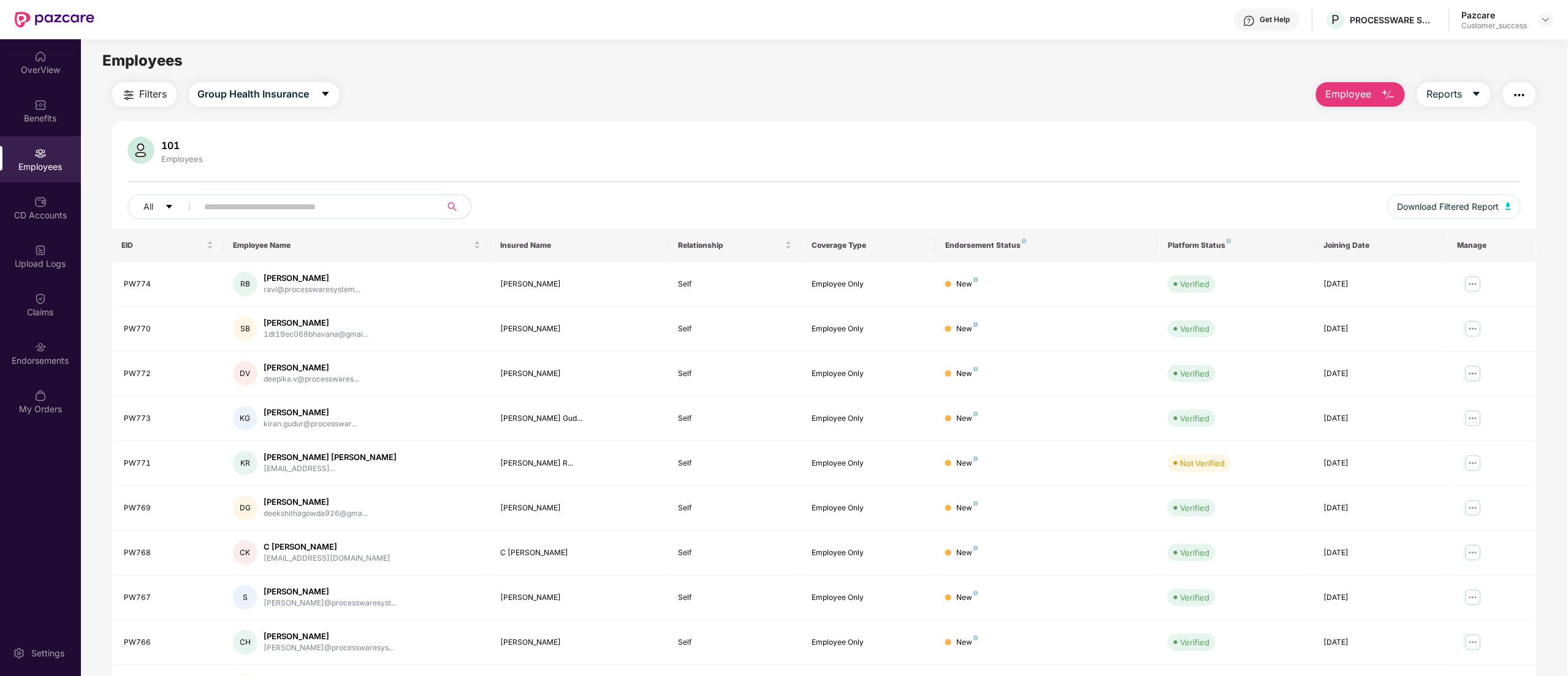
paste input "*****"
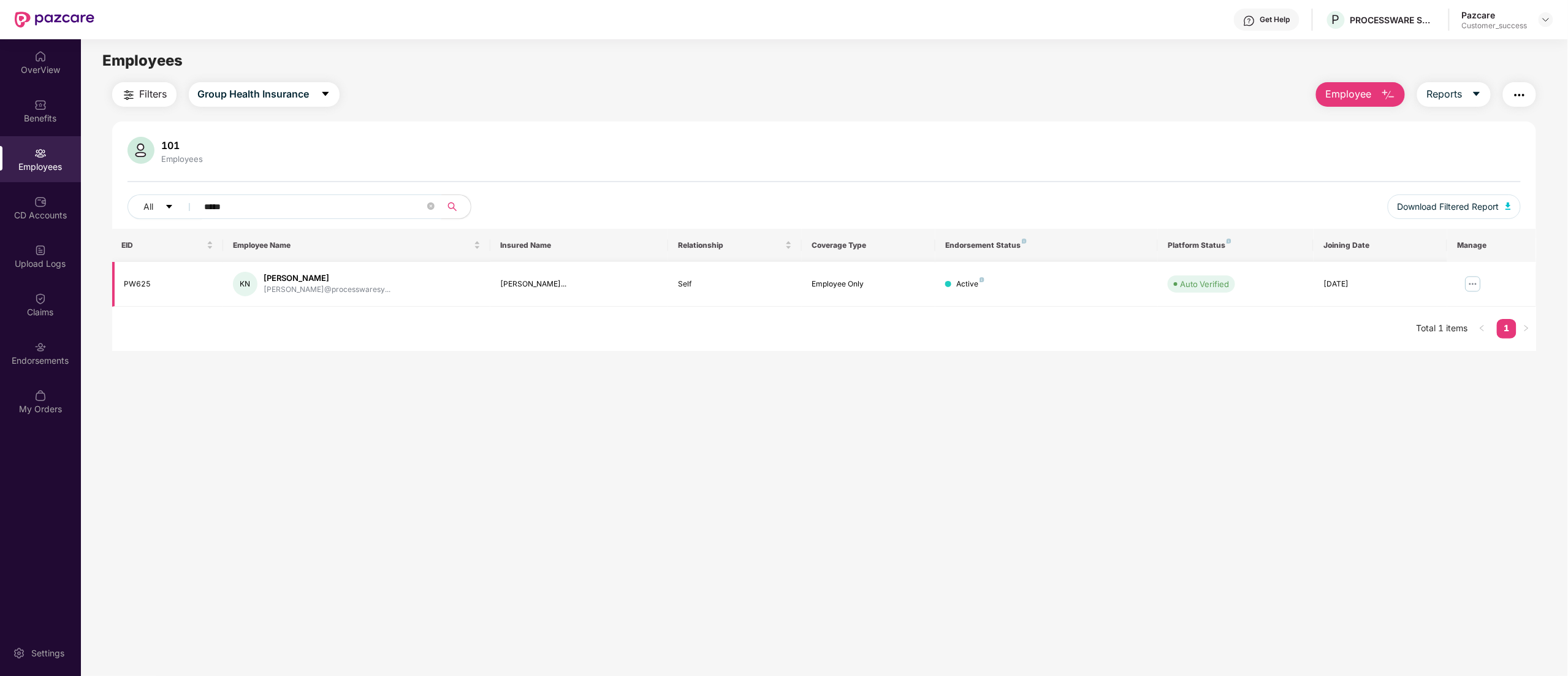
type input "*****"
click at [1474, 288] on img at bounding box center [1473, 284] width 19 height 19
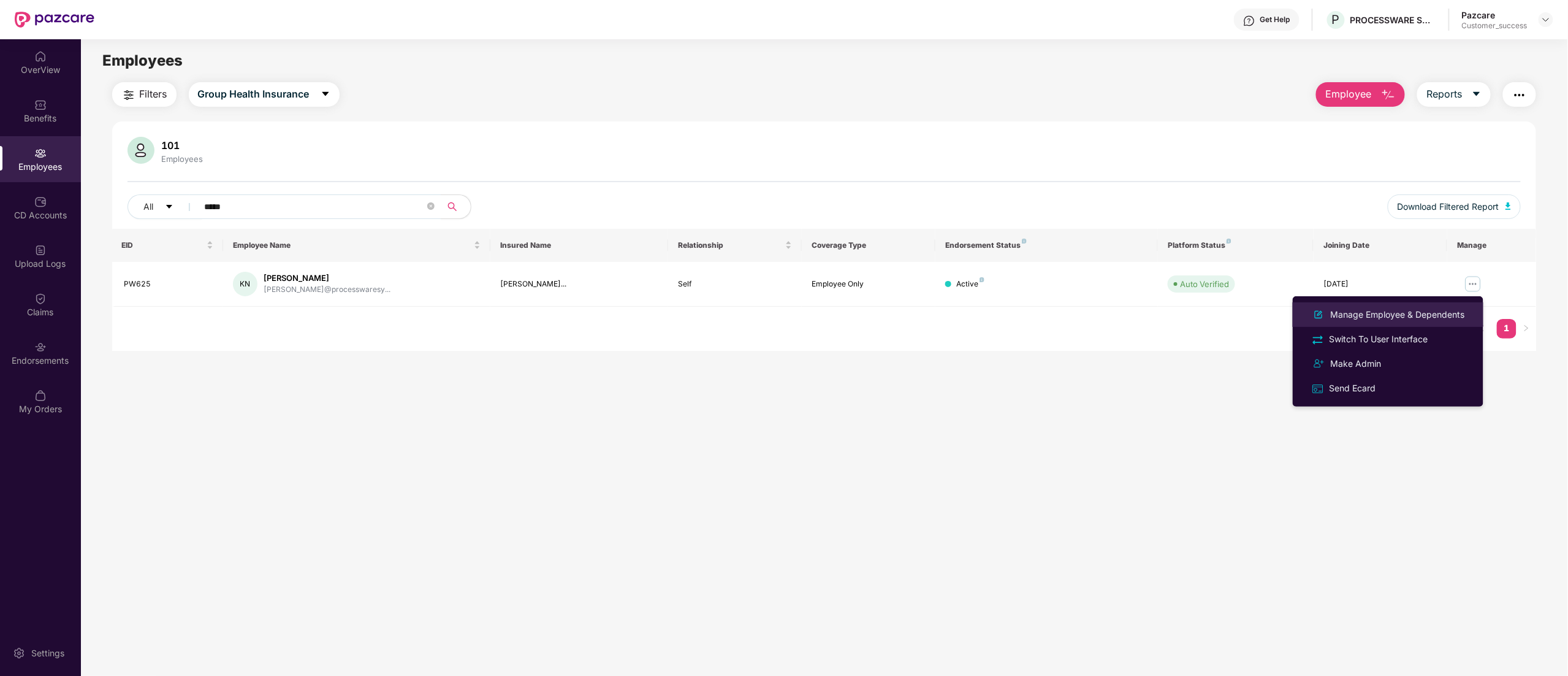
click at [1379, 311] on div "Manage Employee & Dependents" at bounding box center [1398, 314] width 139 height 14
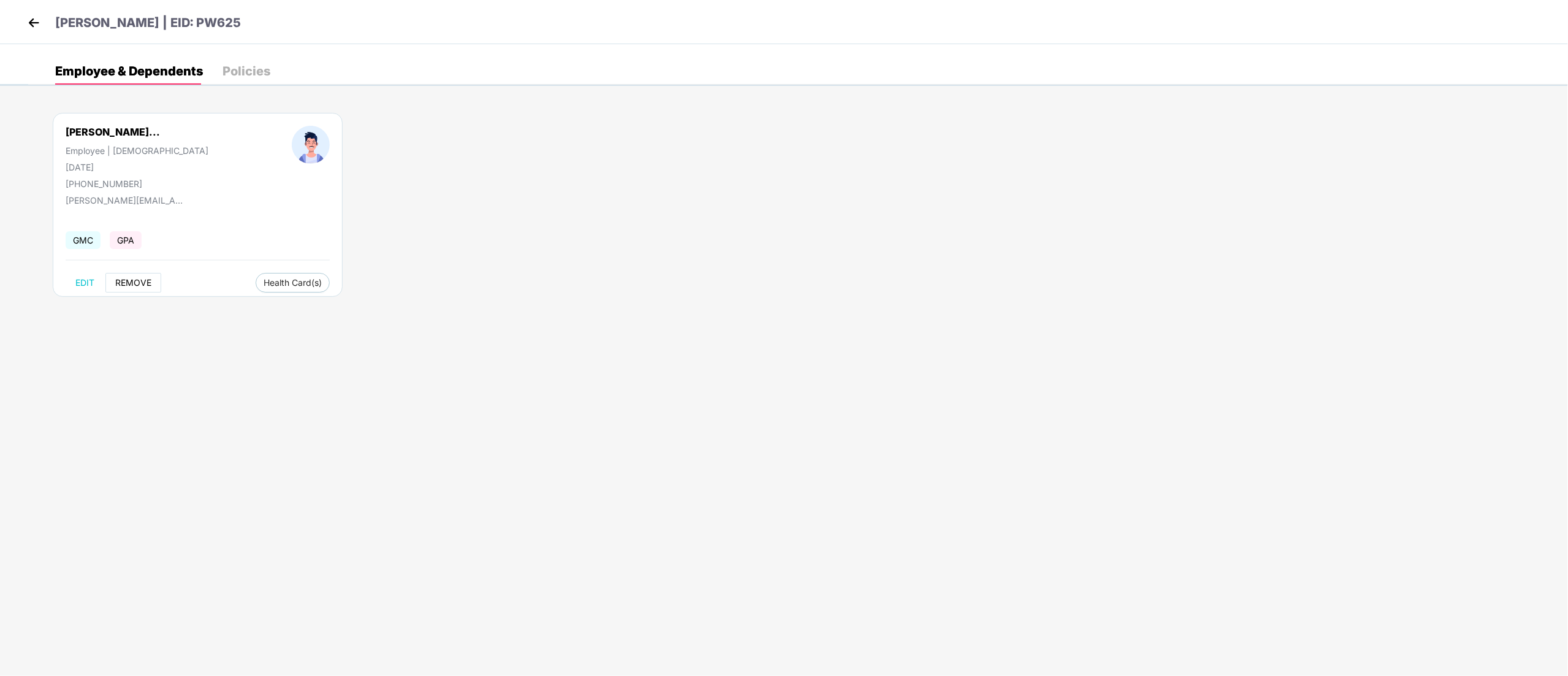
click at [133, 284] on span "REMOVE" at bounding box center [133, 283] width 36 height 10
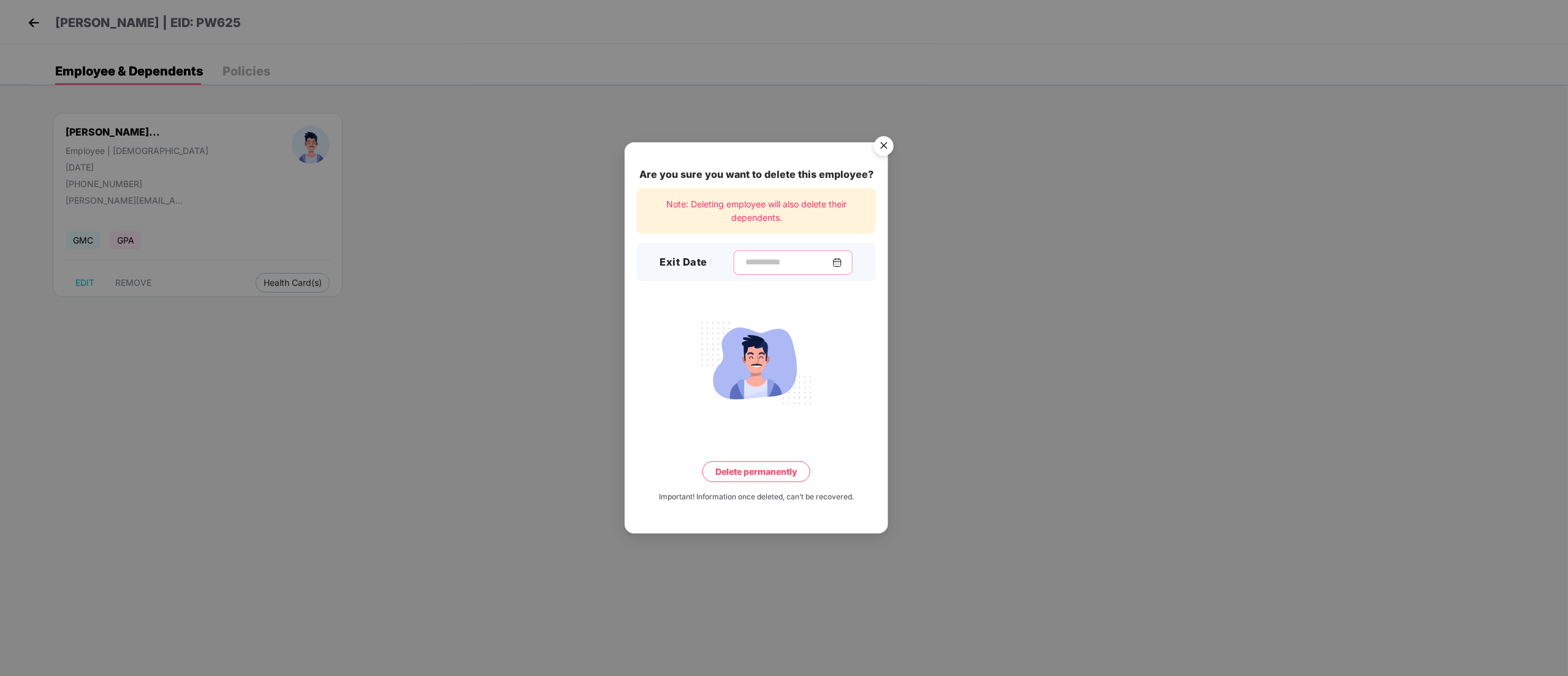
click at [761, 262] on input at bounding box center [788, 262] width 88 height 13
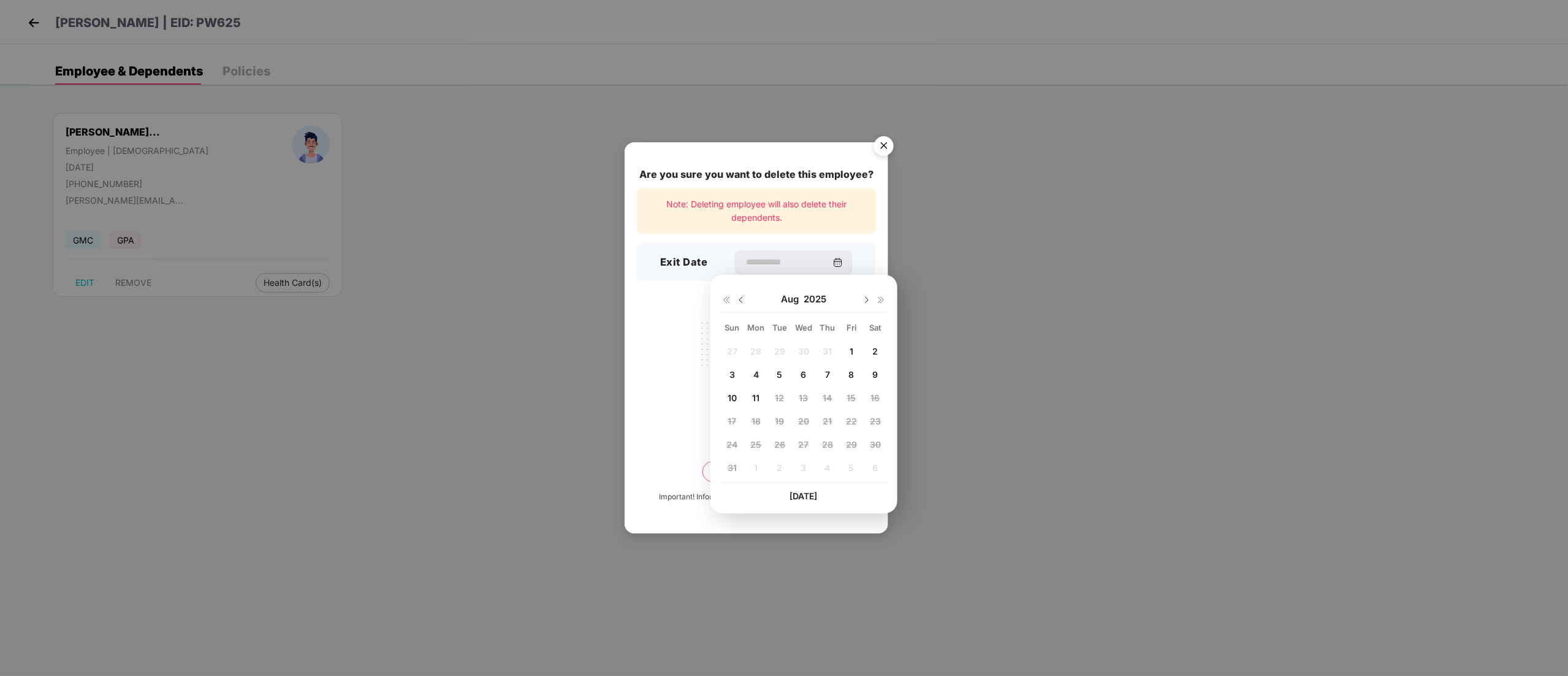
click at [740, 302] on img at bounding box center [741, 299] width 10 height 10
click at [879, 396] on span "19" at bounding box center [876, 397] width 9 height 10
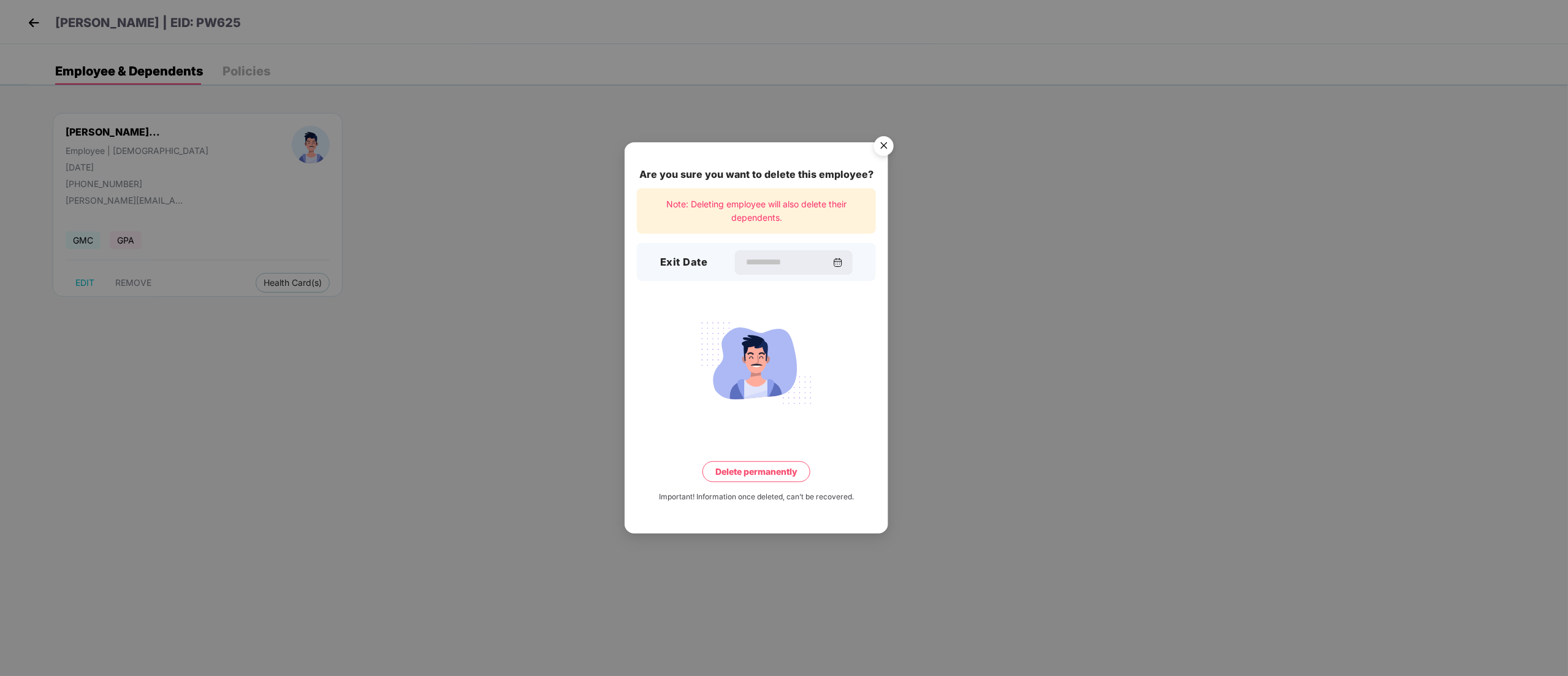
type input "**********"
click at [744, 472] on button "Delete permanently" at bounding box center [756, 472] width 108 height 21
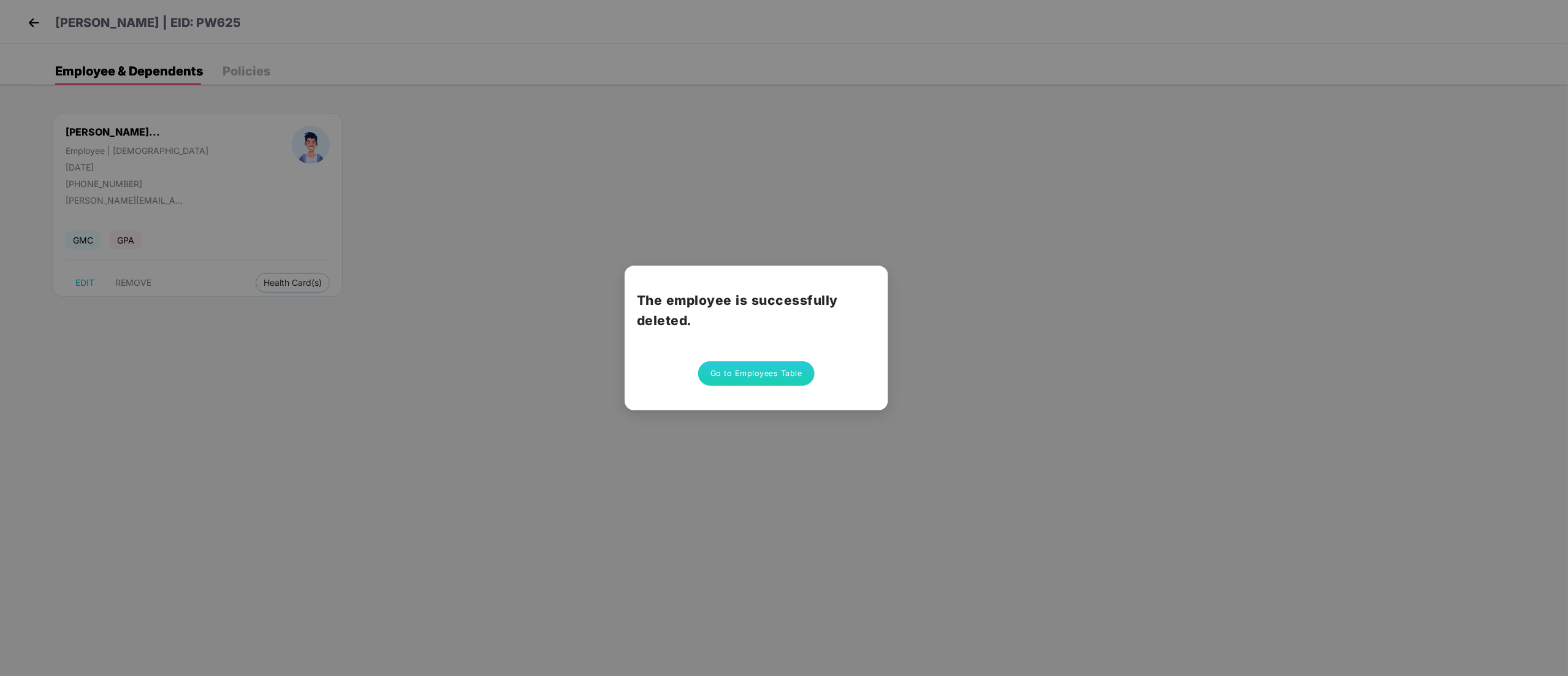
click at [729, 379] on button "Go to Employees Table" at bounding box center [756, 373] width 117 height 25
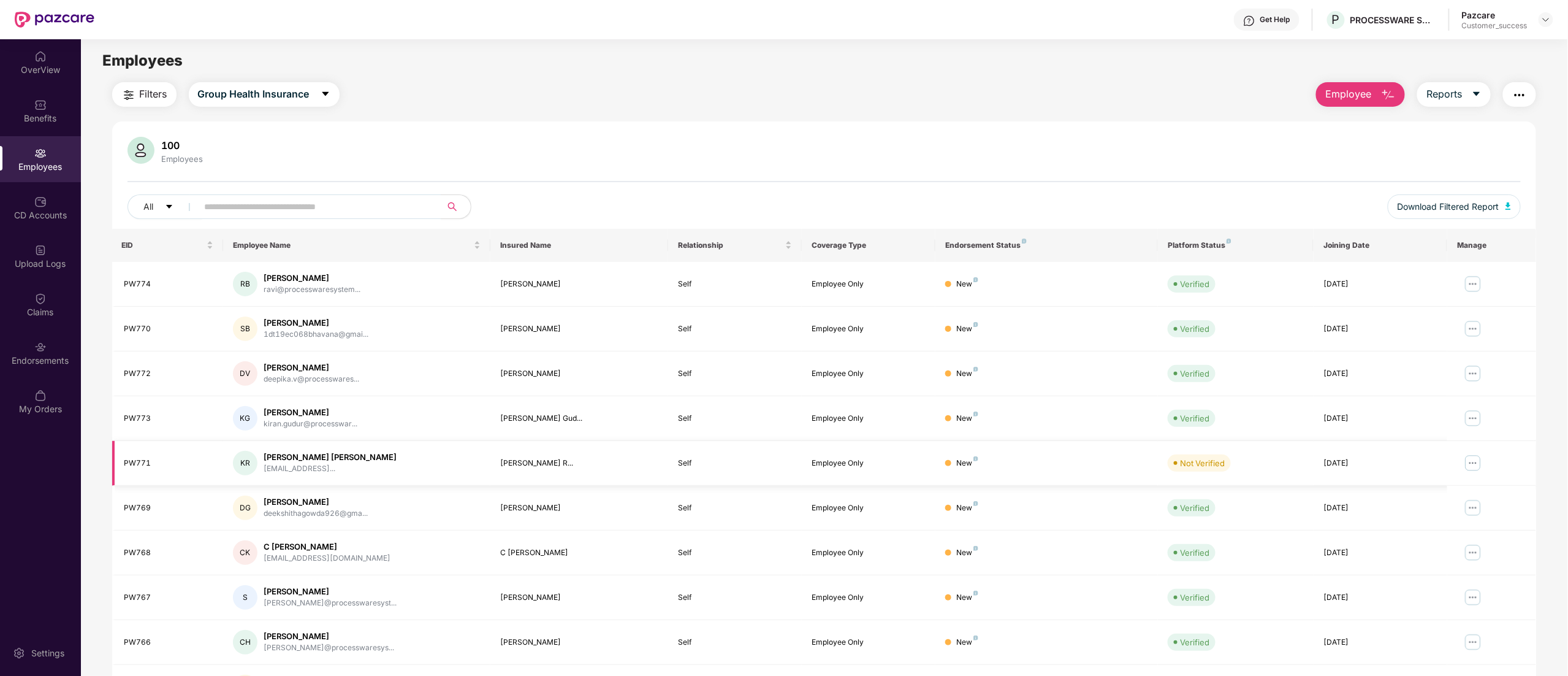
click at [1478, 459] on img at bounding box center [1473, 462] width 19 height 19
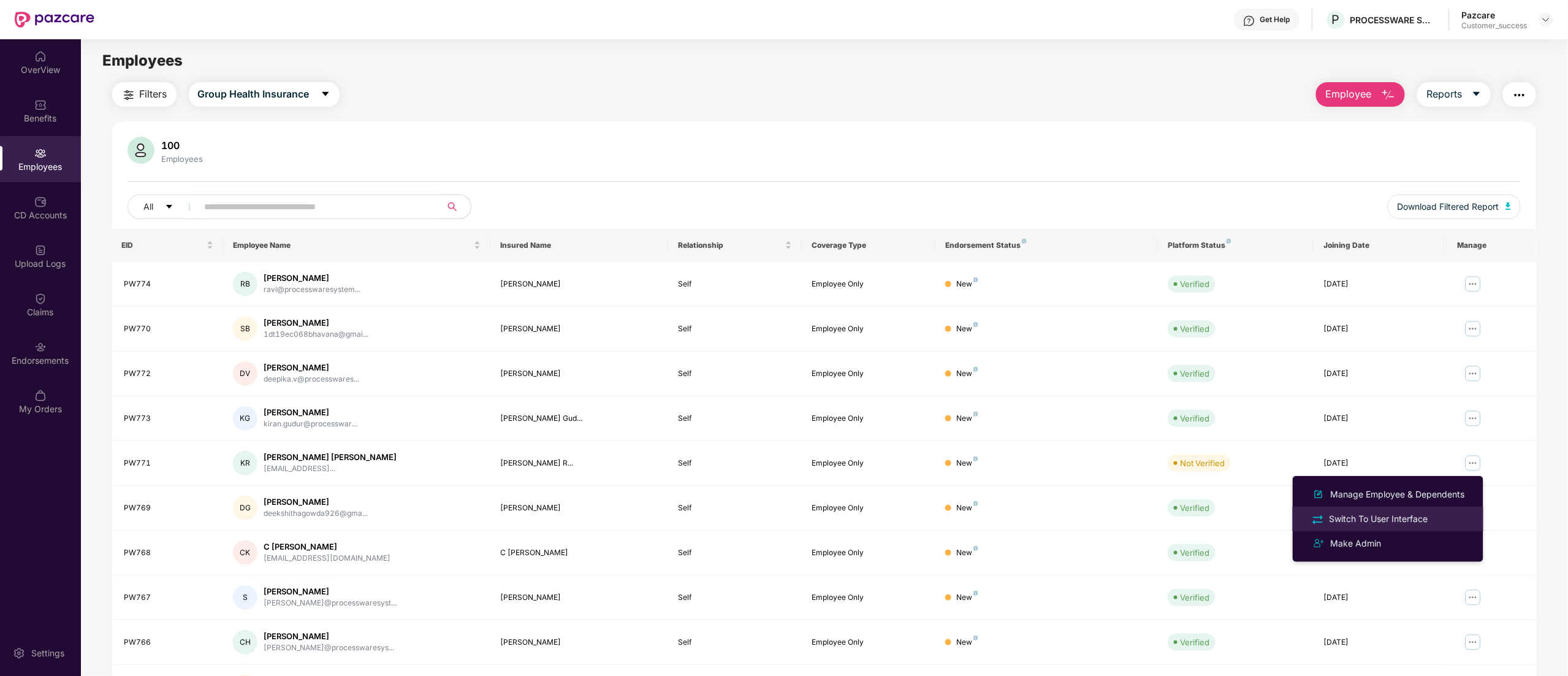
click at [1364, 512] on div "Switch To User Interface" at bounding box center [1379, 519] width 104 height 14
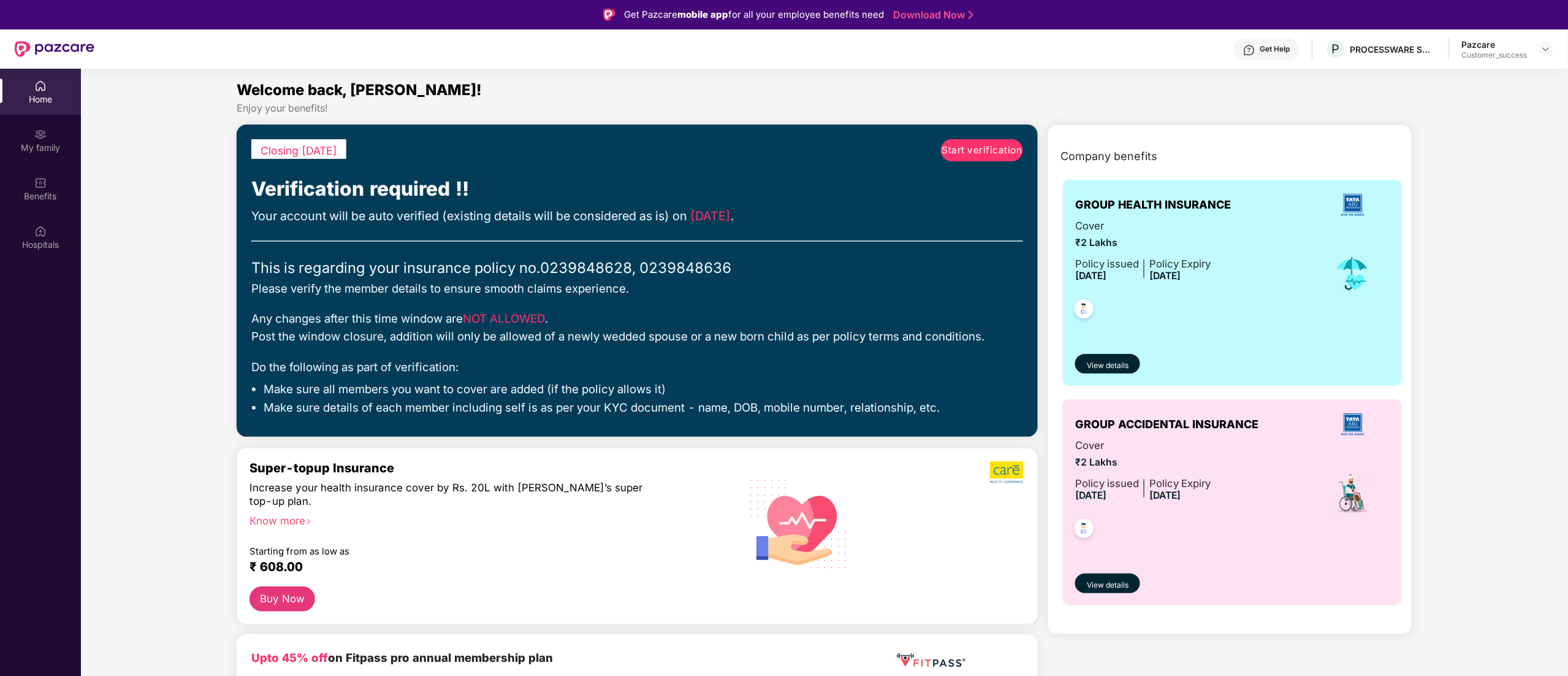
click at [962, 136] on div "Closing in 7 days Start verification Verification required !! Your account will…" at bounding box center [637, 280] width 801 height 312
click at [964, 147] on span "Start verification" at bounding box center [981, 150] width 80 height 15
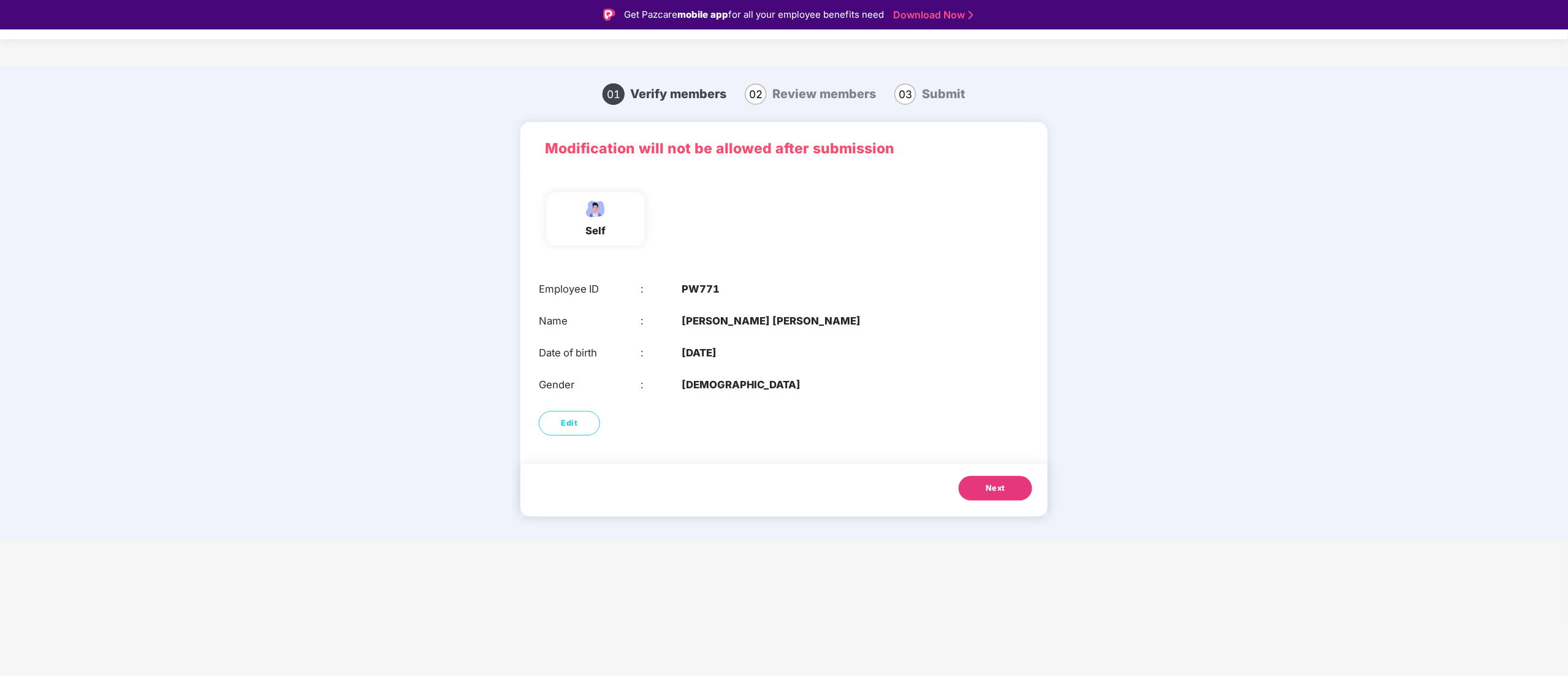
click at [981, 478] on button "Next" at bounding box center [995, 488] width 74 height 25
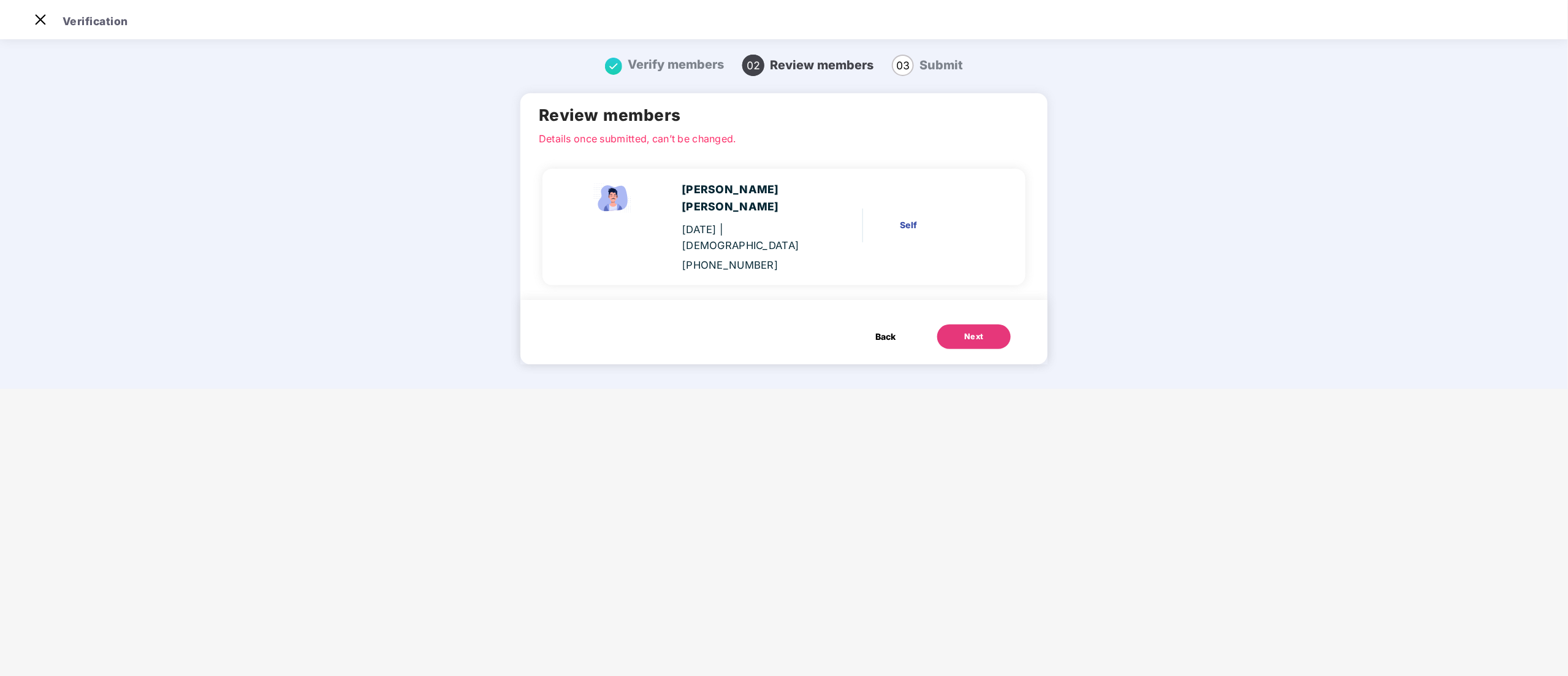
click at [980, 331] on div "Next" at bounding box center [973, 336] width 19 height 12
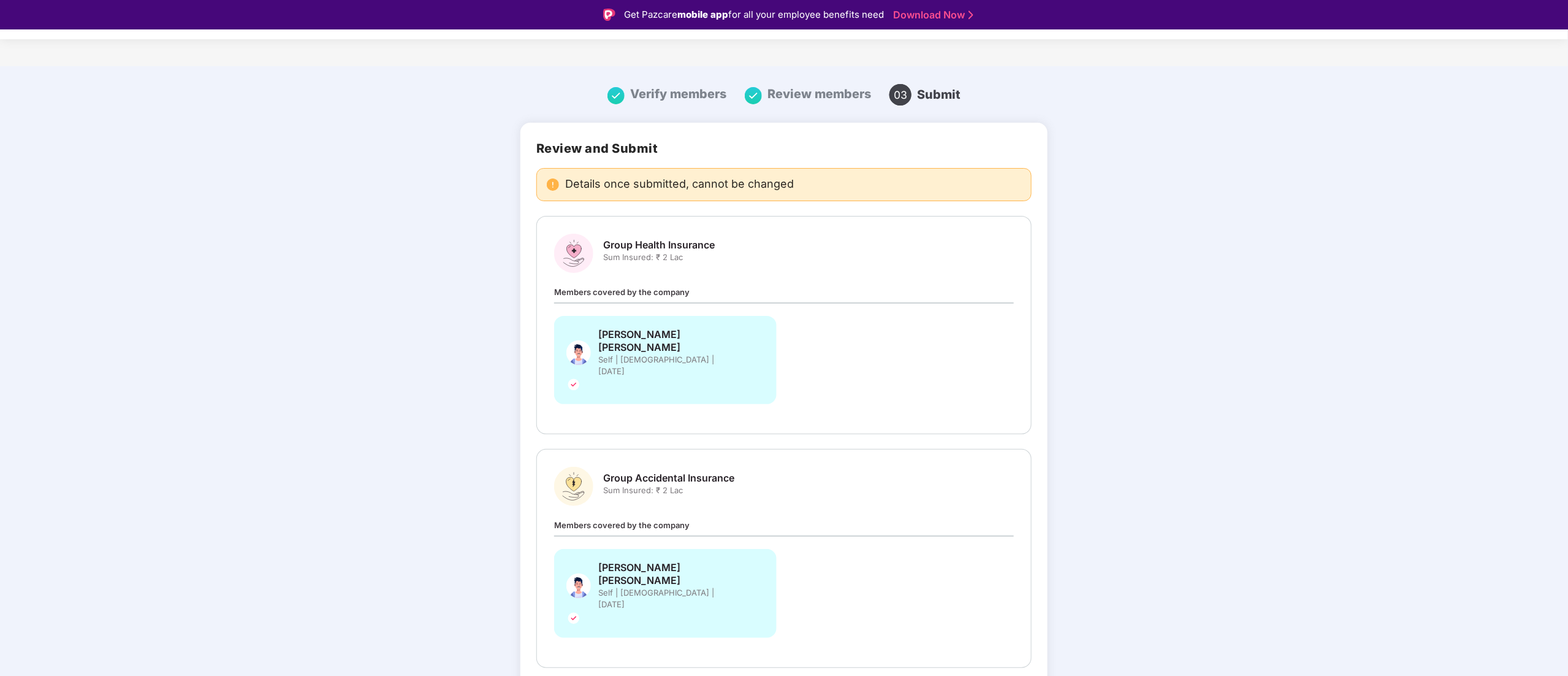
drag, startPoint x: 971, startPoint y: 635, endPoint x: 987, endPoint y: 636, distance: 16.0
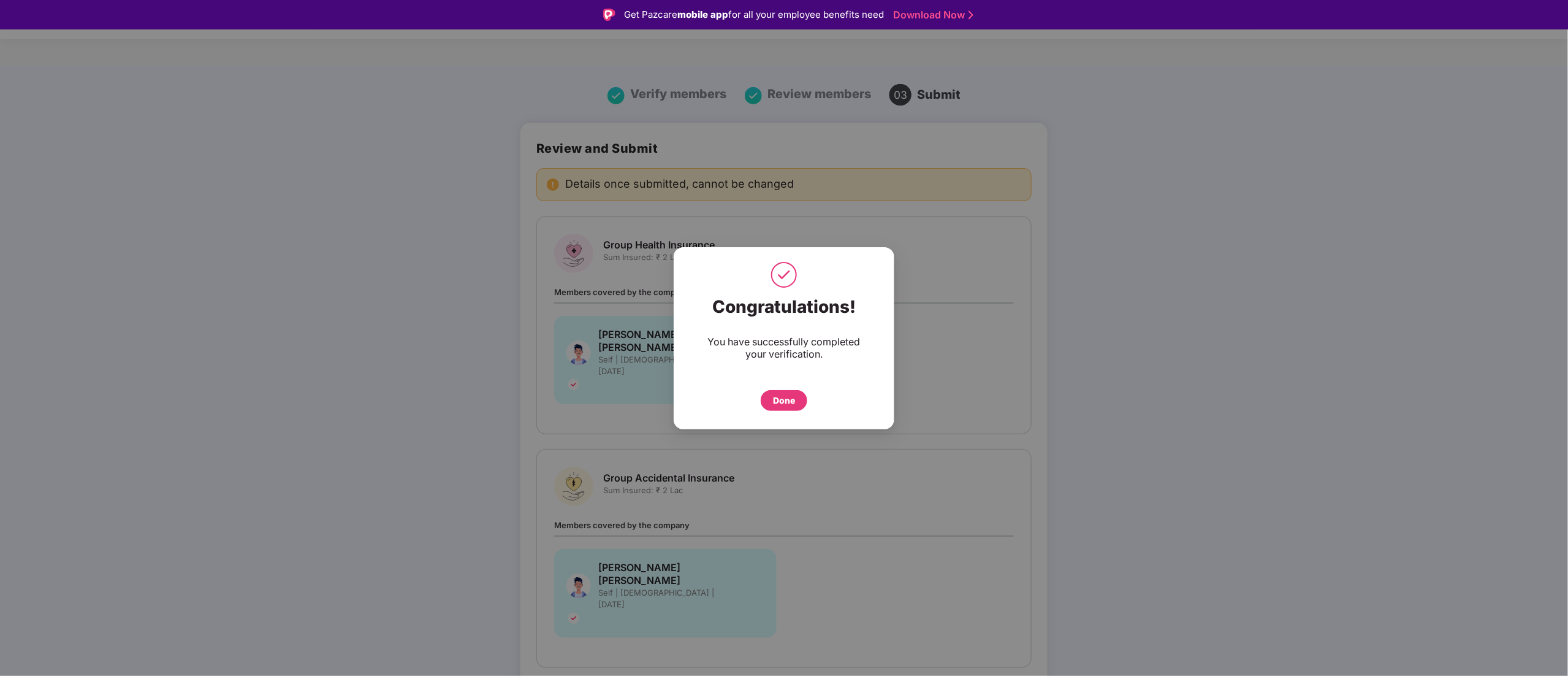
click at [777, 400] on div "Done" at bounding box center [784, 401] width 22 height 14
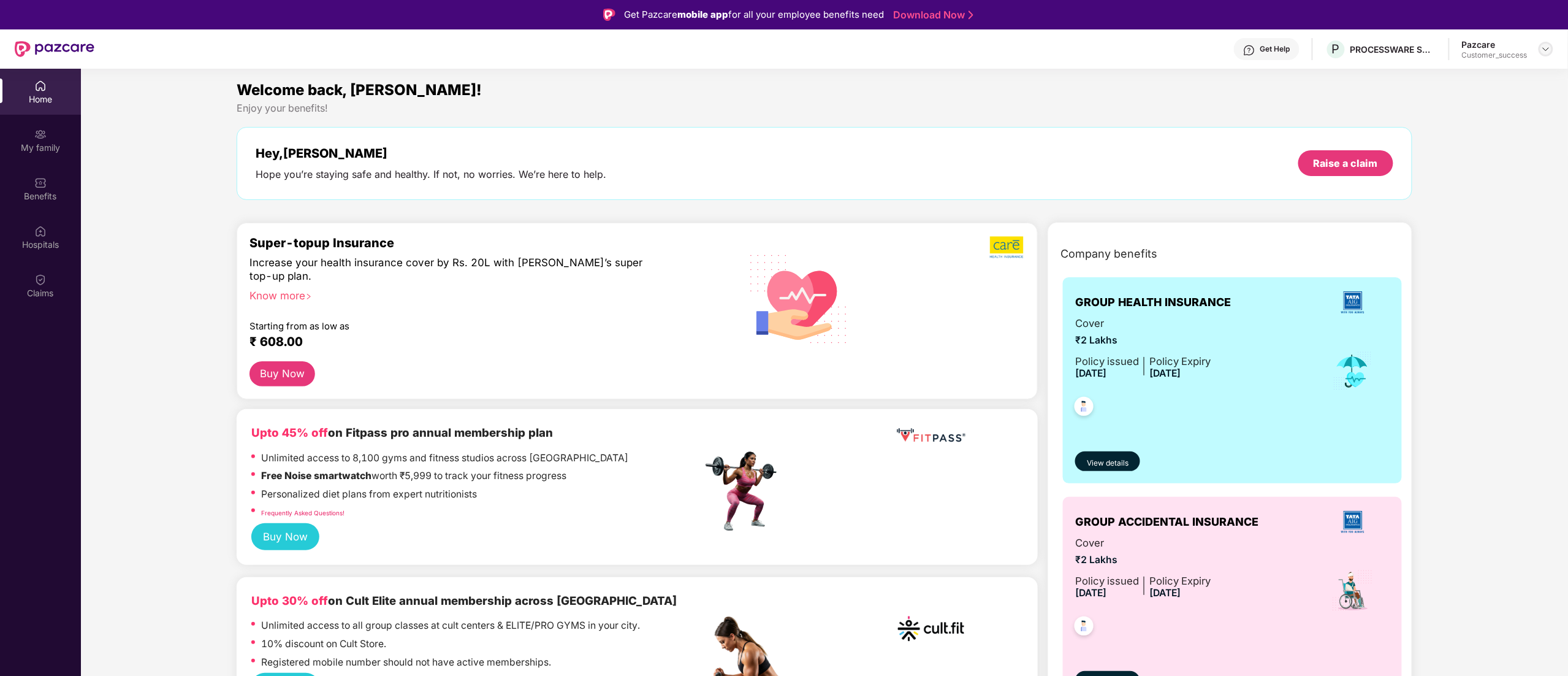
click at [1545, 49] on img at bounding box center [1546, 49] width 10 height 10
click at [1467, 78] on div "Switch to partner view" at bounding box center [1488, 78] width 159 height 24
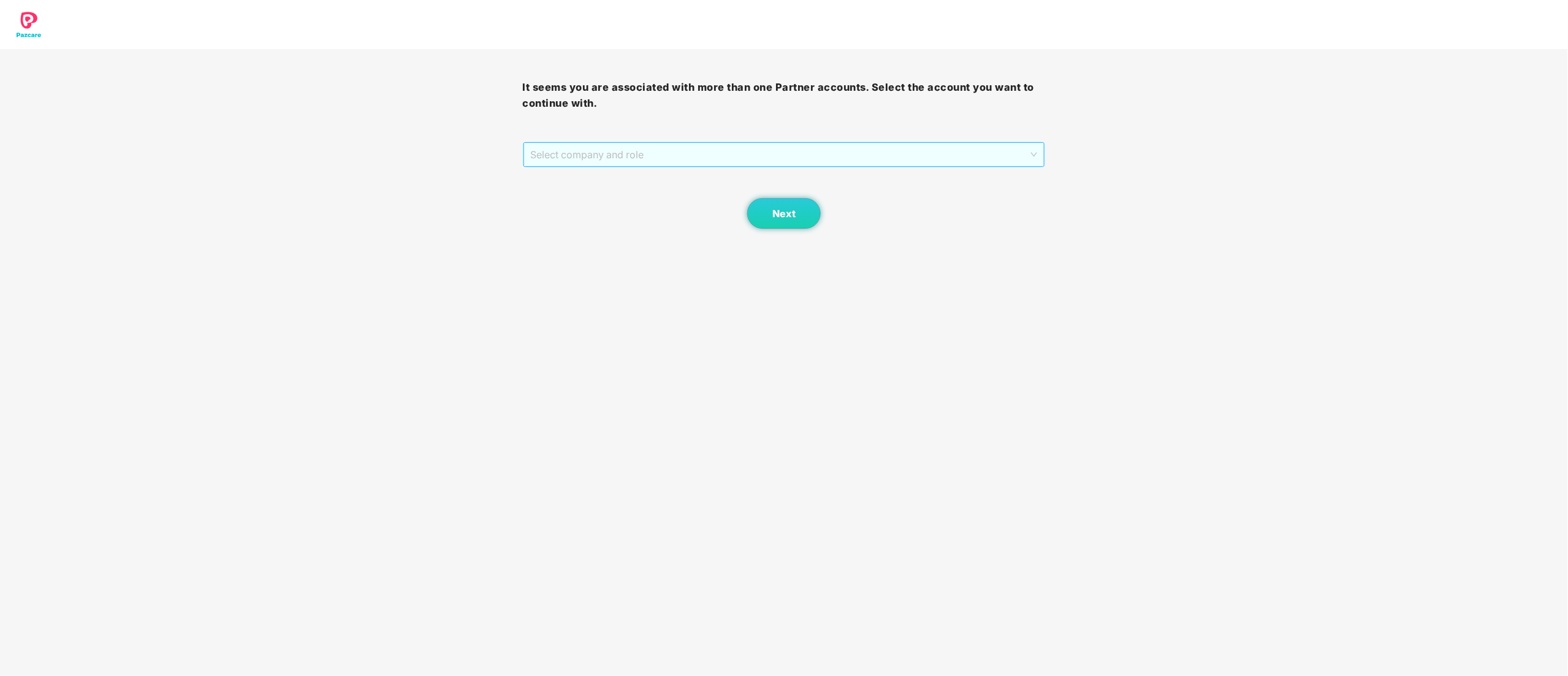
click at [561, 149] on span "Select company and role" at bounding box center [784, 154] width 507 height 23
click at [576, 200] on div "Pazcare - CUSTOMER_SUCCESS" at bounding box center [785, 198] width 508 height 14
click at [802, 211] on button "Next" at bounding box center [784, 213] width 74 height 30
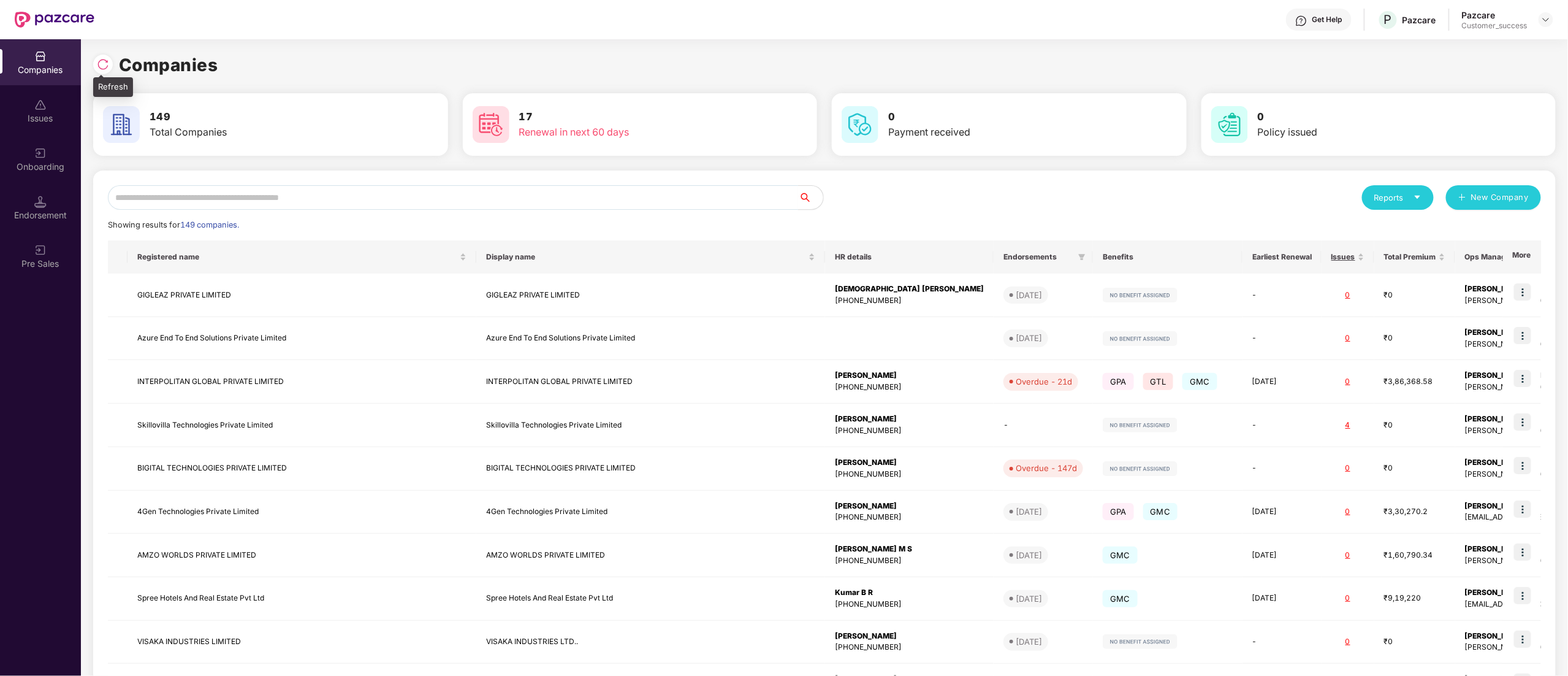
click at [101, 66] on img at bounding box center [102, 64] width 12 height 12
click at [224, 190] on input "text" at bounding box center [453, 197] width 691 height 25
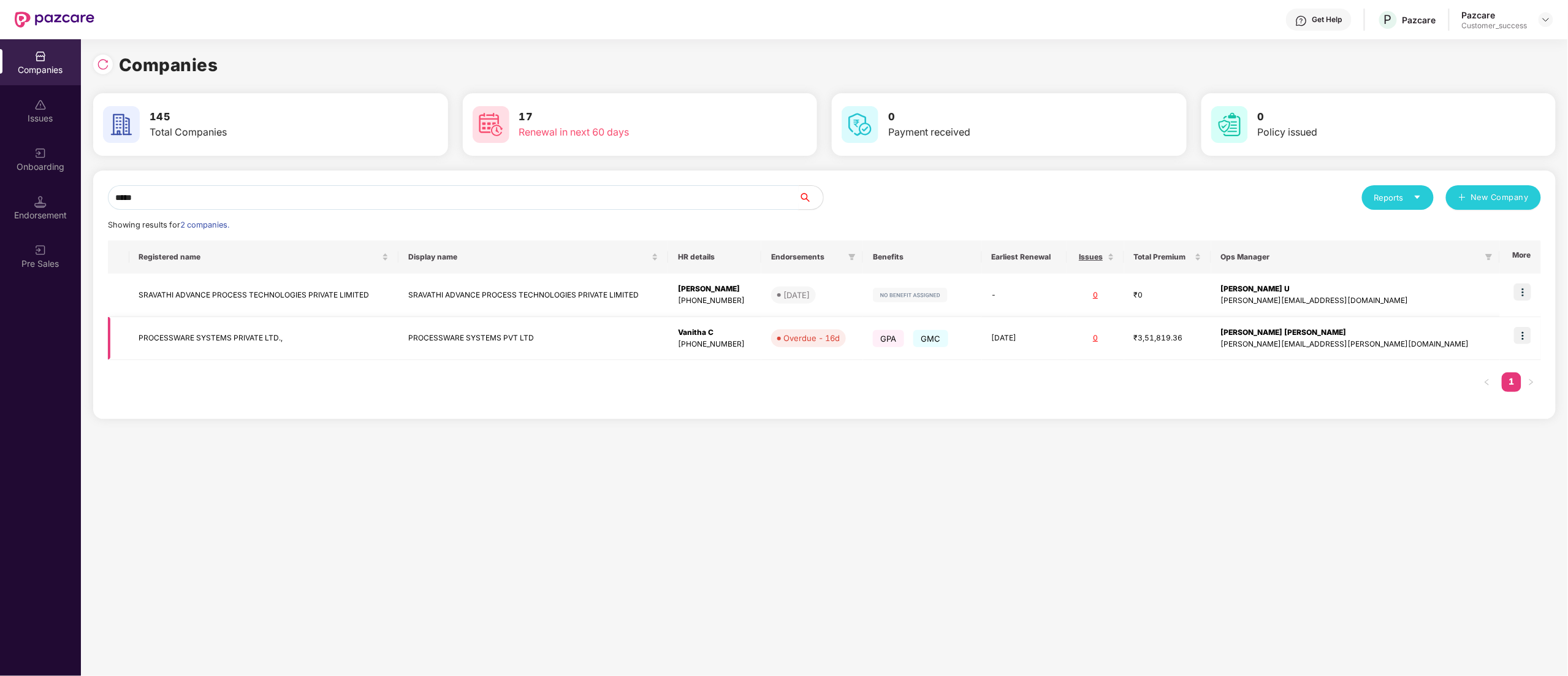
type input "*****"
click at [1526, 333] on img at bounding box center [1523, 335] width 17 height 17
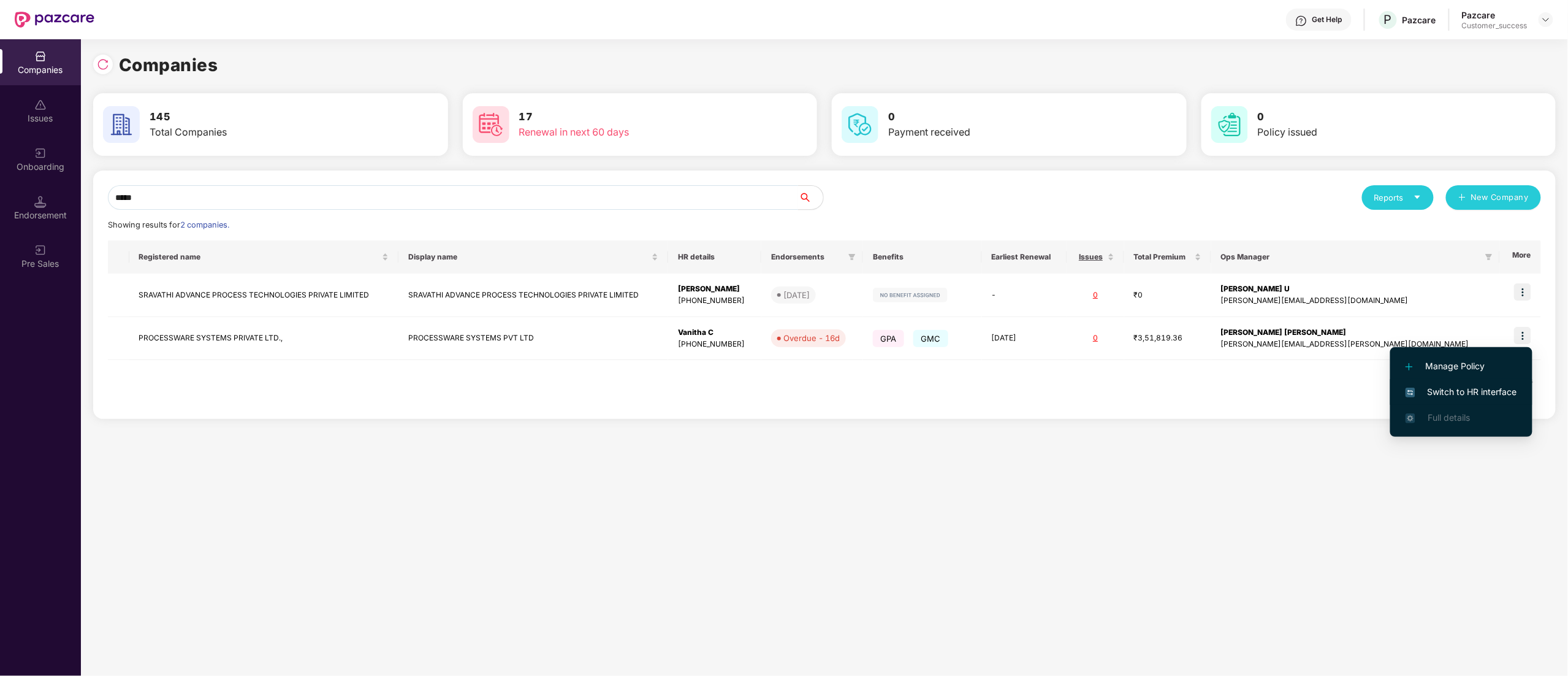
click at [1469, 387] on span "Switch to HR interface" at bounding box center [1461, 391] width 111 height 14
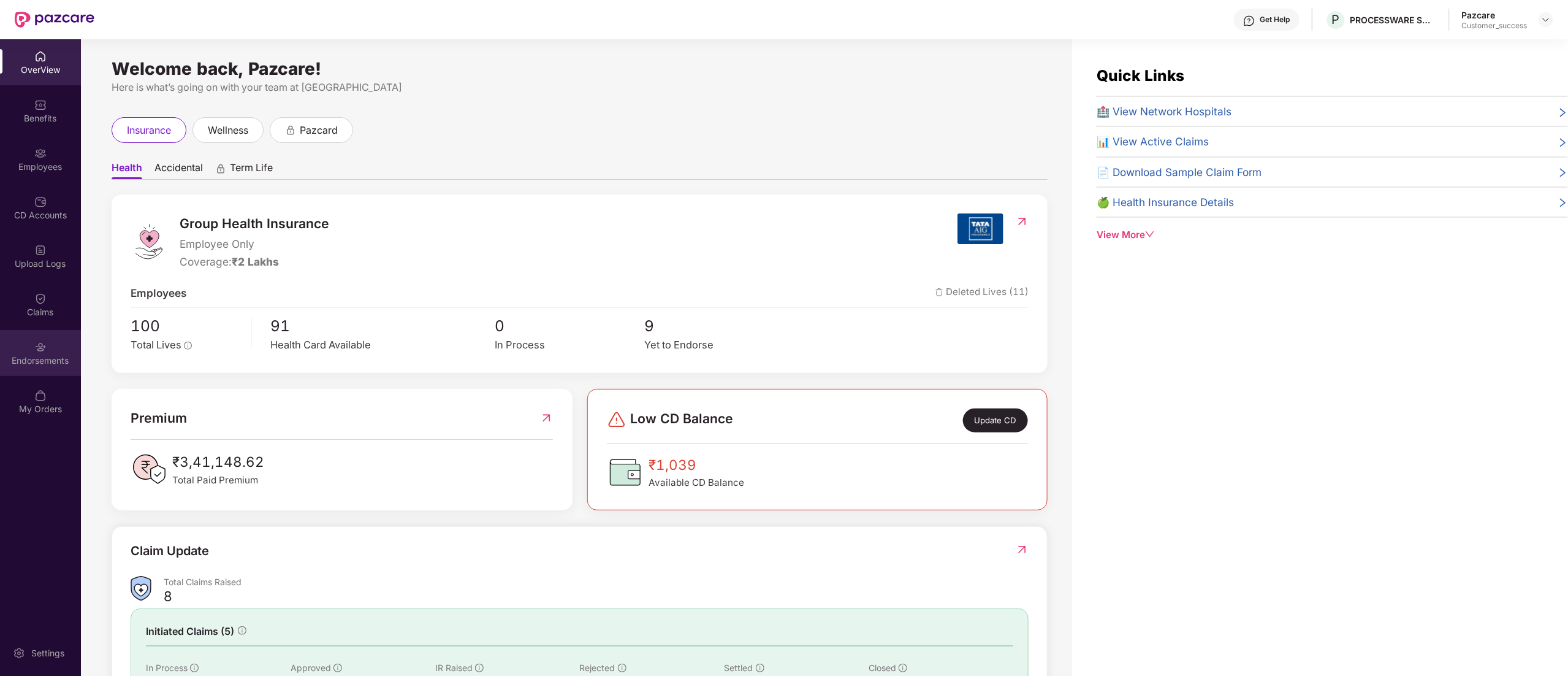
click at [41, 355] on div "Endorsements" at bounding box center [41, 360] width 81 height 12
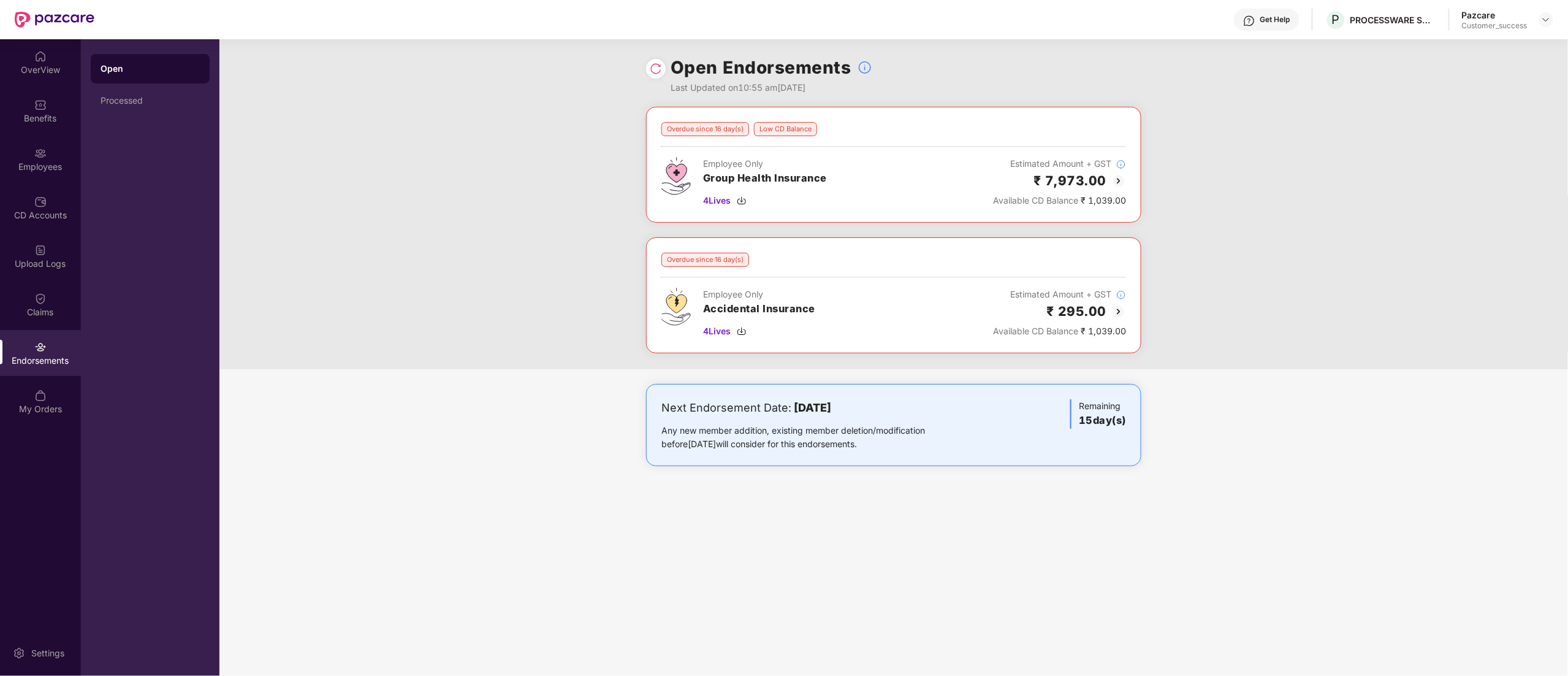
click at [655, 65] on img at bounding box center [656, 68] width 12 height 12
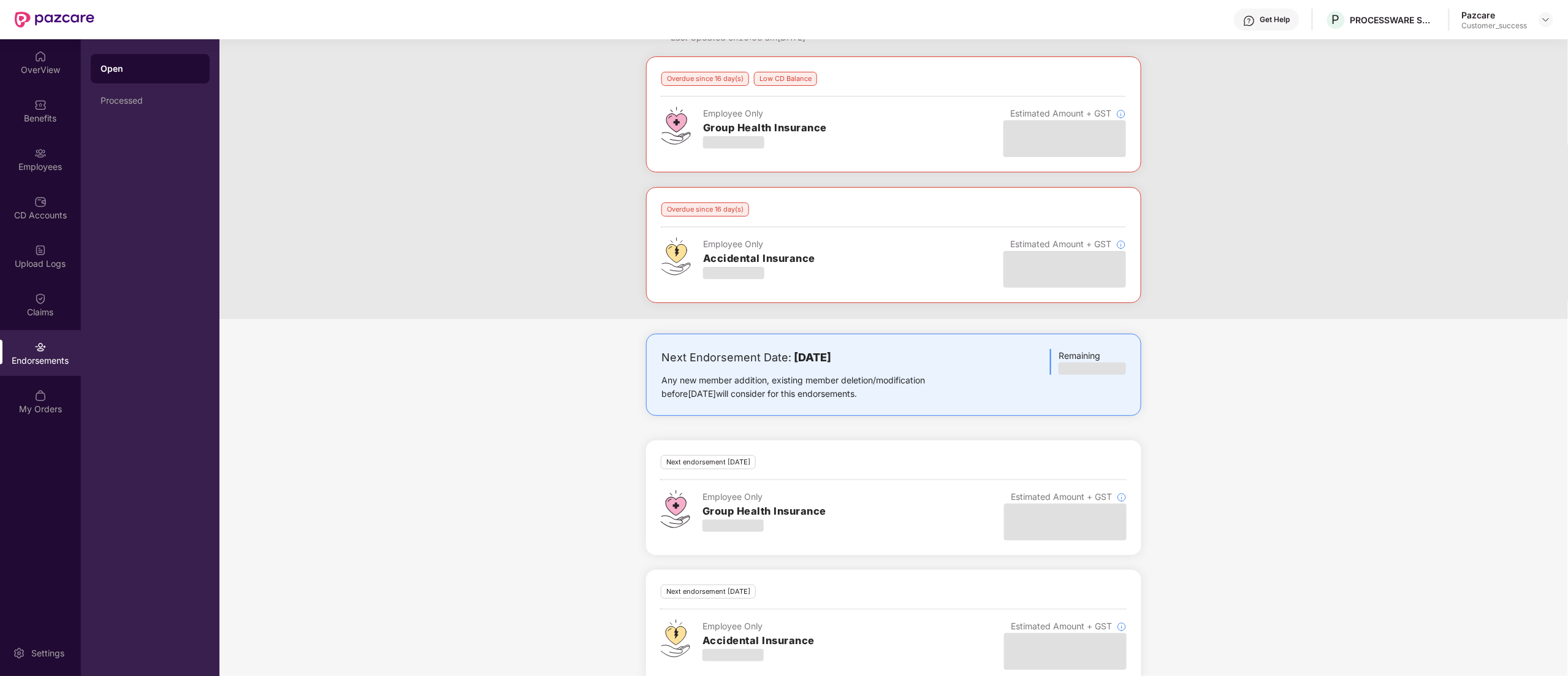
scroll to position [77, 0]
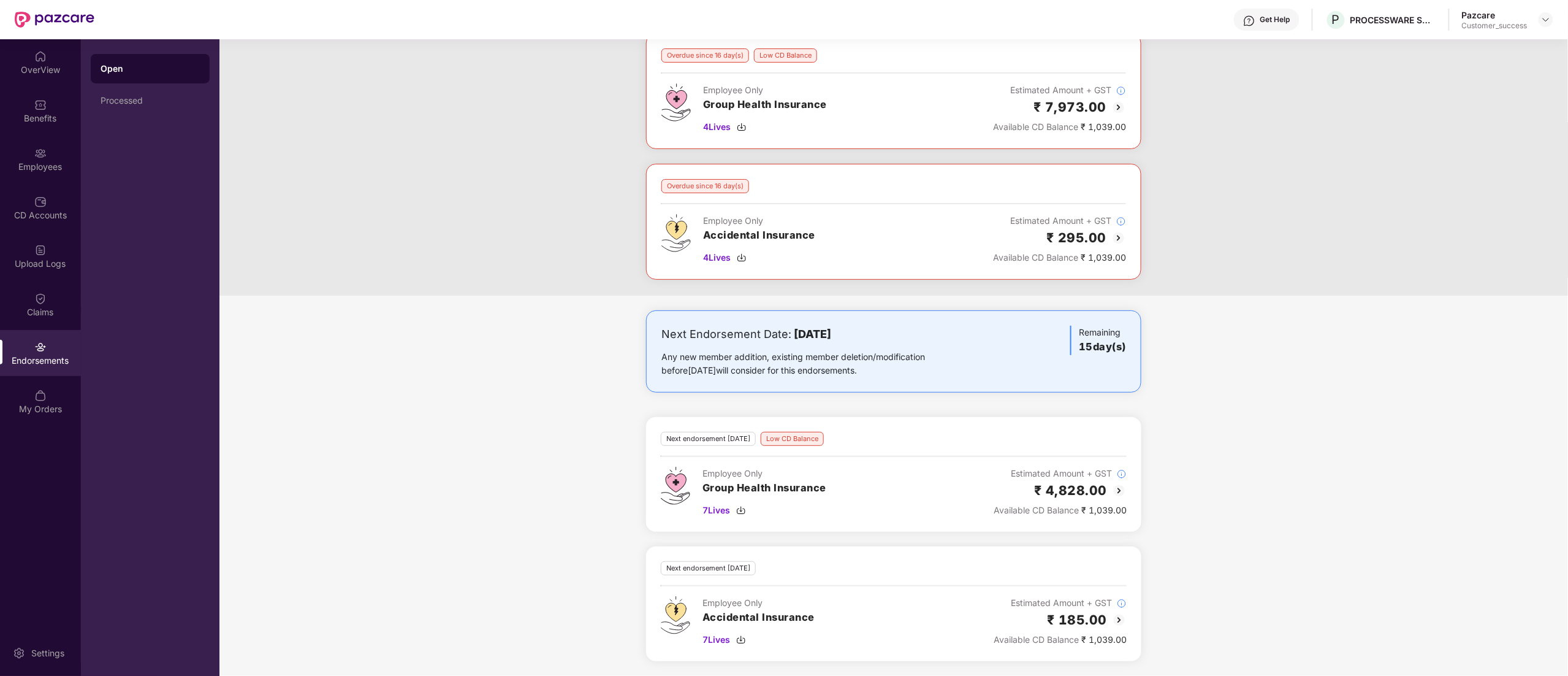
click at [1122, 493] on img at bounding box center [1120, 491] width 15 height 15
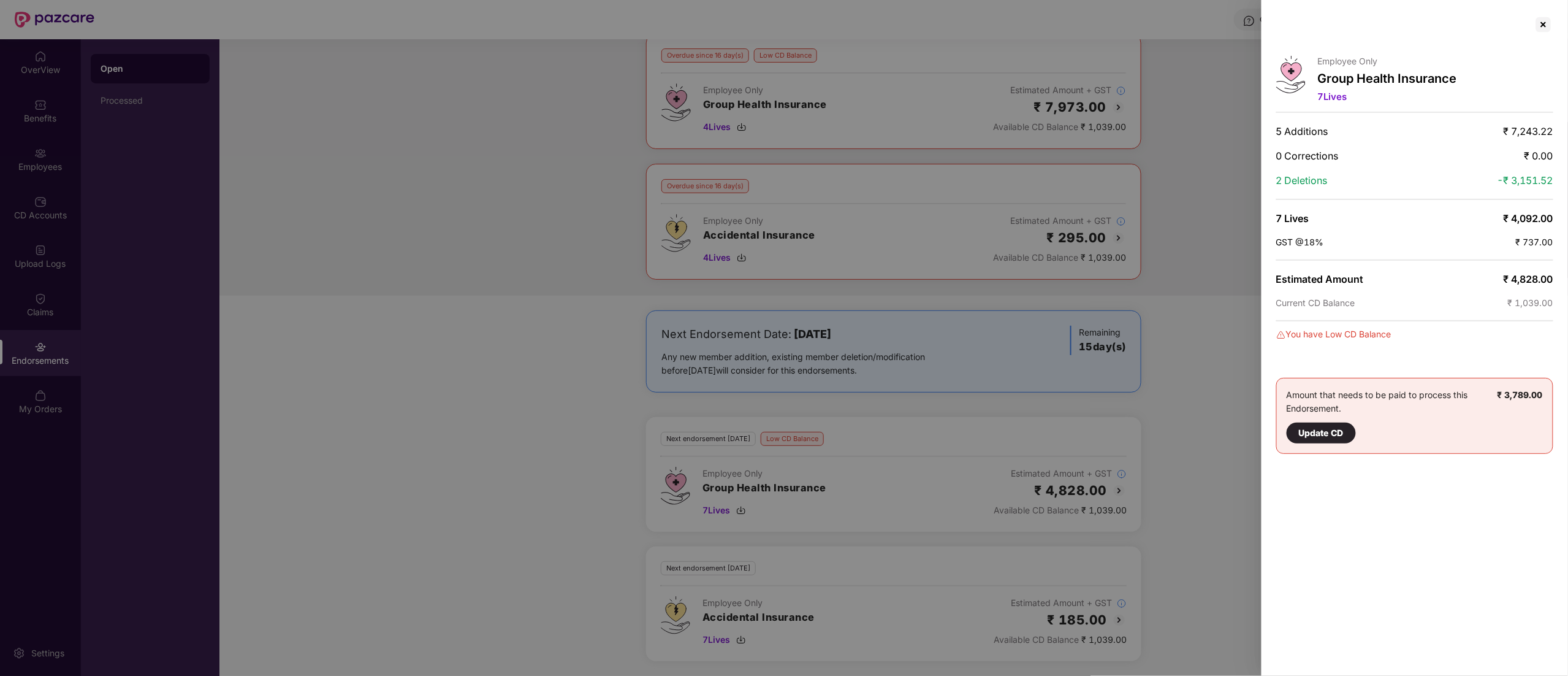
click at [744, 511] on div at bounding box center [784, 338] width 1568 height 676
click at [1540, 26] on div at bounding box center [1543, 24] width 19 height 19
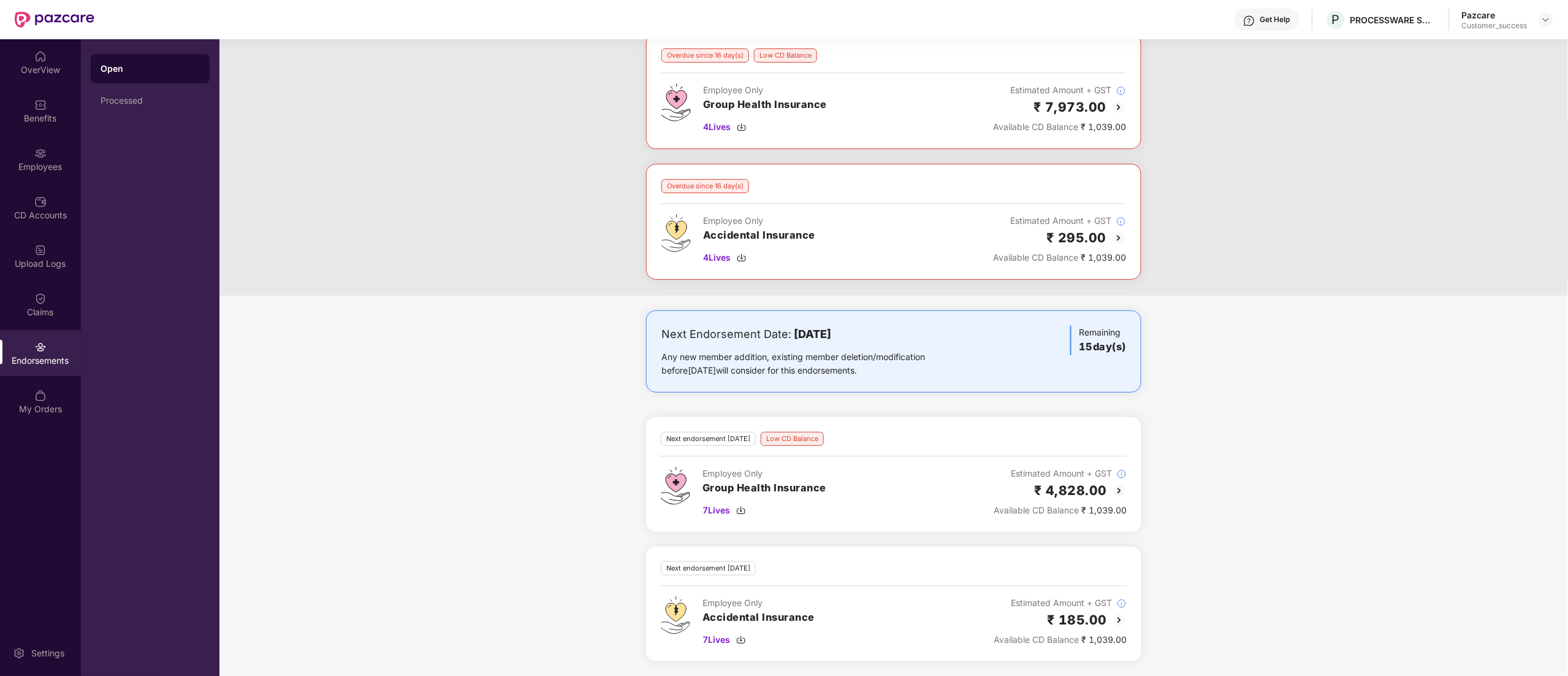
drag, startPoint x: 741, startPoint y: 515, endPoint x: 749, endPoint y: 537, distance: 23.4
click at [740, 515] on div "7 Lives" at bounding box center [764, 510] width 124 height 14
drag, startPoint x: 741, startPoint y: 640, endPoint x: 751, endPoint y: 646, distance: 11.7
click at [743, 640] on img at bounding box center [741, 639] width 10 height 10
